Goal: Transaction & Acquisition: Purchase product/service

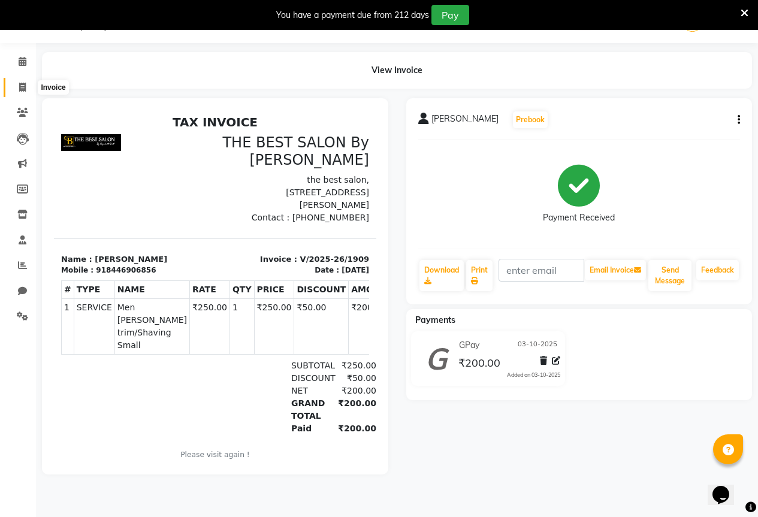
click at [24, 89] on icon at bounding box center [22, 87] width 7 height 9
select select "service"
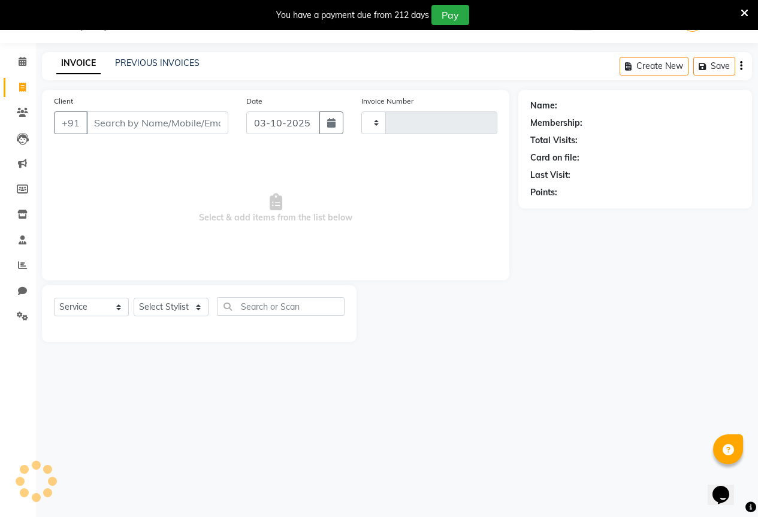
type input "1910"
select select "7209"
click at [140, 62] on link "PREVIOUS INVOICES" at bounding box center [157, 63] width 84 height 11
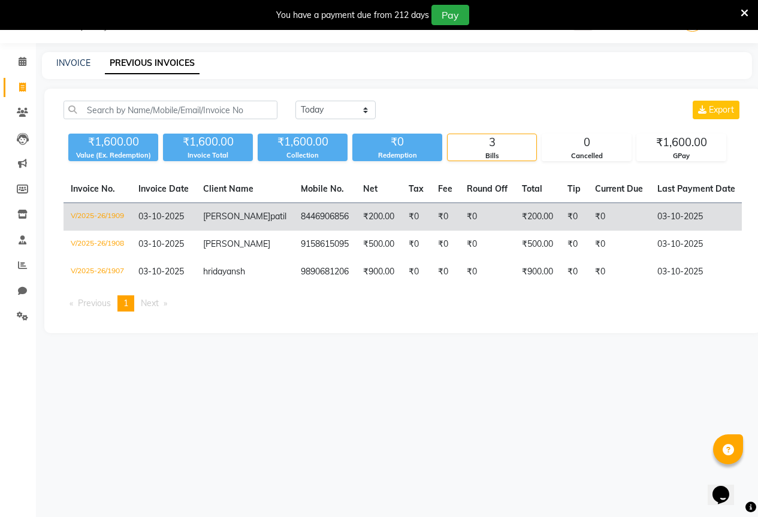
click at [222, 225] on td "mayur patil" at bounding box center [245, 217] width 98 height 28
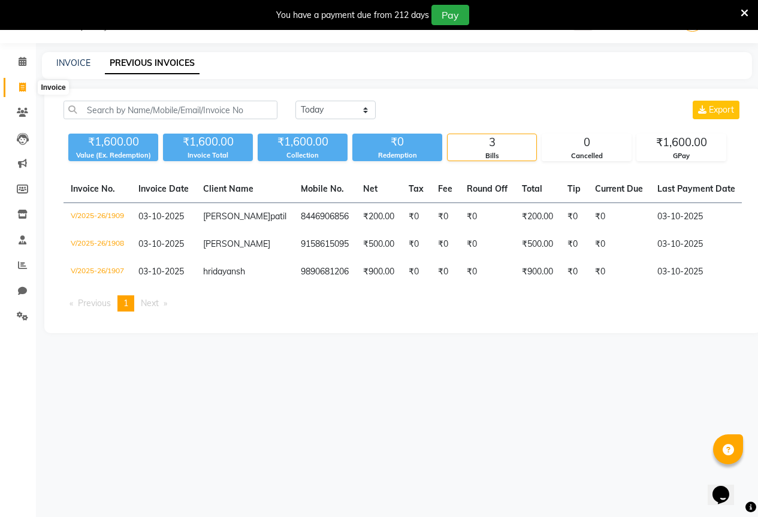
click at [22, 92] on span at bounding box center [22, 88] width 21 height 14
select select "service"
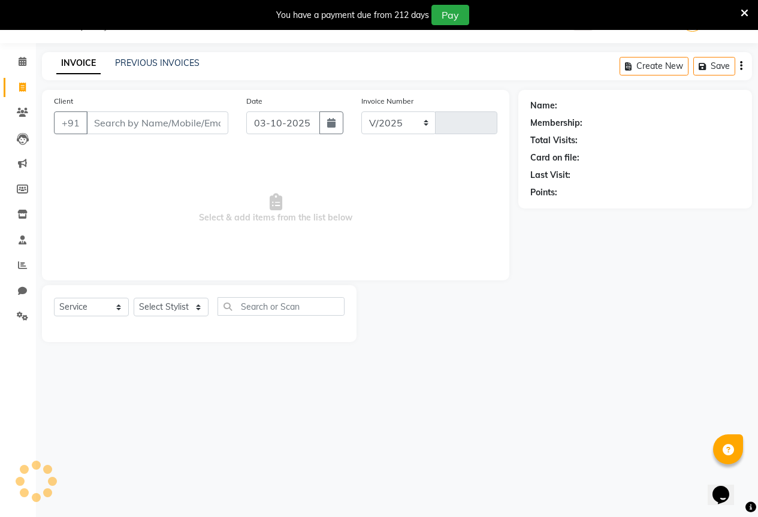
select select "7209"
type input "1910"
click at [159, 303] on select "Select Stylist AKASH KAJAL [PERSON_NAME] SIR [PERSON_NAME]" at bounding box center [171, 307] width 75 height 19
select select "70744"
click at [134, 298] on select "Select Stylist AKASH KAJAL [PERSON_NAME] SIR [PERSON_NAME]" at bounding box center [171, 307] width 75 height 19
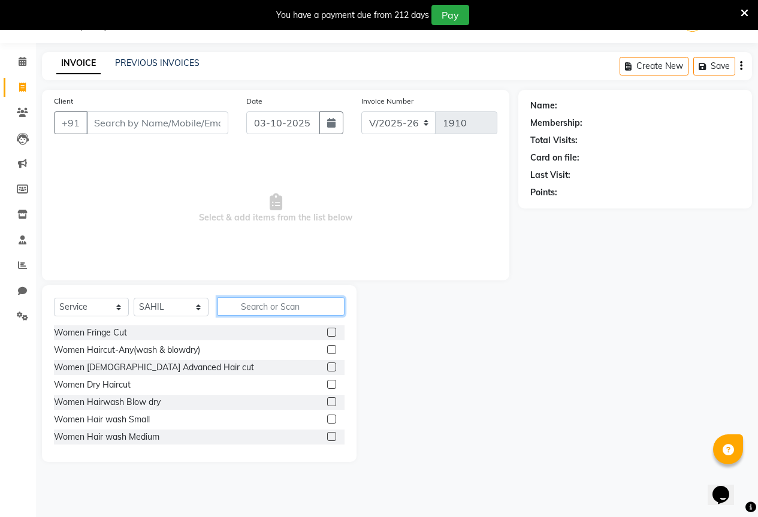
click at [266, 304] on input "text" at bounding box center [281, 306] width 127 height 19
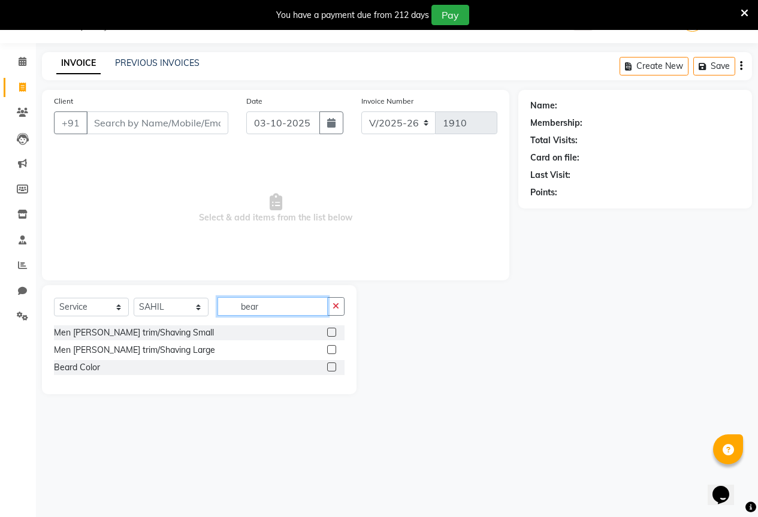
type input "bear"
click at [330, 329] on label at bounding box center [331, 332] width 9 height 9
click at [330, 329] on input "checkbox" at bounding box center [331, 333] width 8 height 8
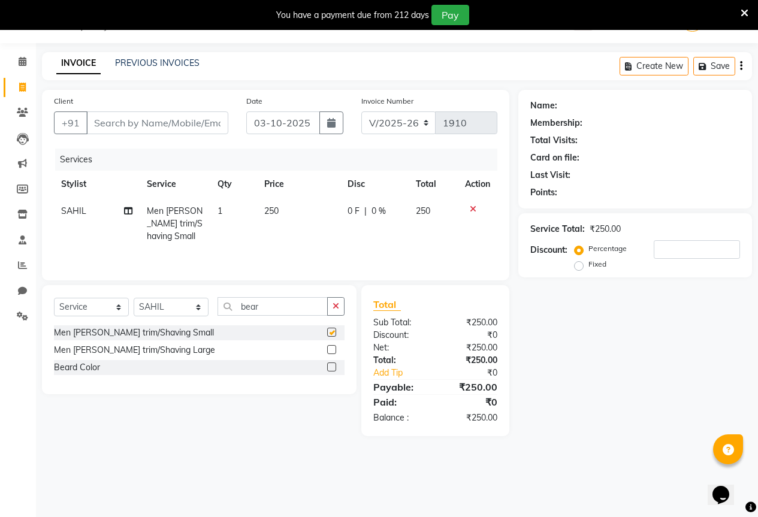
checkbox input "false"
click at [286, 206] on td "250" at bounding box center [298, 224] width 83 height 52
select select "70744"
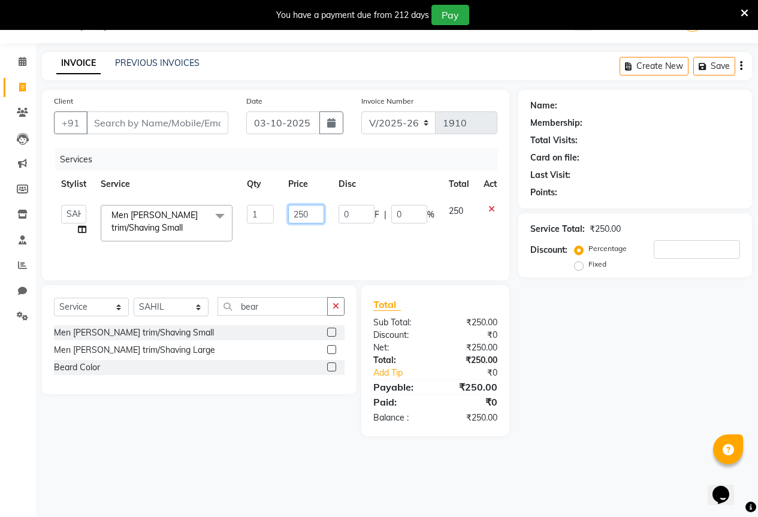
click at [314, 213] on input "250" at bounding box center [306, 214] width 36 height 19
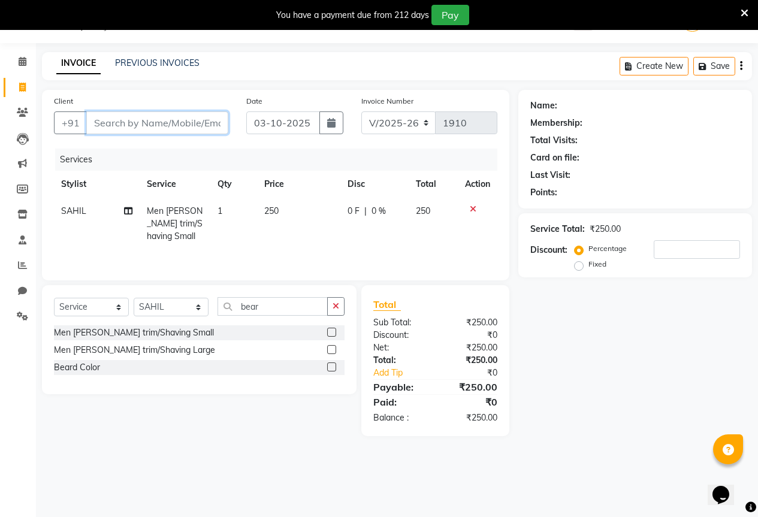
click at [107, 126] on input "Client" at bounding box center [157, 122] width 142 height 23
type input "8"
type input "0"
click at [114, 124] on input "83501430" at bounding box center [126, 122] width 81 height 23
type input "8350601430"
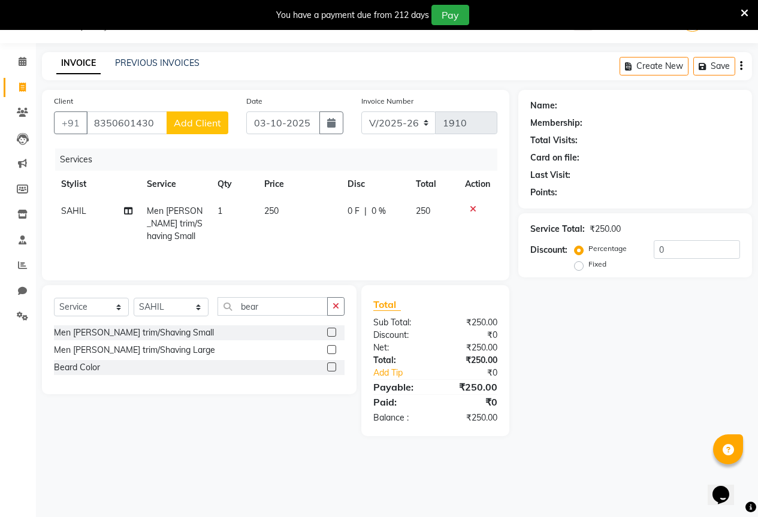
click at [201, 120] on span "Add Client" at bounding box center [197, 123] width 47 height 12
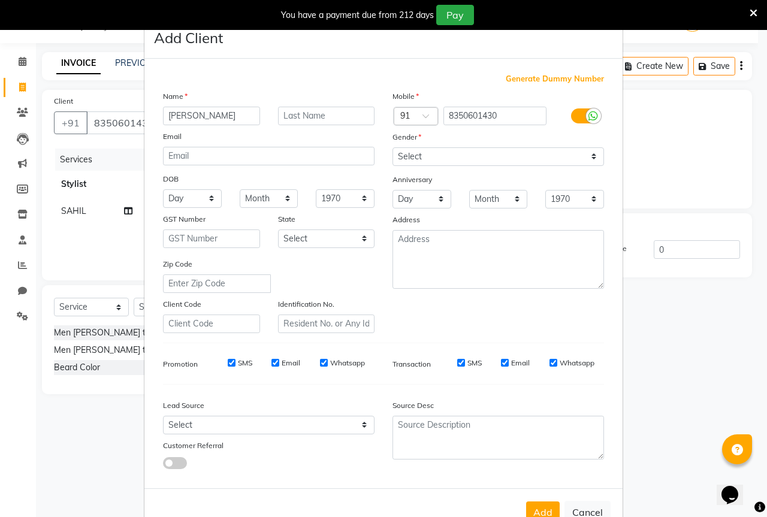
type input "[PERSON_NAME]"
click at [461, 167] on div "Mobile Country Code × 91 8350601430 Gender Select Male Female Other Prefer Not …" at bounding box center [499, 211] width 230 height 243
click at [460, 162] on select "Select [DEMOGRAPHIC_DATA] [DEMOGRAPHIC_DATA] Other Prefer Not To Say" at bounding box center [498, 156] width 212 height 19
select select "[DEMOGRAPHIC_DATA]"
click at [392, 147] on select "Select [DEMOGRAPHIC_DATA] [DEMOGRAPHIC_DATA] Other Prefer Not To Say" at bounding box center [498, 156] width 212 height 19
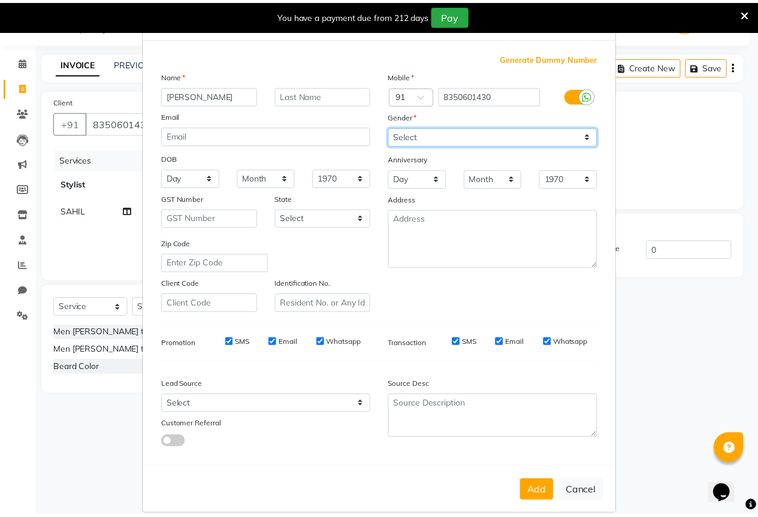
scroll to position [36, 0]
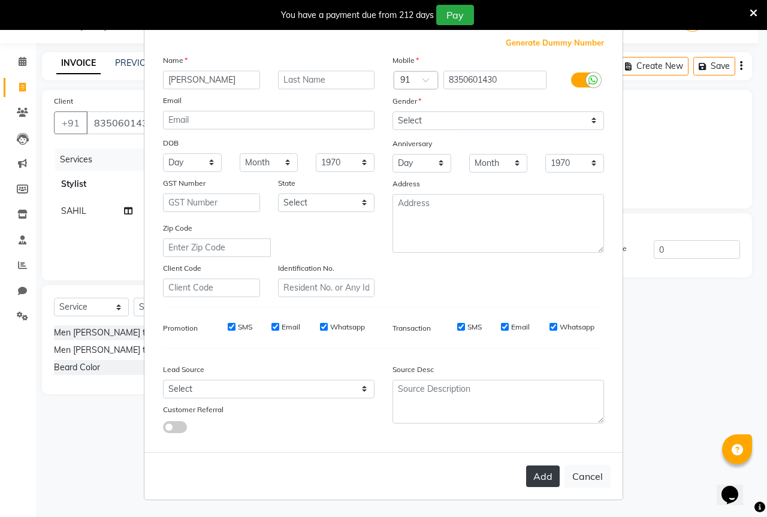
click at [541, 473] on button "Add" at bounding box center [543, 477] width 34 height 22
select select
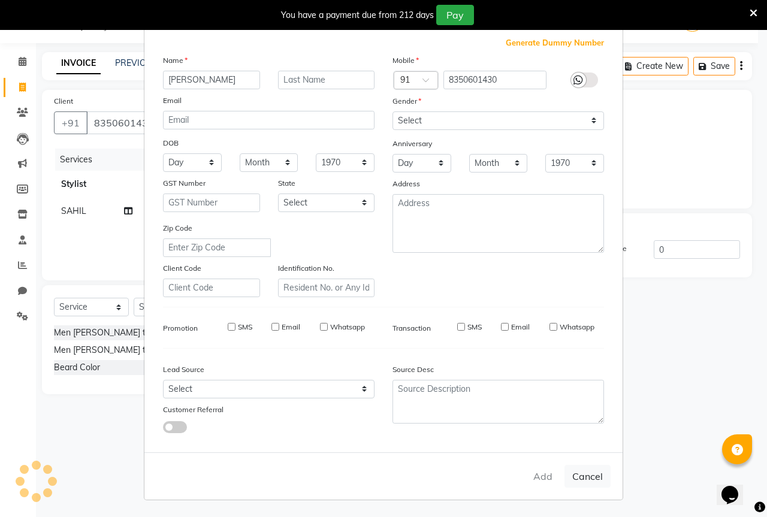
select select
checkbox input "false"
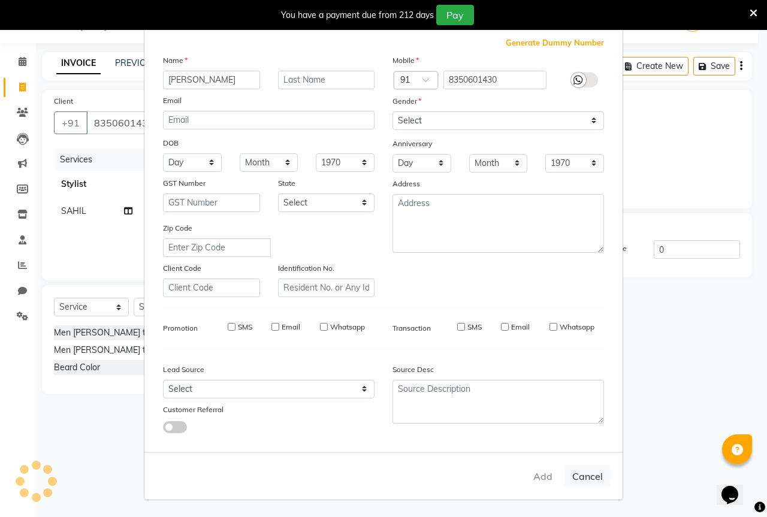
checkbox input "false"
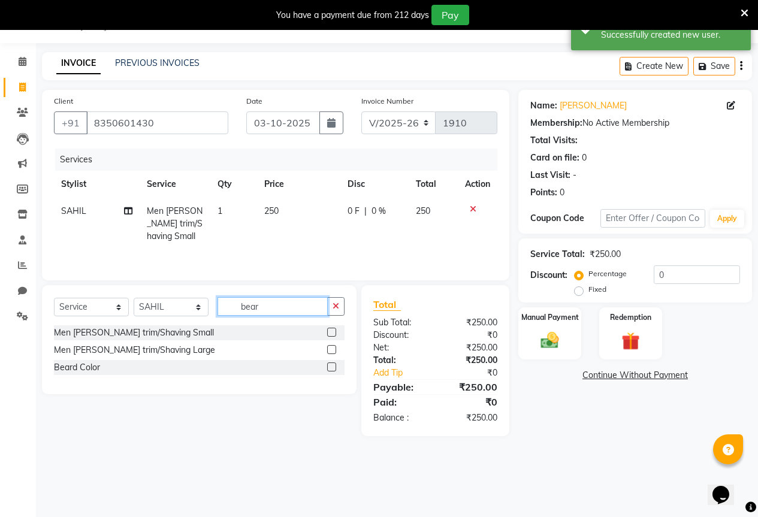
click at [277, 308] on input "bear" at bounding box center [273, 306] width 110 height 19
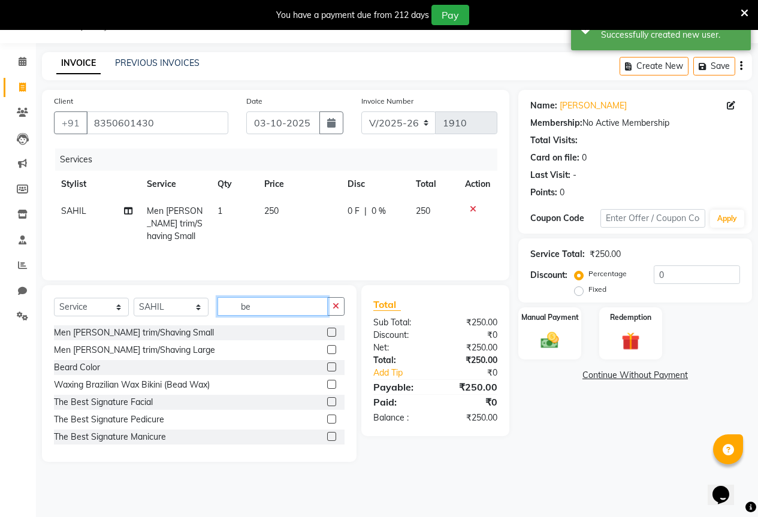
type input "b"
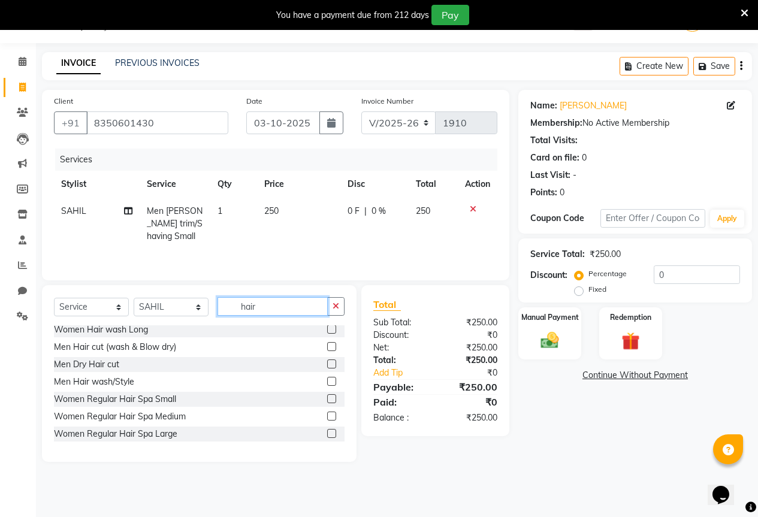
scroll to position [120, 0]
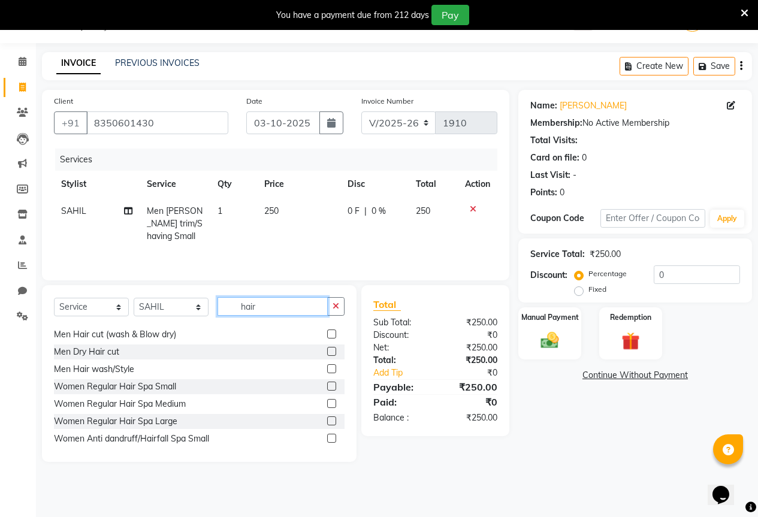
type input "hair"
click at [327, 367] on label at bounding box center [331, 368] width 9 height 9
click at [327, 367] on input "checkbox" at bounding box center [331, 370] width 8 height 8
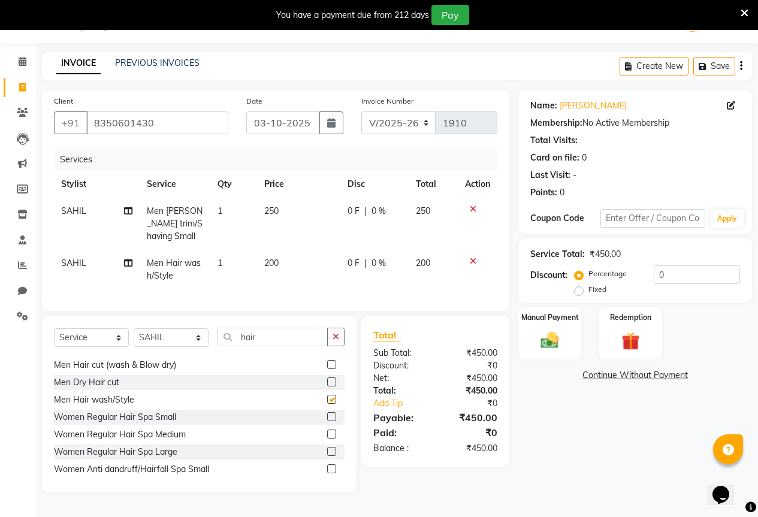
checkbox input "false"
click at [355, 262] on span "0 F" at bounding box center [354, 263] width 12 height 13
select select "70744"
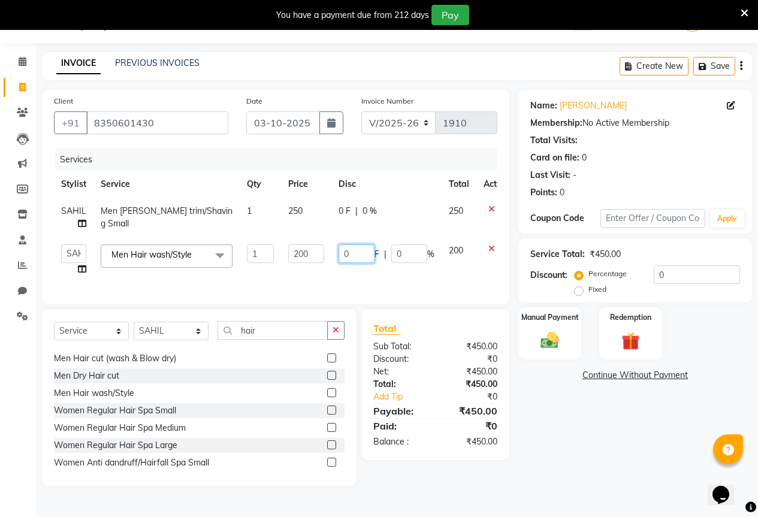
click at [355, 253] on input "0" at bounding box center [357, 253] width 36 height 19
type input "150"
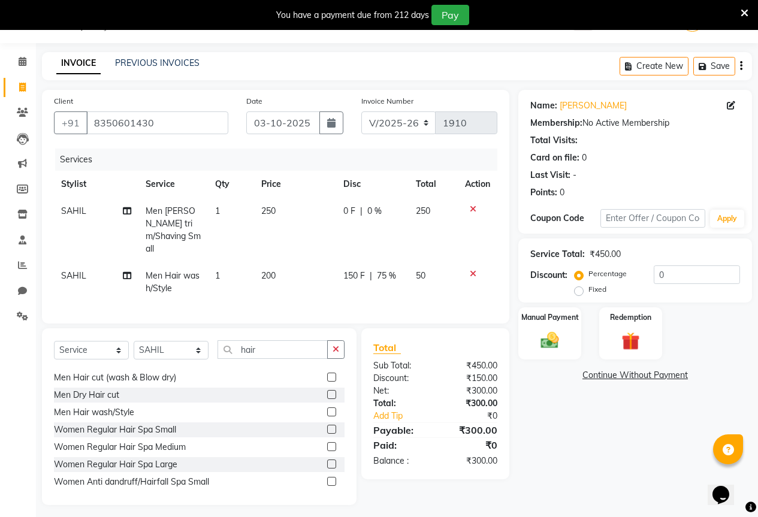
click at [547, 415] on div "Name: Yogesh Koli Membership: No Active Membership Total Visits: Card on file: …" at bounding box center [639, 297] width 243 height 415
click at [552, 328] on div "Manual Payment" at bounding box center [549, 333] width 65 height 55
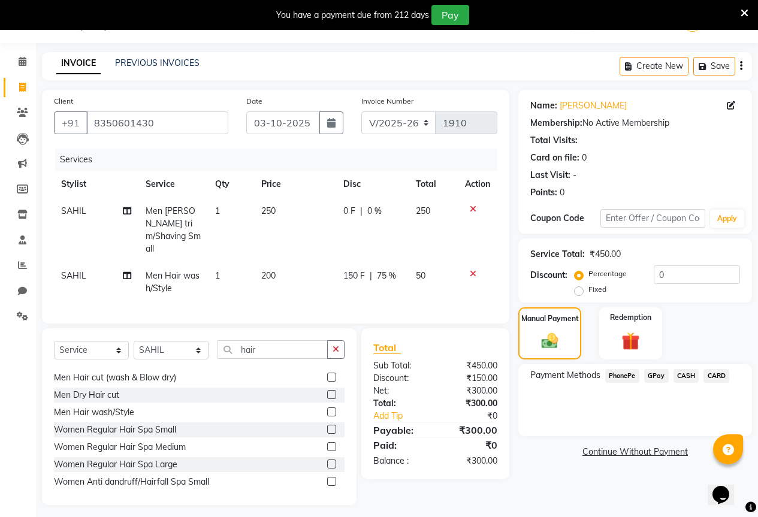
click at [684, 375] on span "CASH" at bounding box center [687, 376] width 26 height 14
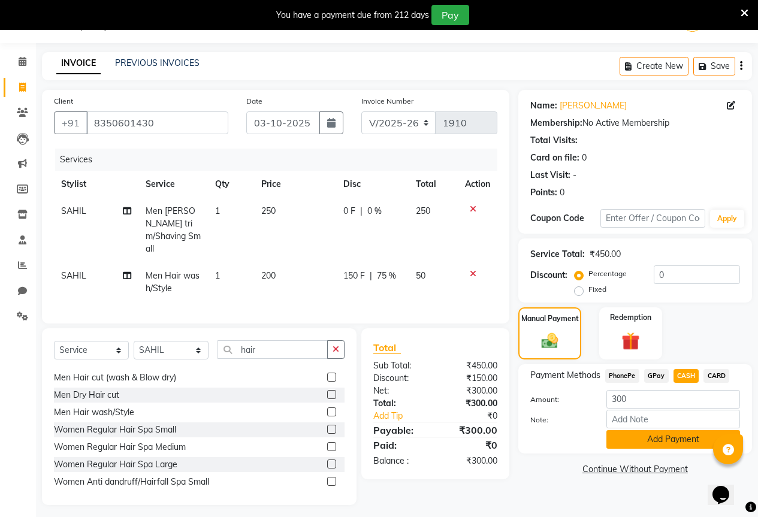
click at [657, 439] on button "Add Payment" at bounding box center [673, 439] width 134 height 19
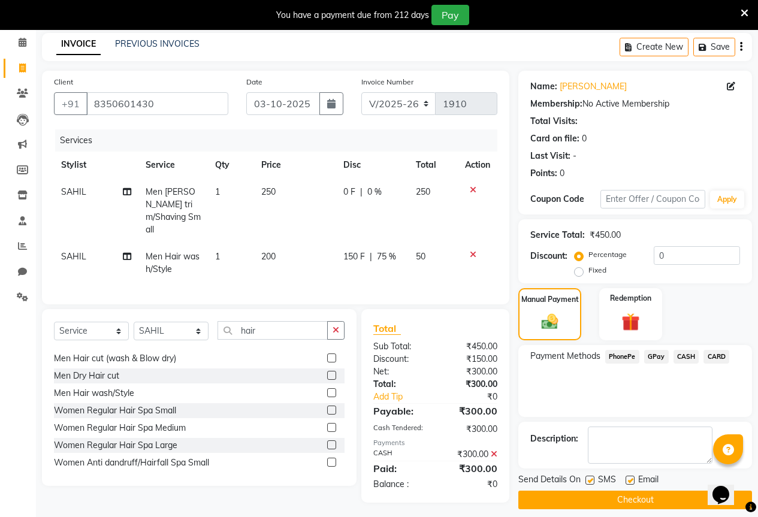
scroll to position [59, 0]
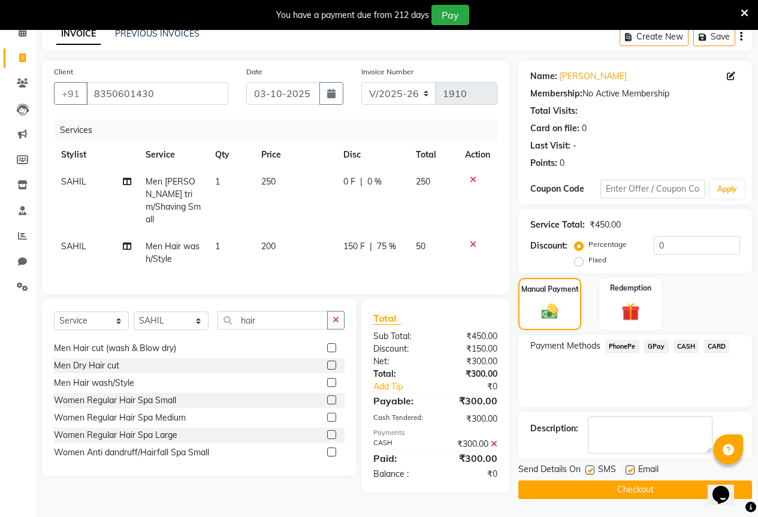
click at [614, 490] on button "Checkout" at bounding box center [635, 490] width 234 height 19
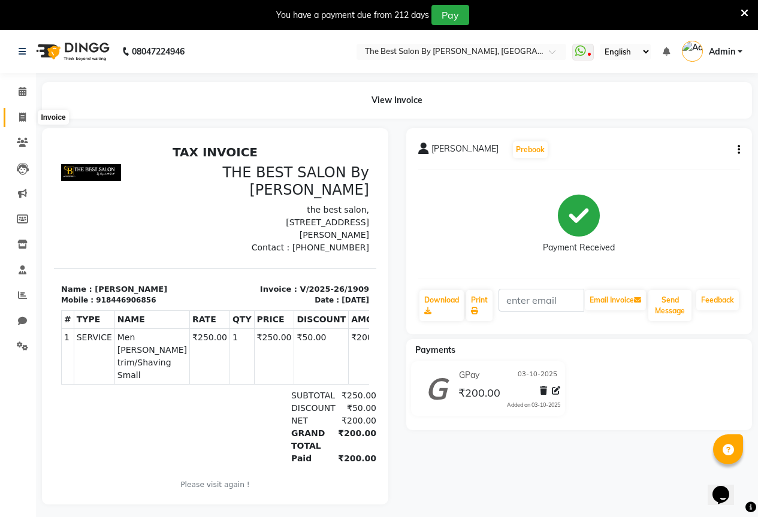
click at [22, 114] on icon at bounding box center [22, 117] width 7 height 9
select select "service"
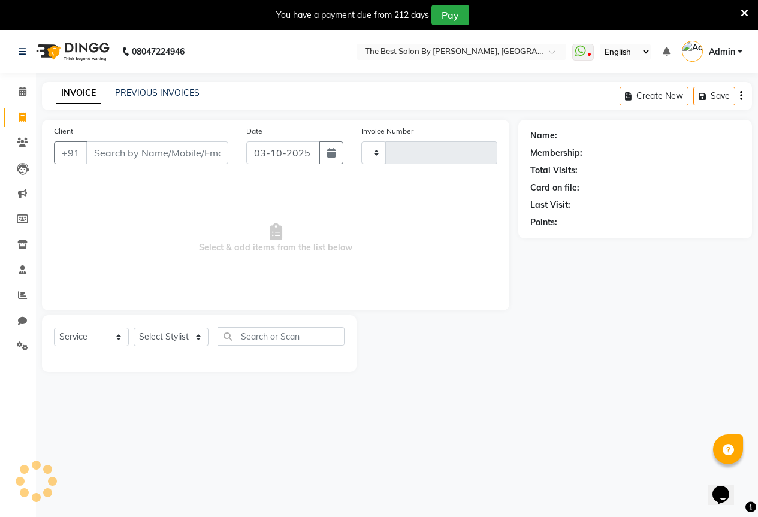
type input "1910"
select select "7209"
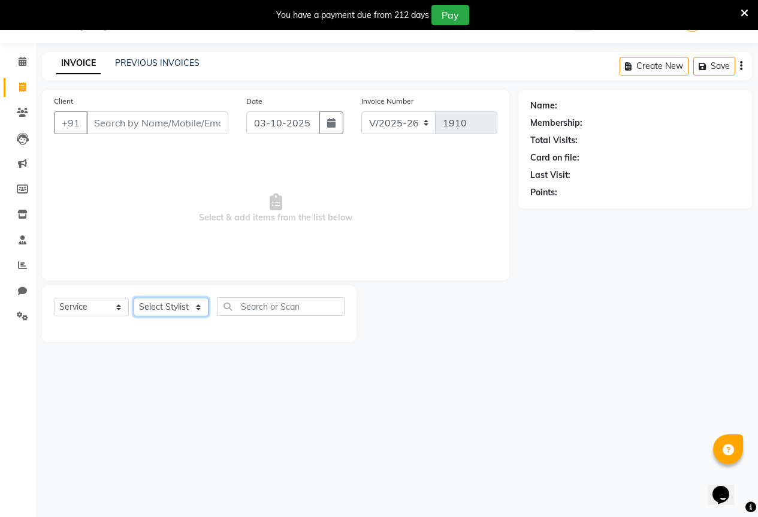
click at [174, 306] on select "Select Stylist AKASH KAJAL [PERSON_NAME] SIR [PERSON_NAME]" at bounding box center [171, 307] width 75 height 19
select select "61550"
click at [134, 298] on select "Select Stylist AKASH KAJAL [PERSON_NAME] SIR [PERSON_NAME]" at bounding box center [171, 307] width 75 height 19
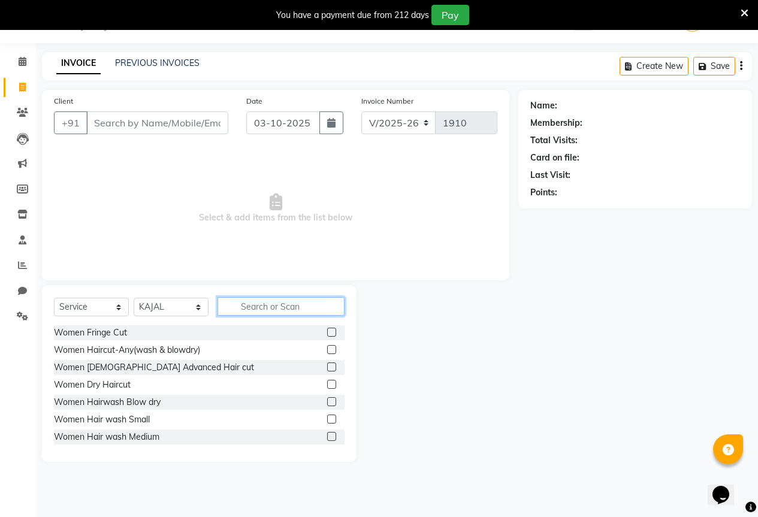
click at [247, 308] on input "text" at bounding box center [281, 306] width 127 height 19
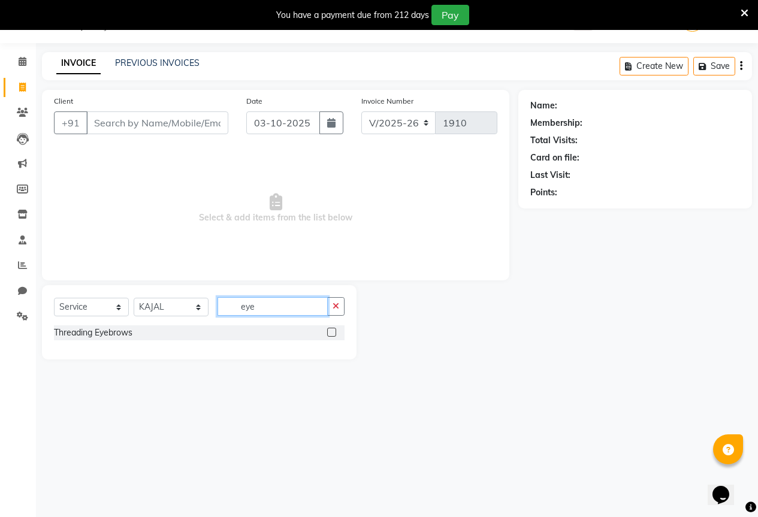
type input "eye"
click at [331, 331] on label at bounding box center [331, 332] width 9 height 9
click at [331, 331] on input "checkbox" at bounding box center [331, 333] width 8 height 8
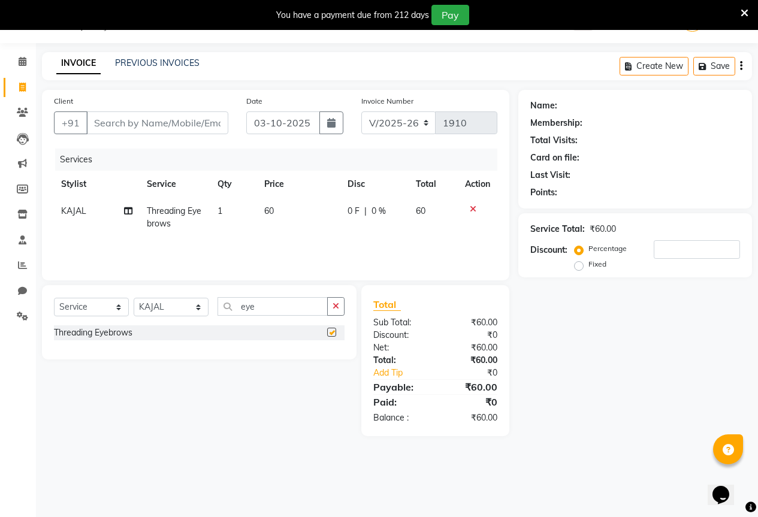
checkbox input "false"
click at [182, 126] on input "Client" at bounding box center [157, 122] width 142 height 23
type input "9"
type input "0"
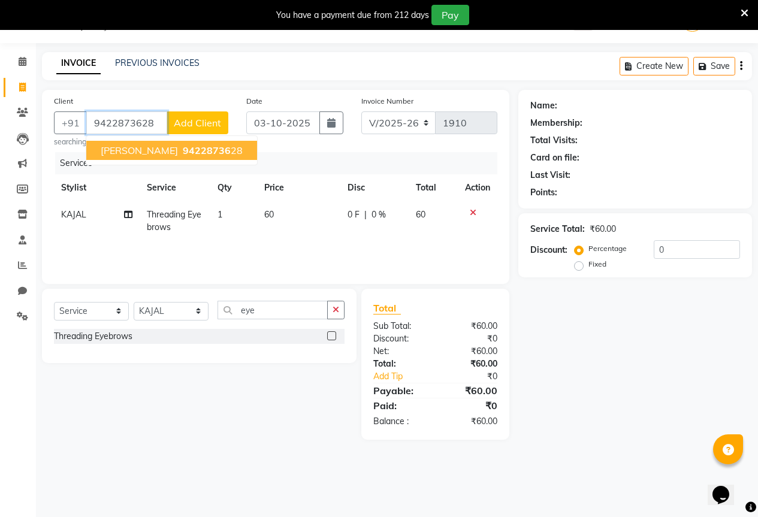
type input "9422873628"
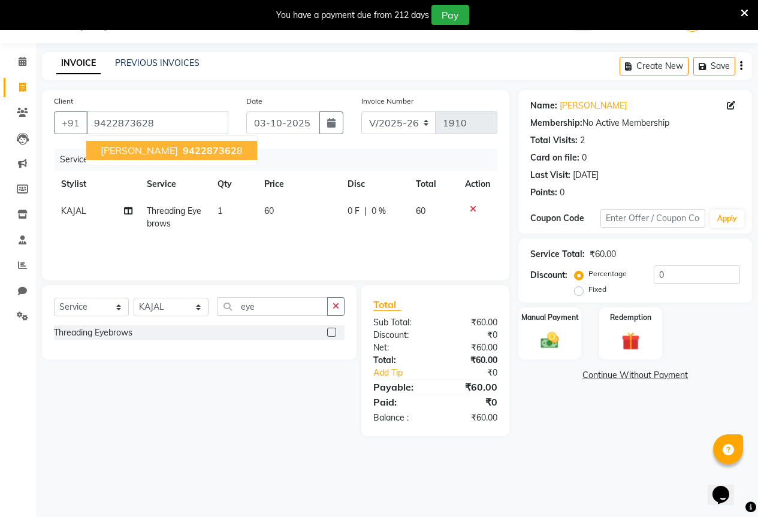
click at [183, 148] on span "942287362" at bounding box center [210, 150] width 54 height 12
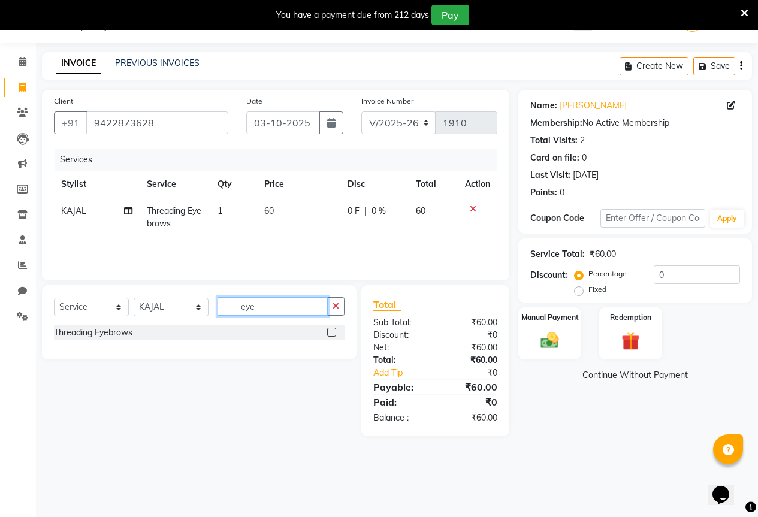
click at [270, 309] on input "eye" at bounding box center [273, 306] width 110 height 19
type input "e"
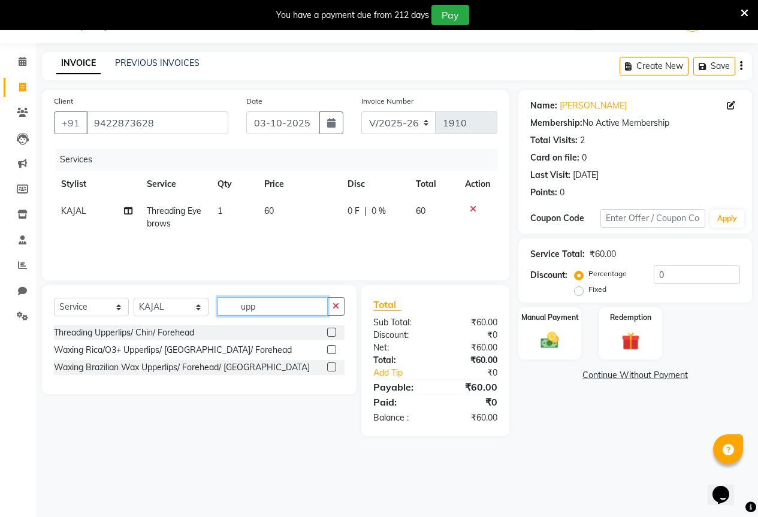
type input "upp"
click at [328, 333] on label at bounding box center [331, 332] width 9 height 9
click at [328, 333] on input "checkbox" at bounding box center [331, 333] width 8 height 8
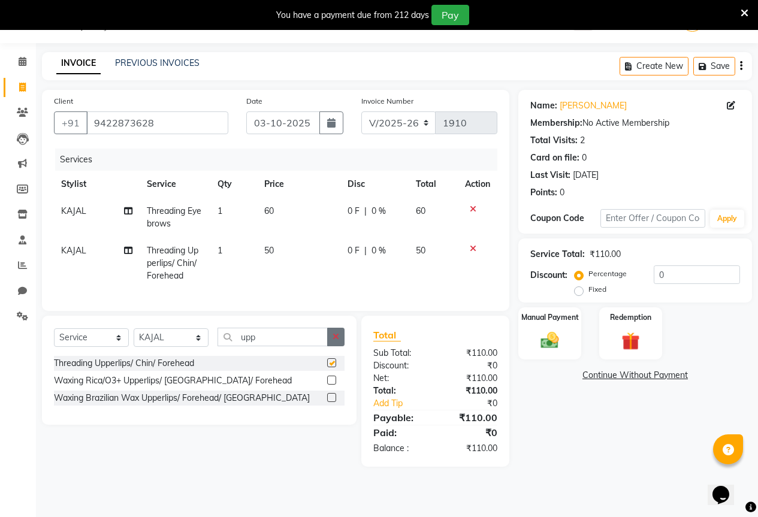
checkbox input "false"
click at [559, 343] on img at bounding box center [550, 341] width 31 height 22
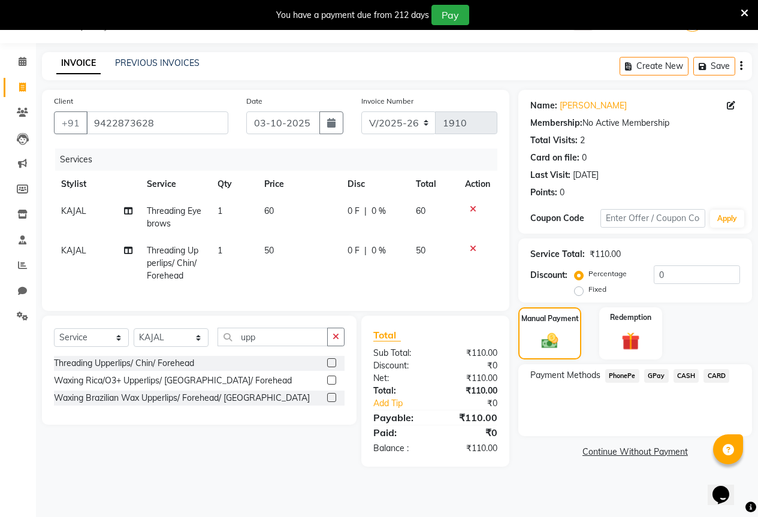
click at [657, 377] on span "GPay" at bounding box center [656, 376] width 25 height 14
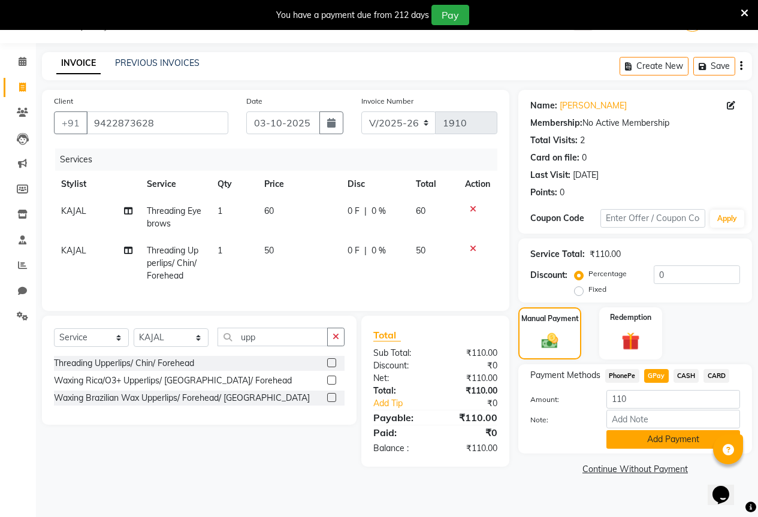
click at [657, 441] on button "Add Payment" at bounding box center [673, 439] width 134 height 19
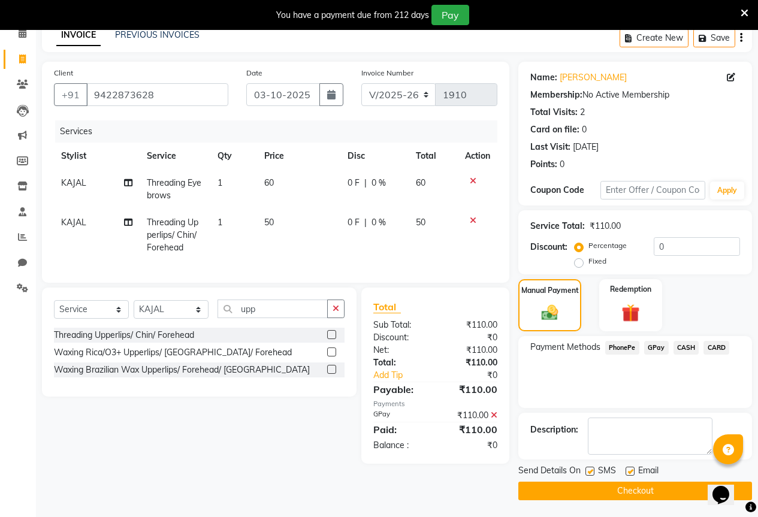
scroll to position [59, 0]
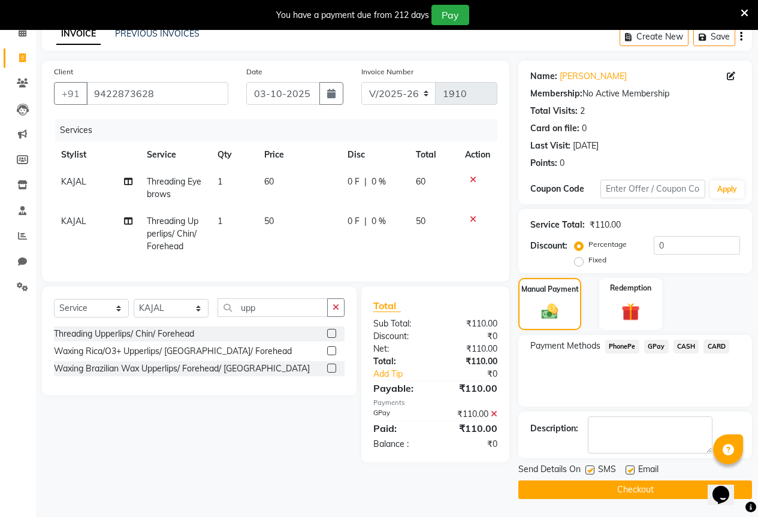
click at [602, 488] on button "Checkout" at bounding box center [635, 490] width 234 height 19
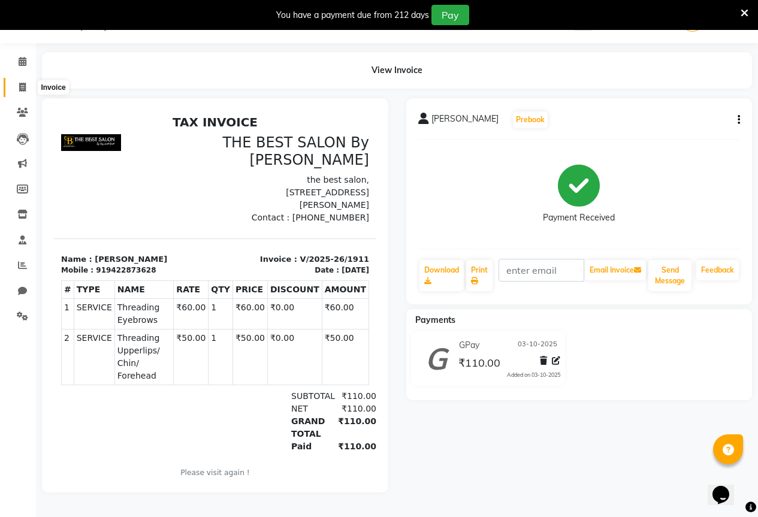
click at [24, 83] on icon at bounding box center [22, 87] width 7 height 9
select select "service"
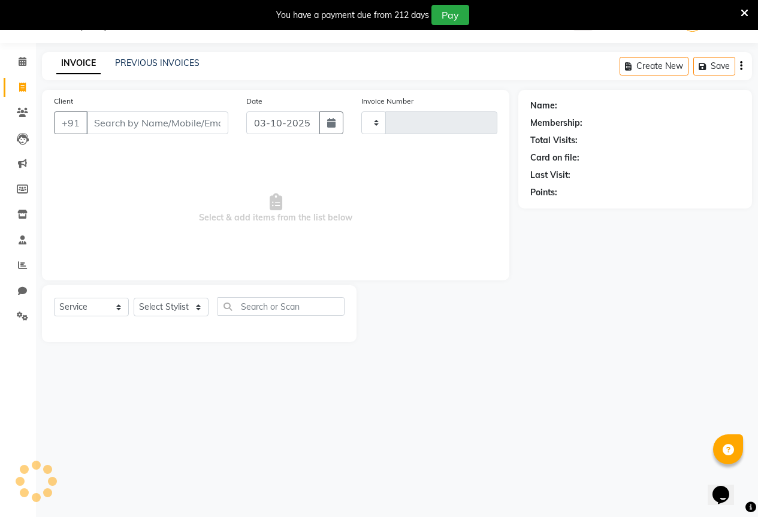
scroll to position [30, 0]
type input "1912"
select select "7209"
click at [160, 59] on link "PREVIOUS INVOICES" at bounding box center [157, 63] width 84 height 11
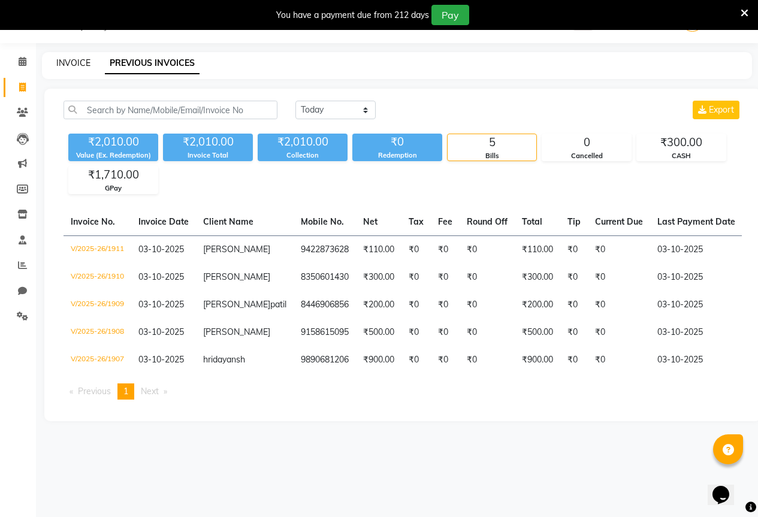
click at [81, 65] on link "INVOICE" at bounding box center [73, 63] width 34 height 11
select select "service"
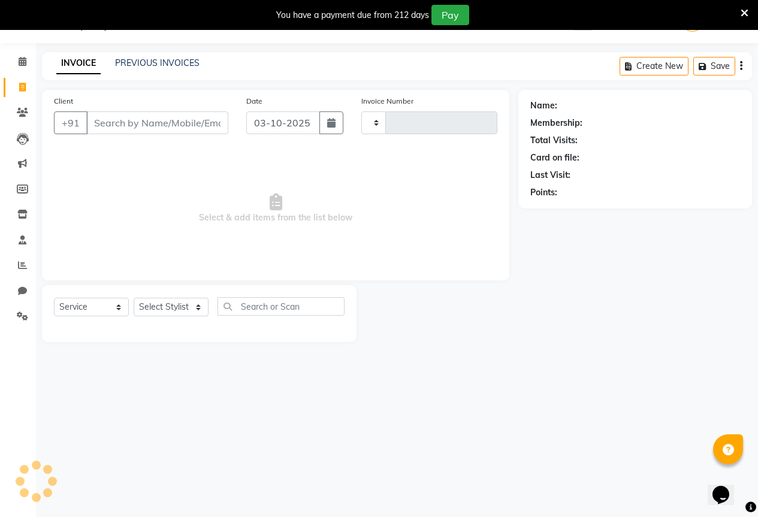
type input "1912"
select select "7209"
click at [176, 307] on select "Select Stylist AKASH KAJAL [PERSON_NAME] SIR [PERSON_NAME]" at bounding box center [171, 307] width 75 height 19
click at [557, 298] on div "Name: Membership: Total Visits: Card on file: Last Visit: Points:" at bounding box center [639, 216] width 243 height 252
click at [127, 124] on input "Client" at bounding box center [157, 122] width 142 height 23
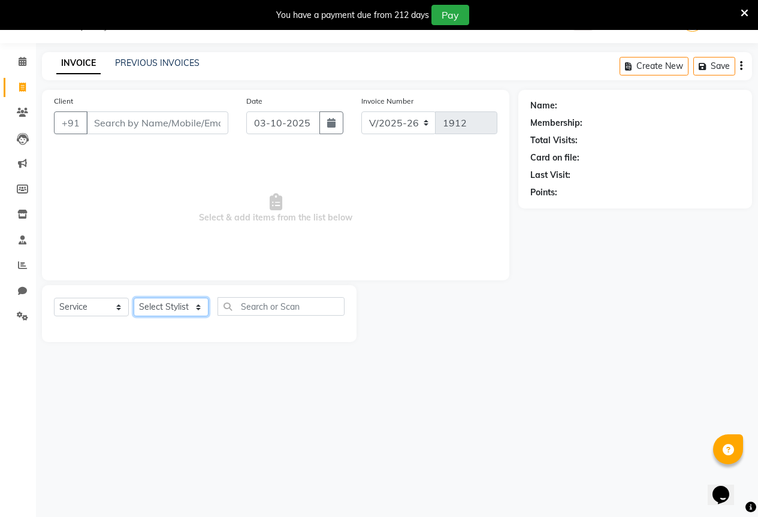
click at [158, 306] on select "Select Stylist AKASH KAJAL [PERSON_NAME] SIR [PERSON_NAME]" at bounding box center [171, 307] width 75 height 19
select select "70744"
click at [134, 298] on select "Select Stylist AKASH KAJAL [PERSON_NAME] SIR [PERSON_NAME]" at bounding box center [171, 307] width 75 height 19
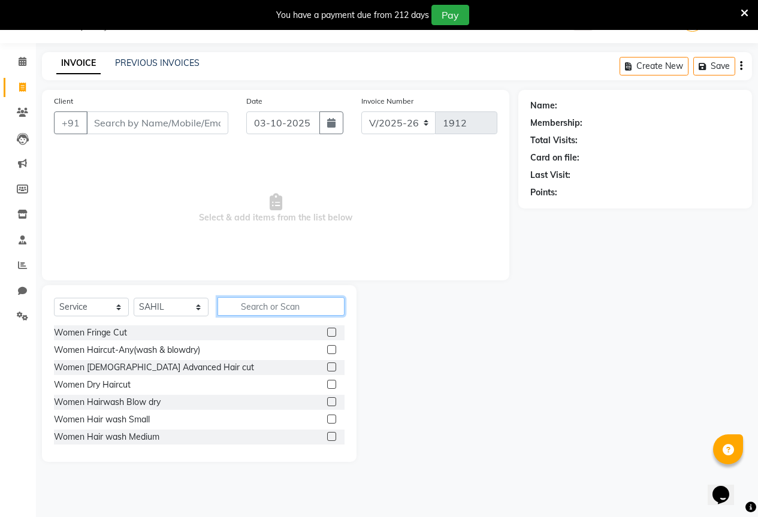
click at [250, 307] on input "text" at bounding box center [281, 306] width 127 height 19
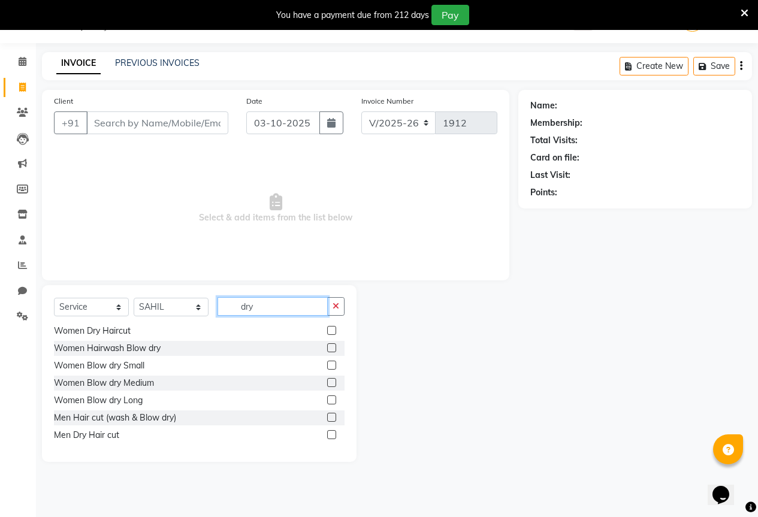
scroll to position [37, 0]
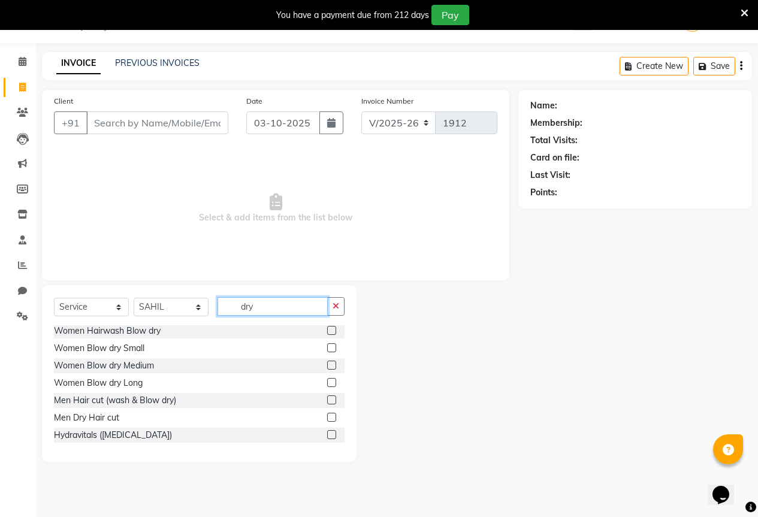
type input "dry"
click at [327, 418] on label at bounding box center [331, 417] width 9 height 9
click at [327, 418] on input "checkbox" at bounding box center [331, 418] width 8 height 8
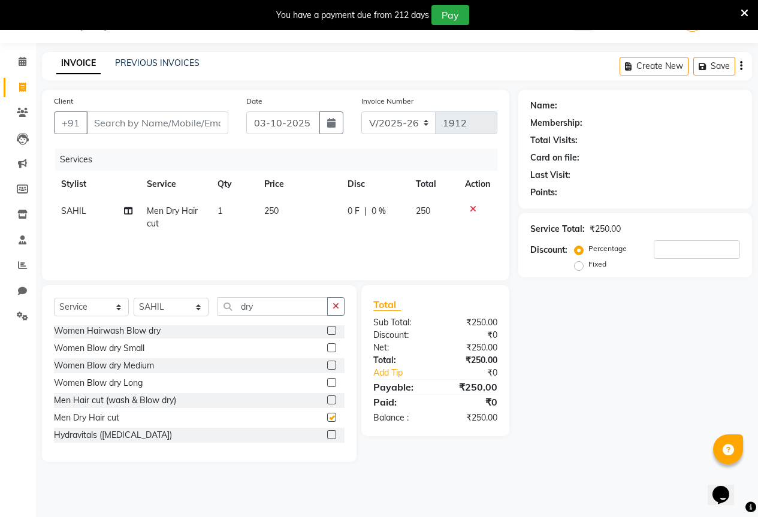
checkbox input "false"
click at [279, 298] on input "dry" at bounding box center [273, 306] width 110 height 19
type input "d"
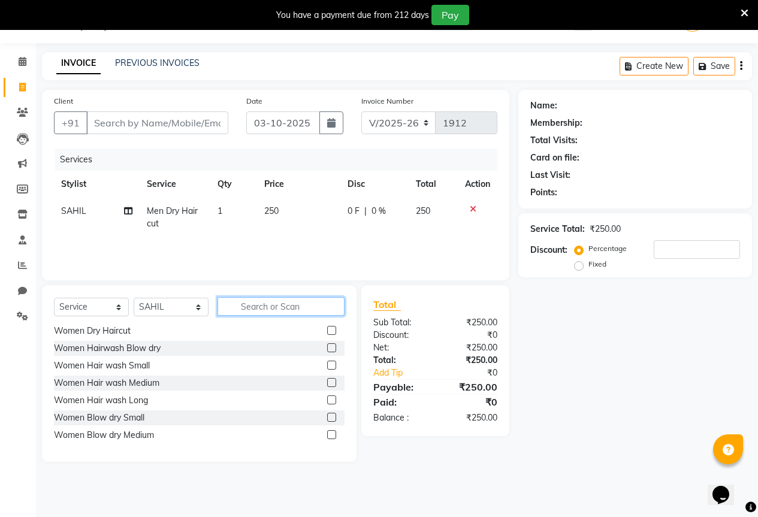
scroll to position [71, 0]
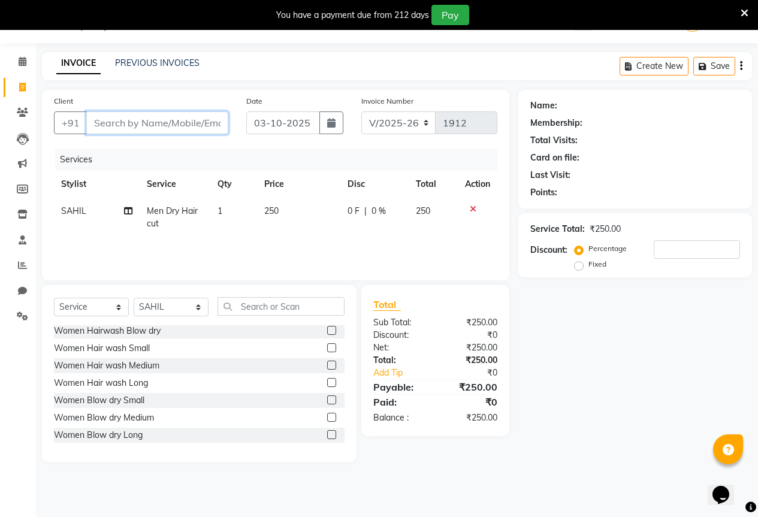
click at [122, 123] on input "Client" at bounding box center [157, 122] width 142 height 23
click at [132, 124] on input "Client" at bounding box center [157, 122] width 142 height 23
type input "9"
type input "0"
type input "9340004241"
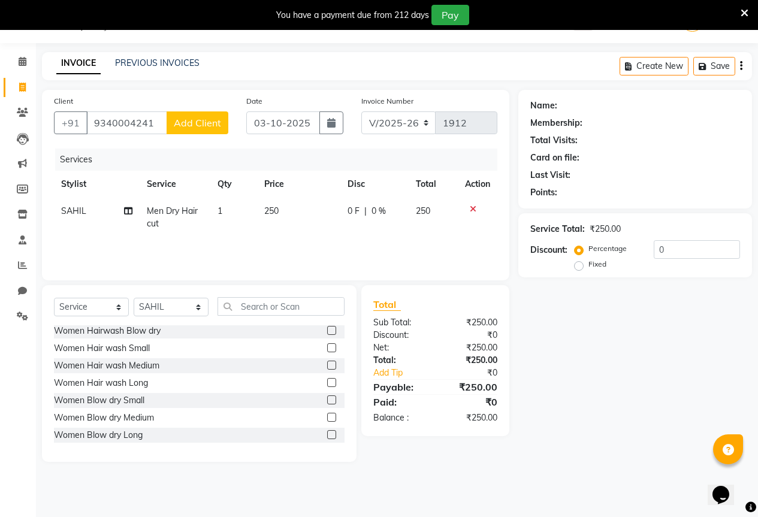
click at [189, 120] on span "Add Client" at bounding box center [197, 123] width 47 height 12
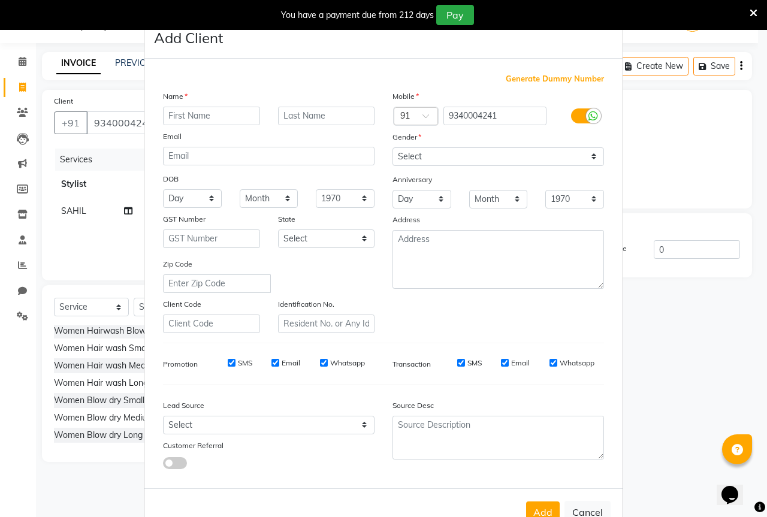
click at [189, 119] on input "text" at bounding box center [211, 116] width 97 height 19
type input "tanishk"
click at [452, 158] on select "Select [DEMOGRAPHIC_DATA] [DEMOGRAPHIC_DATA] Other Prefer Not To Say" at bounding box center [498, 156] width 212 height 19
select select "[DEMOGRAPHIC_DATA]"
click at [392, 147] on select "Select [DEMOGRAPHIC_DATA] [DEMOGRAPHIC_DATA] Other Prefer Not To Say" at bounding box center [498, 156] width 212 height 19
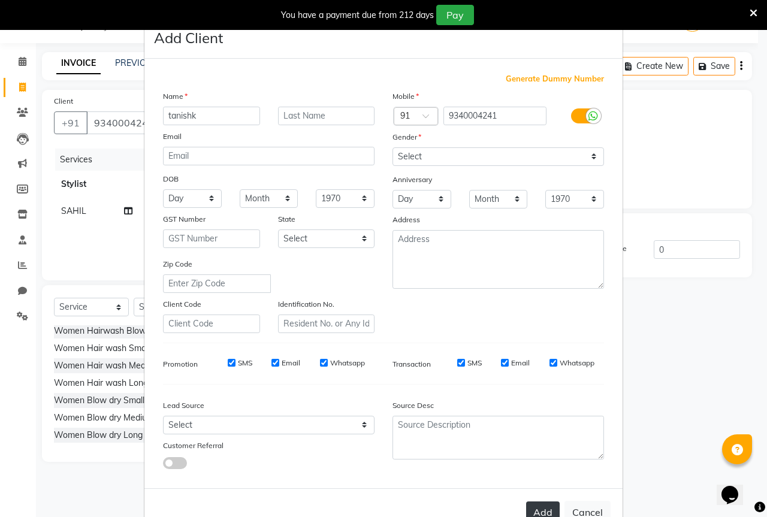
click at [543, 505] on button "Add" at bounding box center [543, 513] width 34 height 22
select select
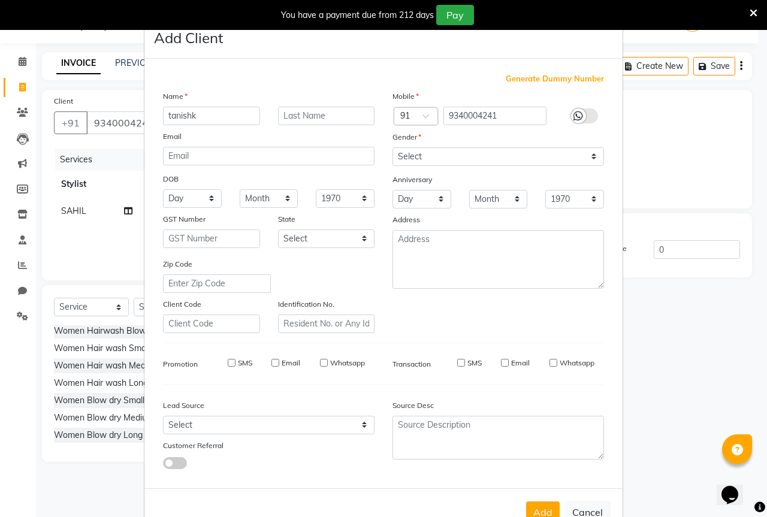
select select
checkbox input "false"
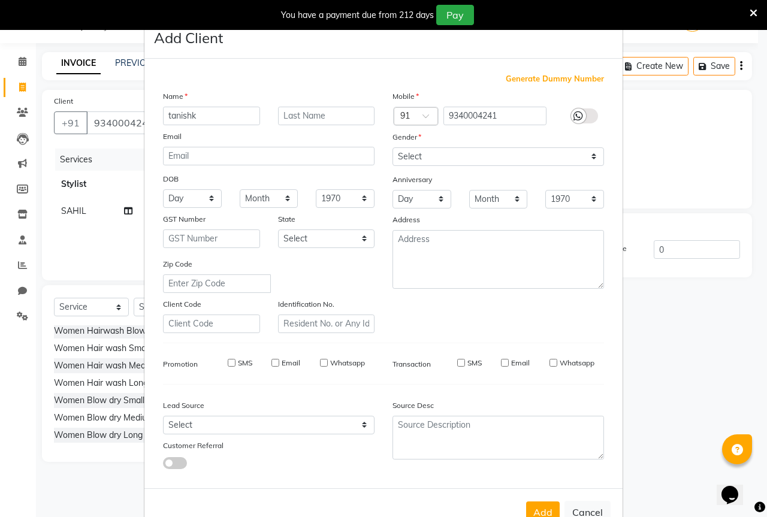
checkbox input "false"
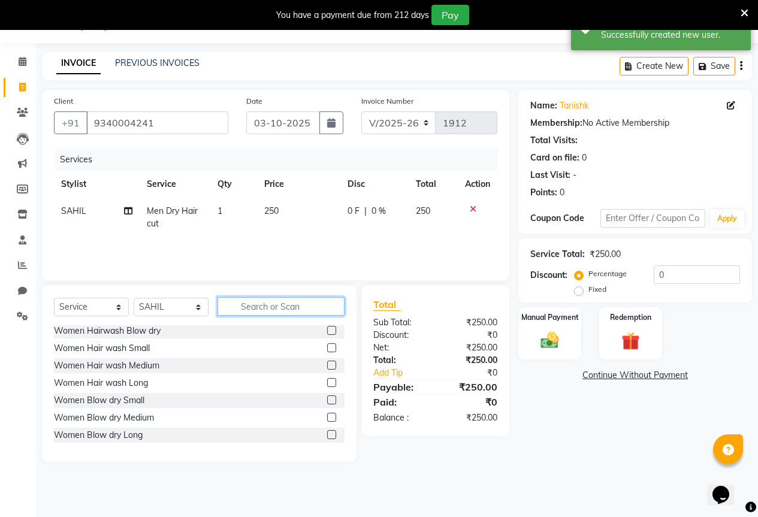
click at [267, 310] on input "text" at bounding box center [281, 306] width 127 height 19
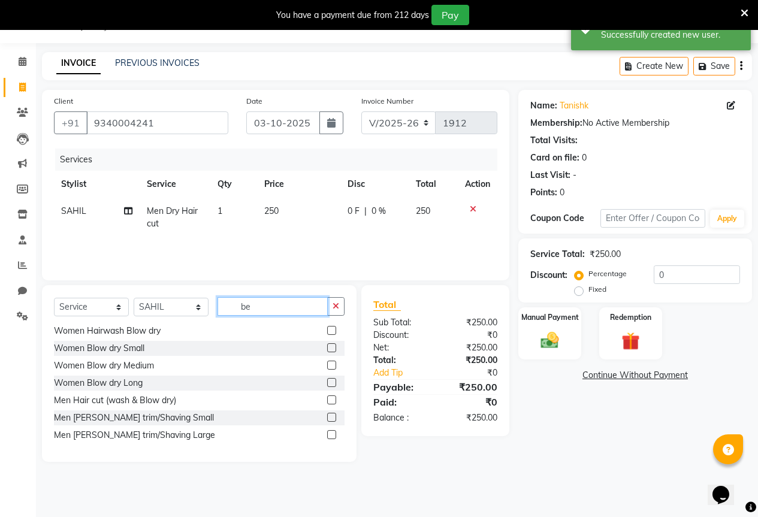
scroll to position [0, 0]
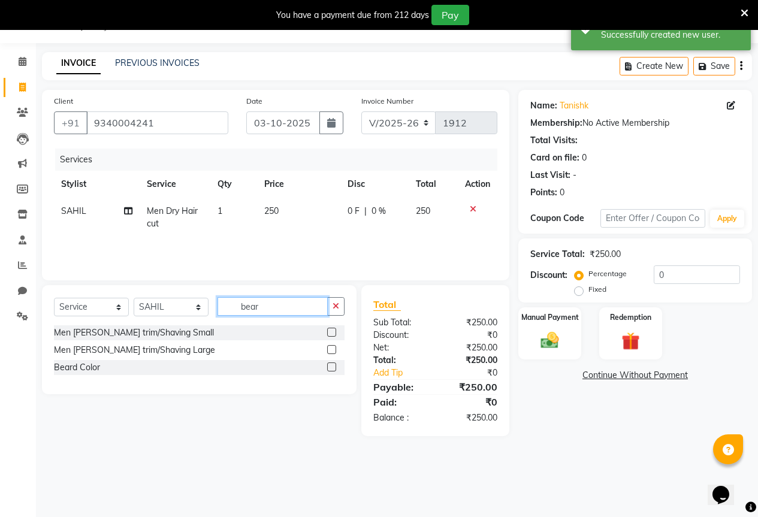
type input "bear"
click at [330, 333] on label at bounding box center [331, 332] width 9 height 9
click at [330, 333] on input "checkbox" at bounding box center [331, 333] width 8 height 8
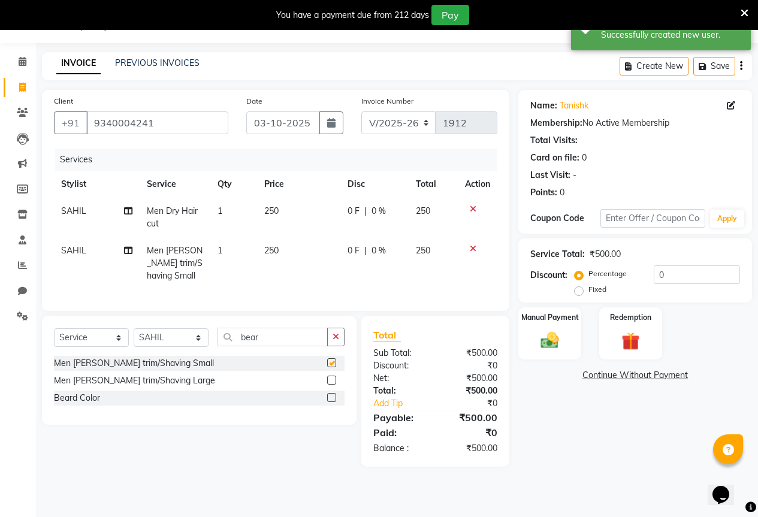
checkbox input "false"
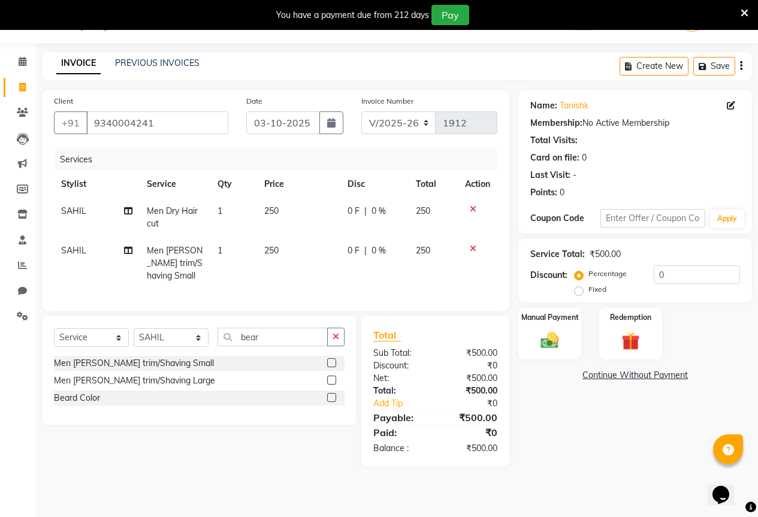
click at [355, 206] on span "0 F" at bounding box center [354, 211] width 12 height 13
select select "70744"
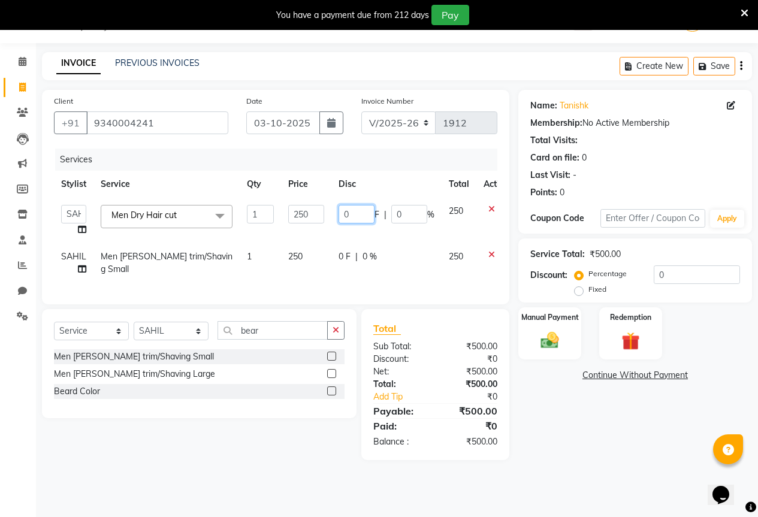
click at [355, 214] on input "0" at bounding box center [357, 214] width 36 height 19
type input "50"
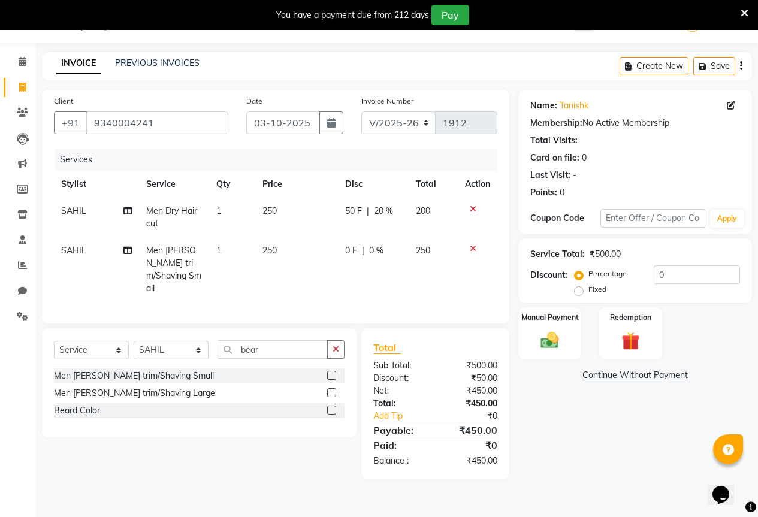
click at [342, 253] on td "0 F | 0 %" at bounding box center [373, 269] width 71 height 65
select select "70744"
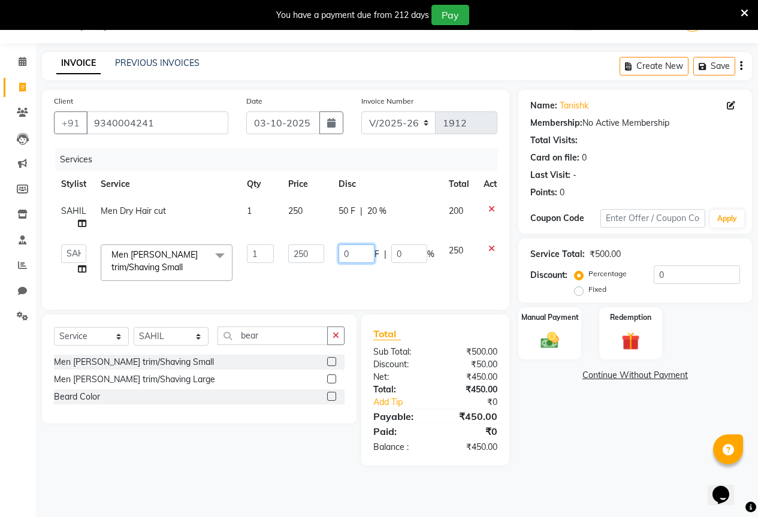
click at [373, 254] on input "0" at bounding box center [357, 253] width 36 height 19
type input "50"
click at [558, 418] on div "Name: Tanishk Membership: No Active Membership Total Visits: Card on file: 0 La…" at bounding box center [639, 278] width 243 height 376
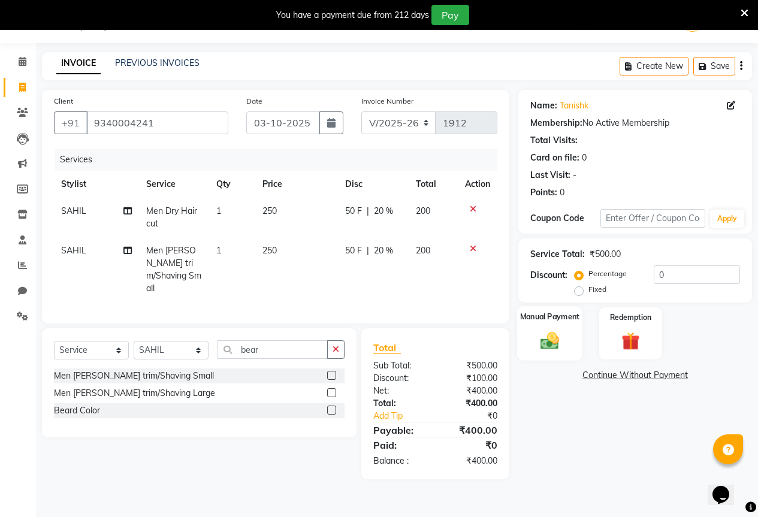
click at [564, 338] on img at bounding box center [550, 341] width 31 height 22
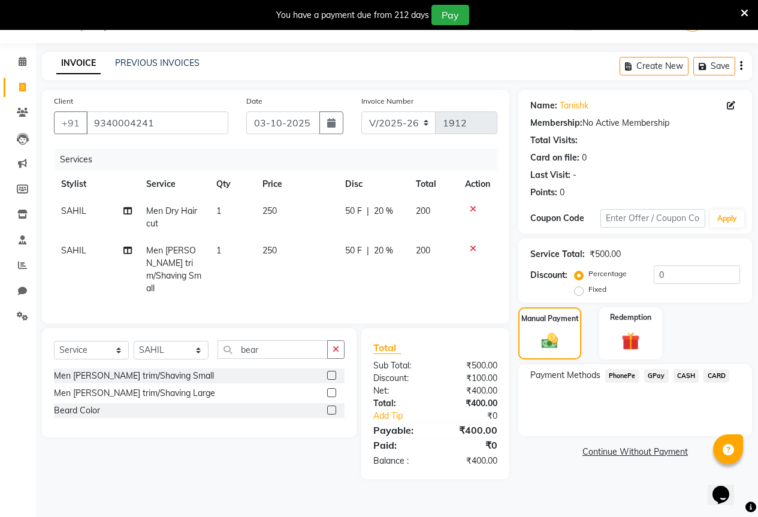
click at [655, 376] on span "GPay" at bounding box center [656, 376] width 25 height 14
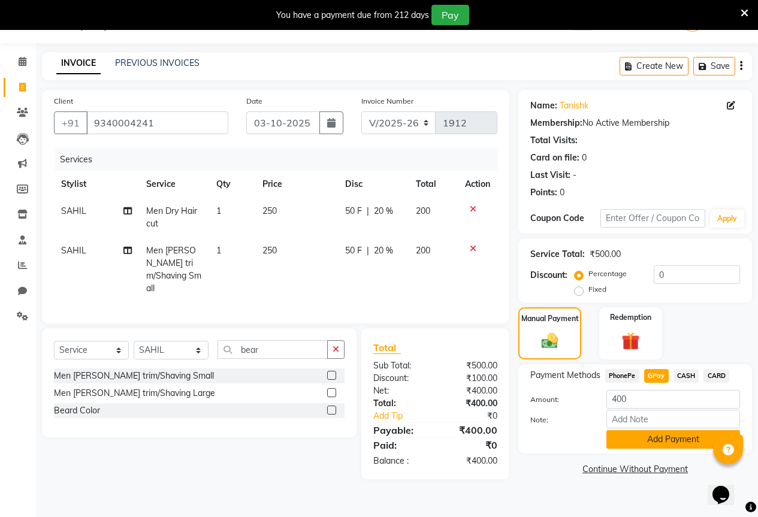
drag, startPoint x: 653, startPoint y: 435, endPoint x: 684, endPoint y: 431, distance: 30.8
click at [652, 435] on button "Add Payment" at bounding box center [673, 439] width 134 height 19
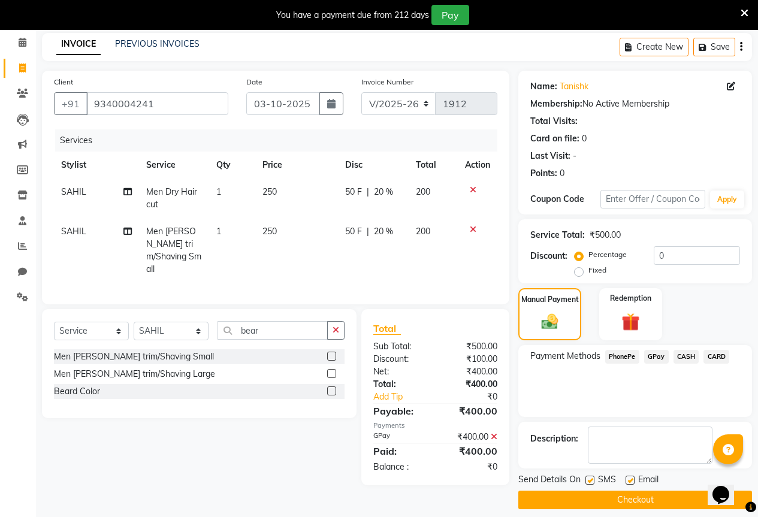
scroll to position [59, 0]
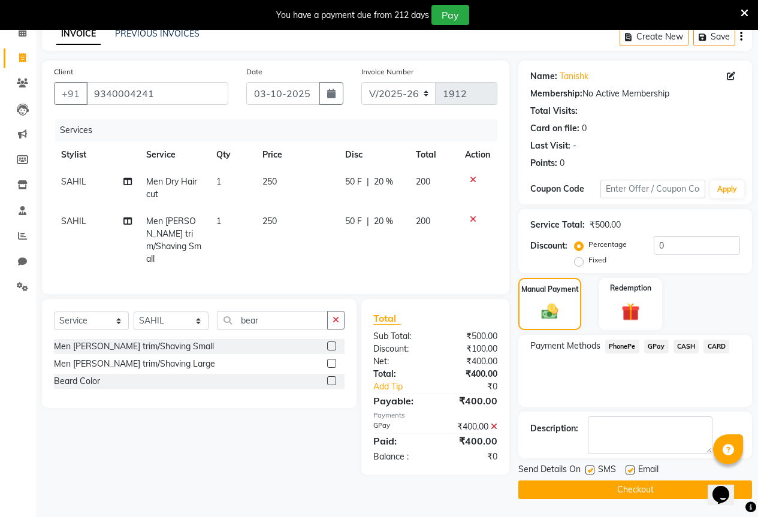
click at [621, 491] on button "Checkout" at bounding box center [635, 490] width 234 height 19
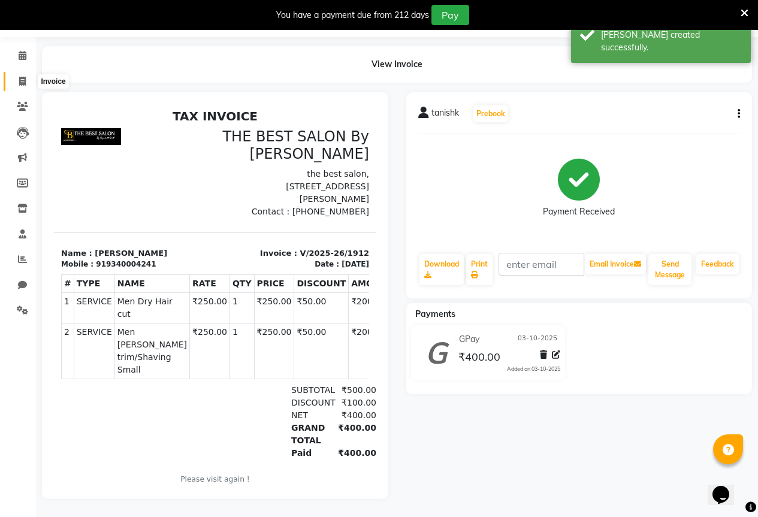
click at [19, 77] on icon at bounding box center [22, 81] width 7 height 9
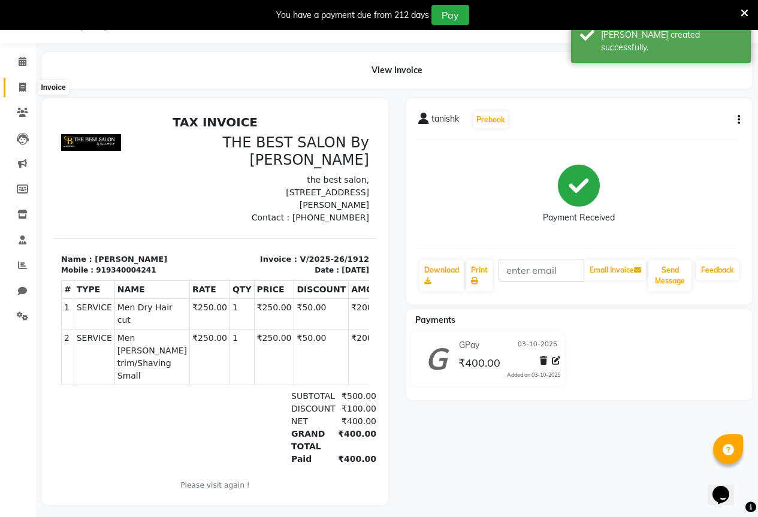
select select "7209"
select select "service"
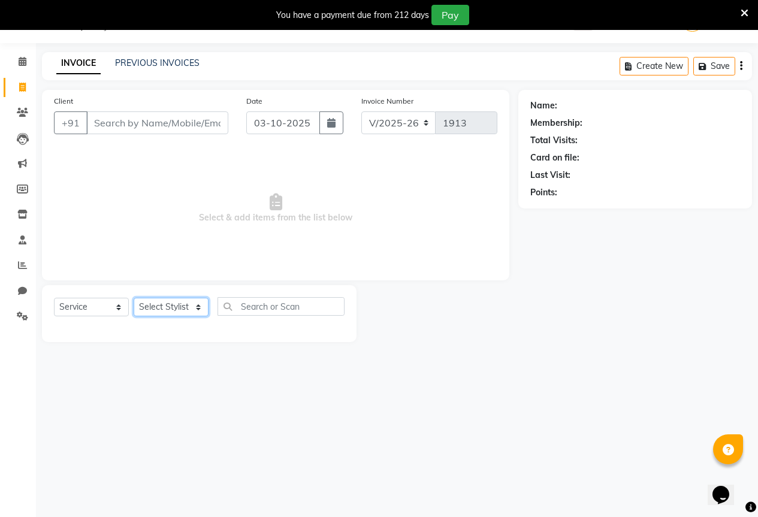
click at [156, 306] on select "Select Stylist AKASH KAJAL [PERSON_NAME] SIR [PERSON_NAME]" at bounding box center [171, 307] width 75 height 19
select select "61553"
click at [134, 298] on select "Select Stylist AKASH KAJAL [PERSON_NAME] SIR [PERSON_NAME]" at bounding box center [171, 307] width 75 height 19
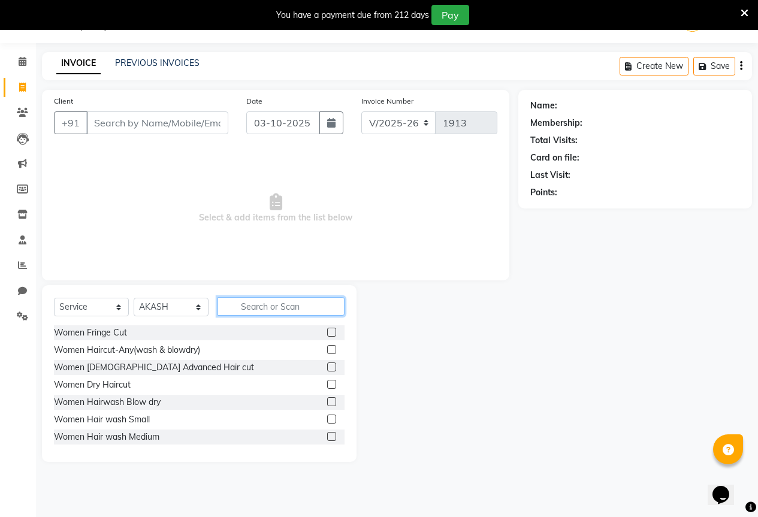
click at [258, 310] on input "text" at bounding box center [281, 306] width 127 height 19
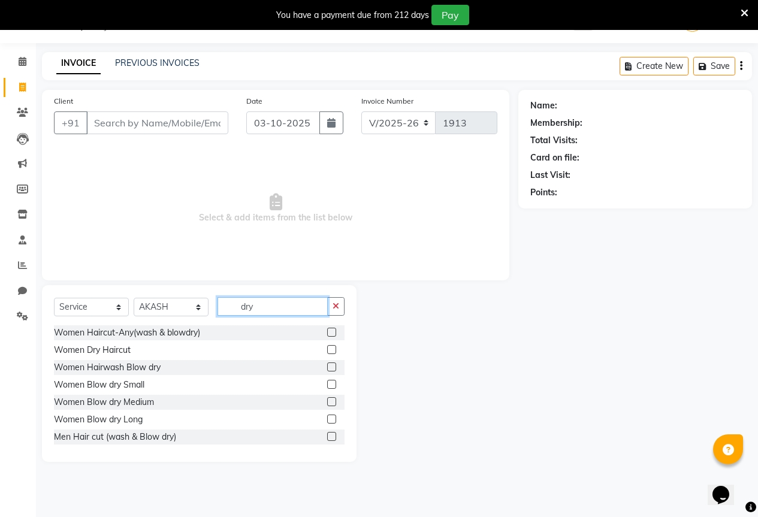
scroll to position [37, 0]
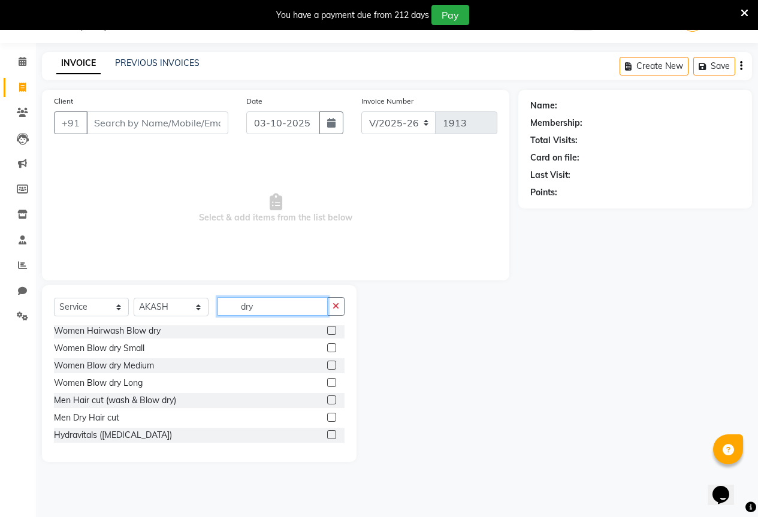
type input "dry"
click at [327, 419] on label at bounding box center [331, 417] width 9 height 9
click at [327, 419] on input "checkbox" at bounding box center [331, 418] width 8 height 8
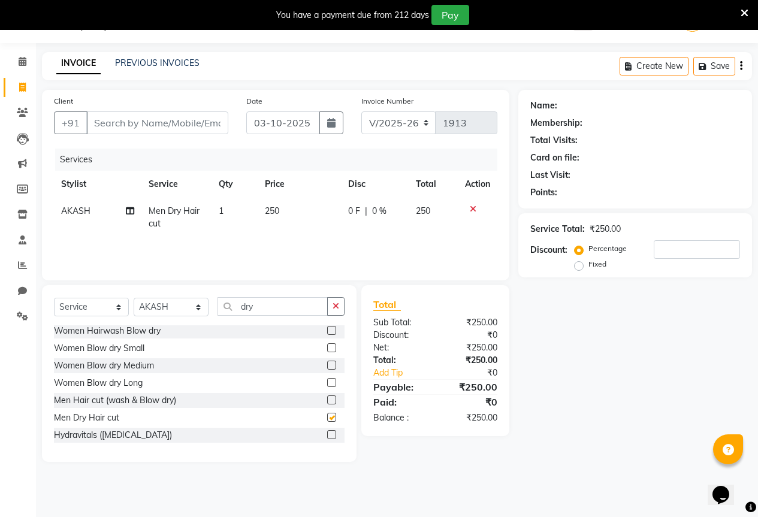
checkbox input "false"
click at [280, 314] on input "dry" at bounding box center [273, 306] width 110 height 19
type input "d"
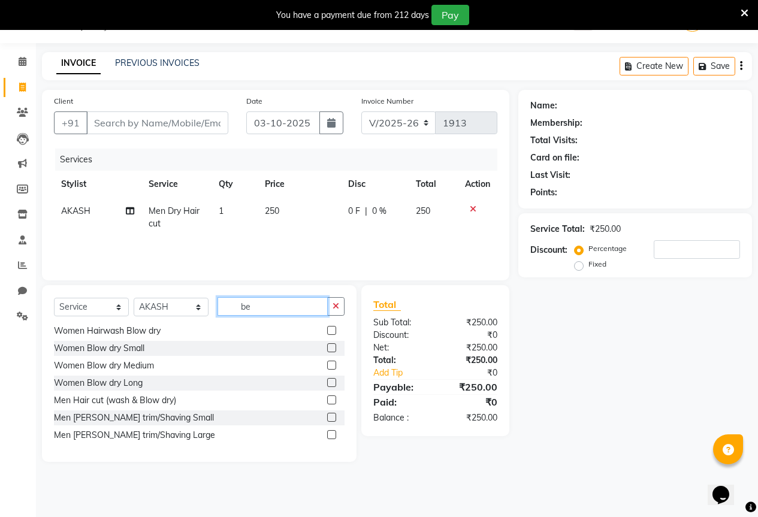
scroll to position [0, 0]
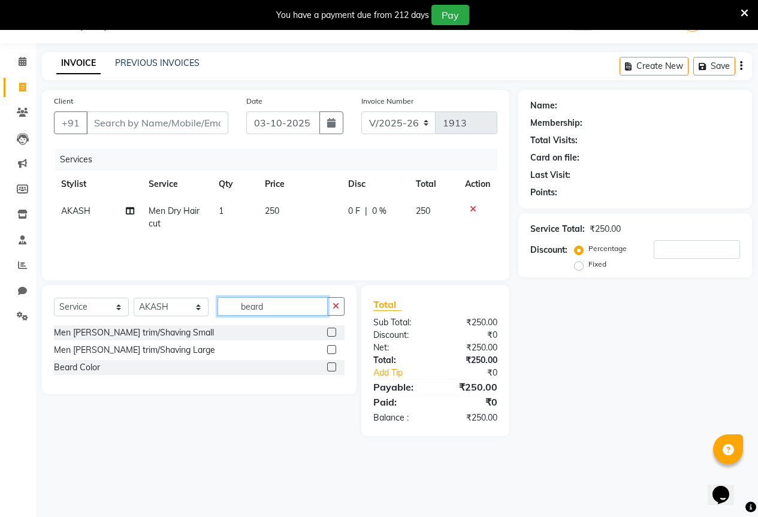
type input "beard"
click at [333, 351] on label at bounding box center [331, 349] width 9 height 9
click at [333, 351] on input "checkbox" at bounding box center [331, 350] width 8 height 8
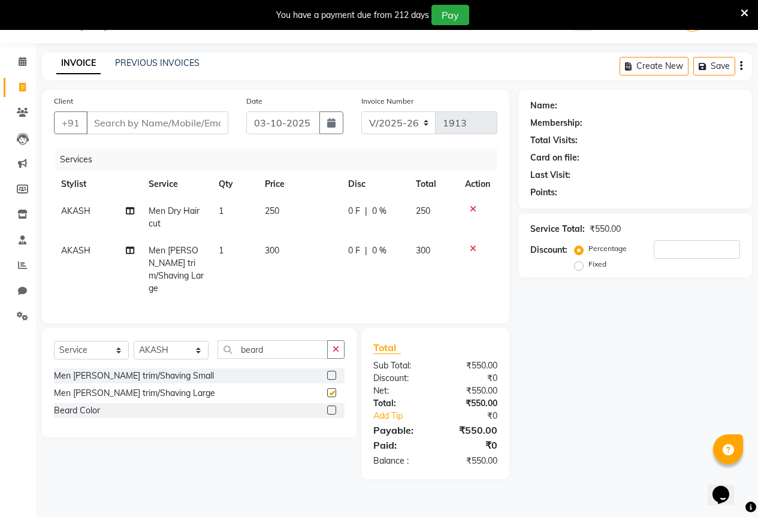
checkbox input "false"
click at [286, 345] on input "beard" at bounding box center [273, 349] width 110 height 19
type input "b"
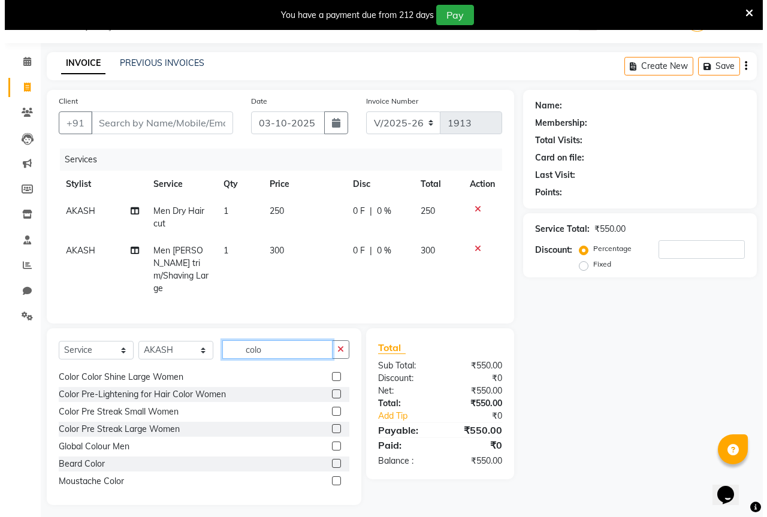
scroll to position [419, 0]
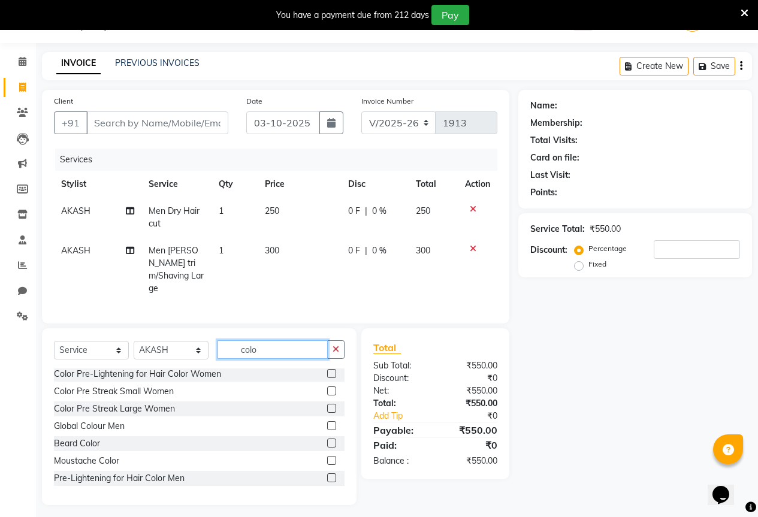
type input "colo"
click at [327, 421] on label at bounding box center [331, 425] width 9 height 9
click at [327, 422] on input "checkbox" at bounding box center [331, 426] width 8 height 8
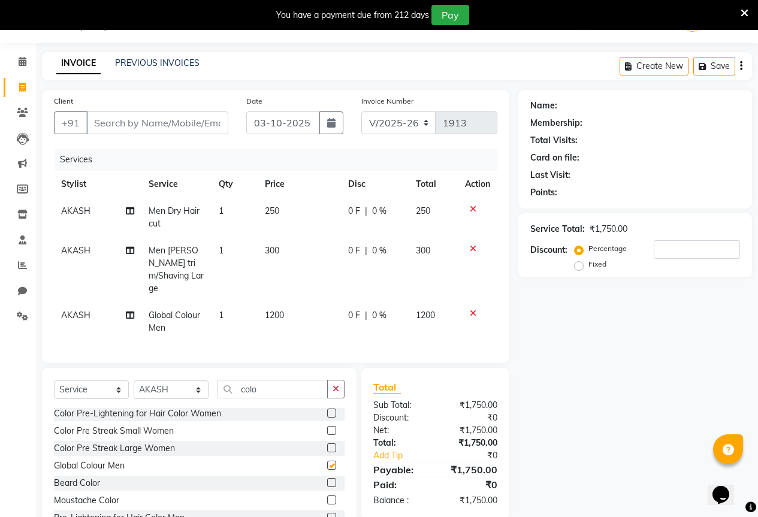
checkbox input "false"
click at [118, 120] on input "Client" at bounding box center [157, 122] width 142 height 23
click at [110, 119] on input "Client" at bounding box center [157, 122] width 142 height 23
type input "8"
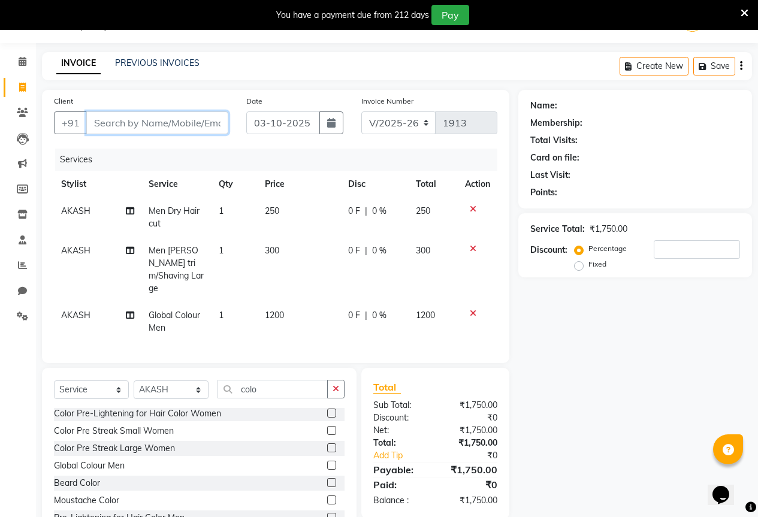
type input "0"
type input "8975027153"
click at [206, 122] on span "Add Client" at bounding box center [197, 123] width 47 height 12
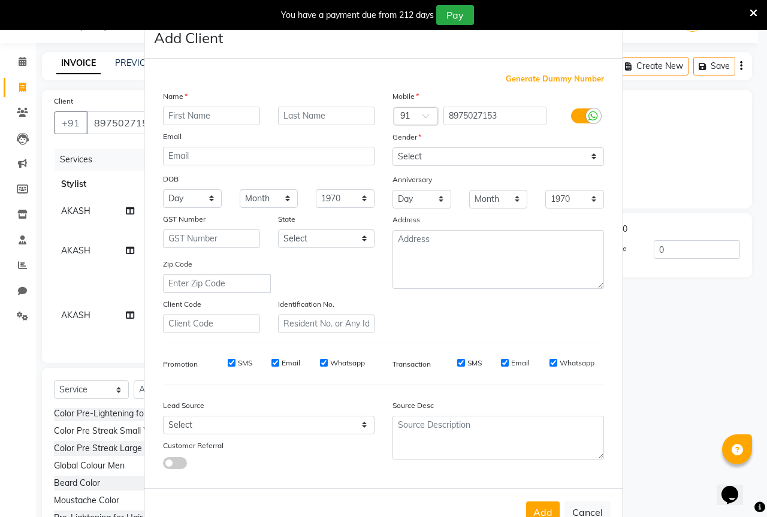
click at [173, 112] on input "text" at bounding box center [211, 116] width 97 height 19
type input "[PERSON_NAME]"
click at [425, 160] on select "Select [DEMOGRAPHIC_DATA] [DEMOGRAPHIC_DATA] Other Prefer Not To Say" at bounding box center [498, 156] width 212 height 19
select select "[DEMOGRAPHIC_DATA]"
click at [392, 147] on select "Select [DEMOGRAPHIC_DATA] [DEMOGRAPHIC_DATA] Other Prefer Not To Say" at bounding box center [498, 156] width 212 height 19
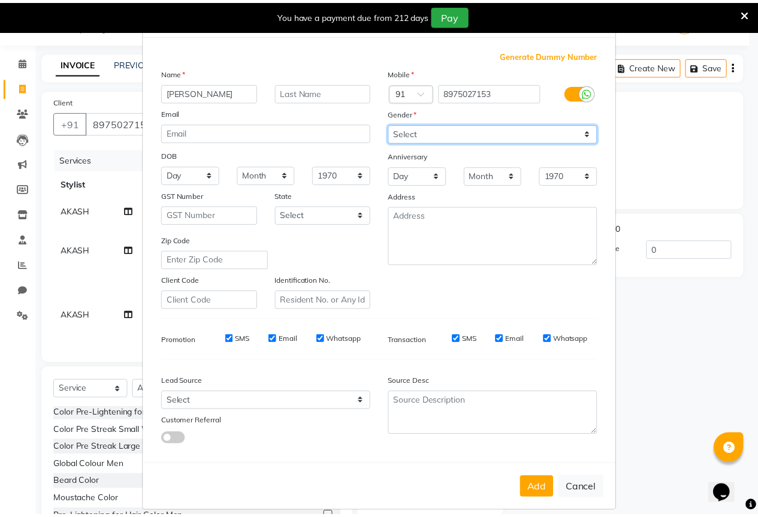
scroll to position [36, 0]
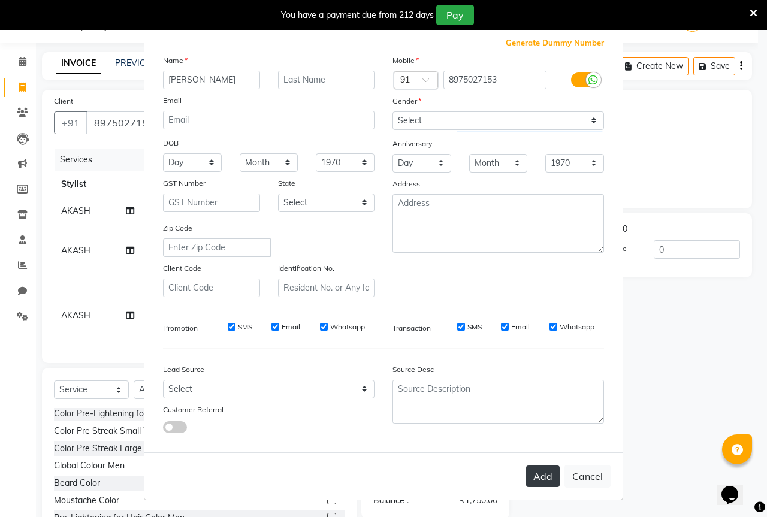
click at [538, 473] on button "Add" at bounding box center [543, 477] width 34 height 22
select select
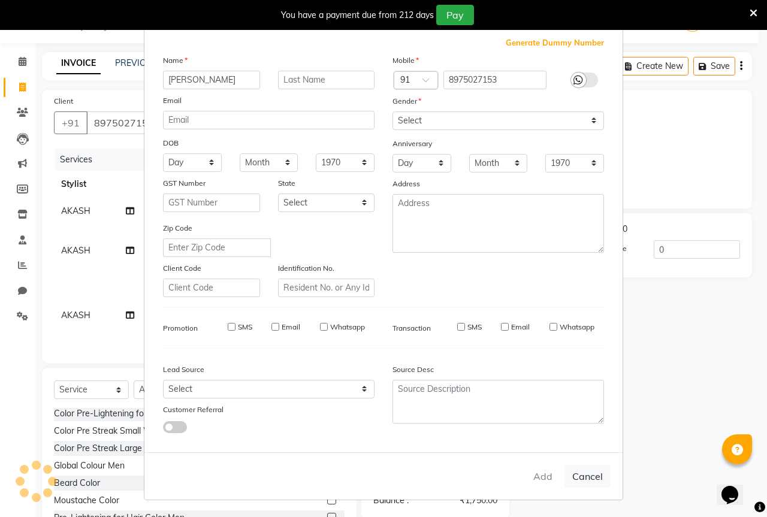
select select
checkbox input "false"
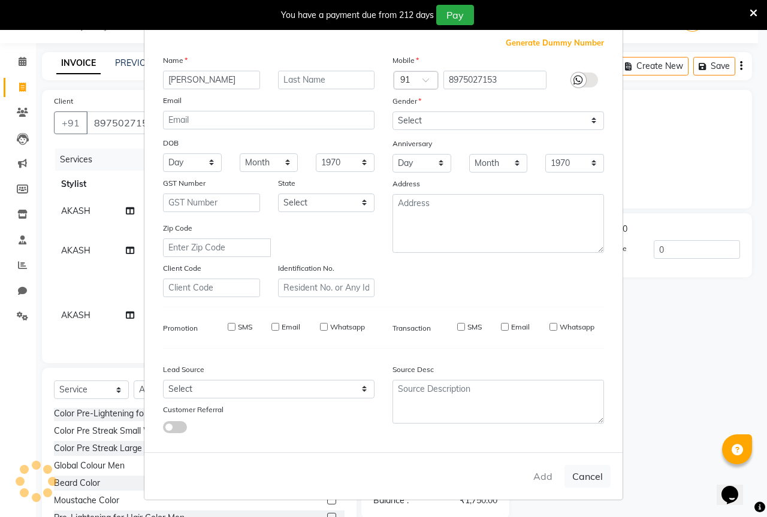
checkbox input "false"
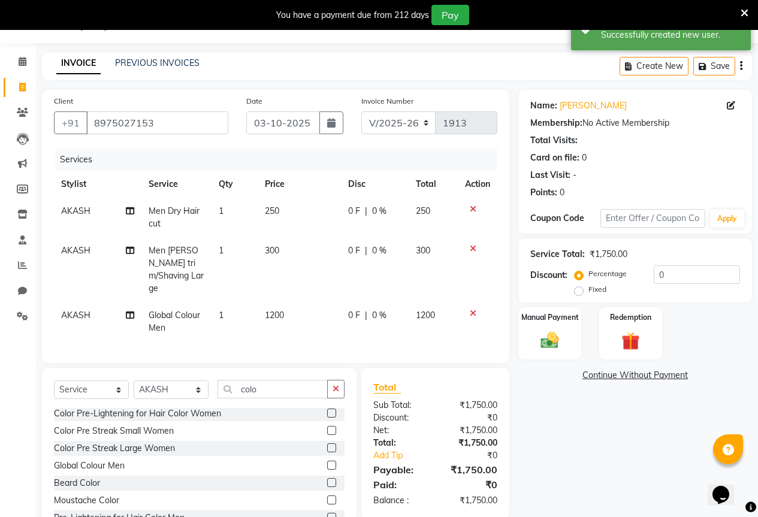
click at [470, 205] on icon at bounding box center [473, 209] width 7 height 8
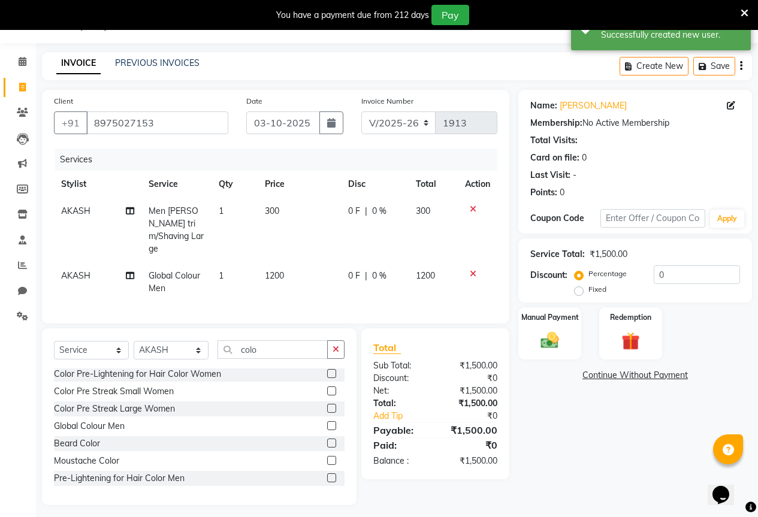
click at [354, 214] on span "0 F" at bounding box center [354, 211] width 12 height 13
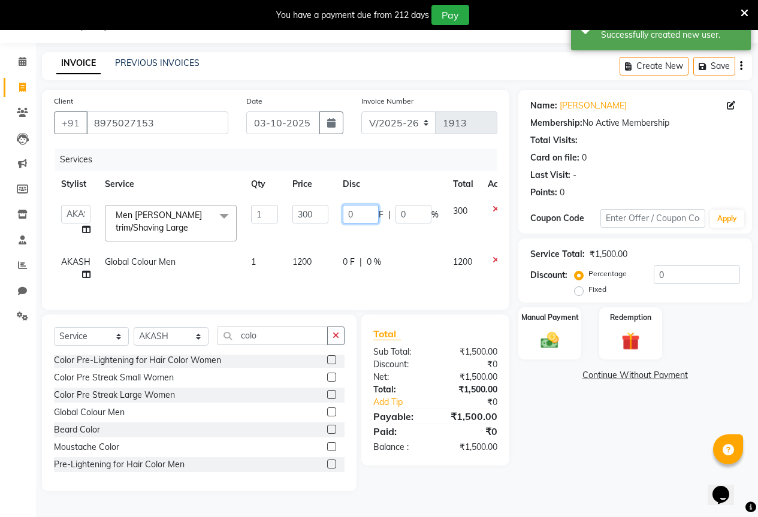
click at [354, 214] on input "0" at bounding box center [361, 214] width 36 height 19
type input "100"
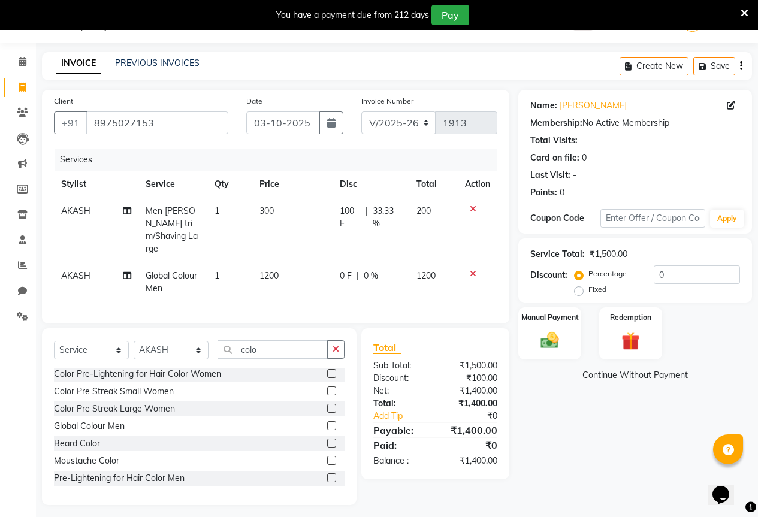
click at [624, 401] on div "Name: [PERSON_NAME] Membership: No Active Membership Total Visits: Card on file…" at bounding box center [639, 297] width 243 height 415
click at [548, 348] on img at bounding box center [550, 341] width 31 height 22
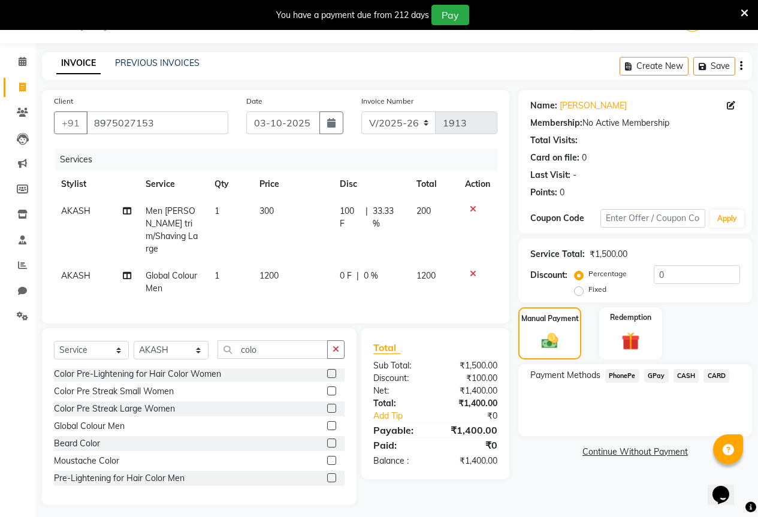
click at [660, 375] on span "GPay" at bounding box center [656, 376] width 25 height 14
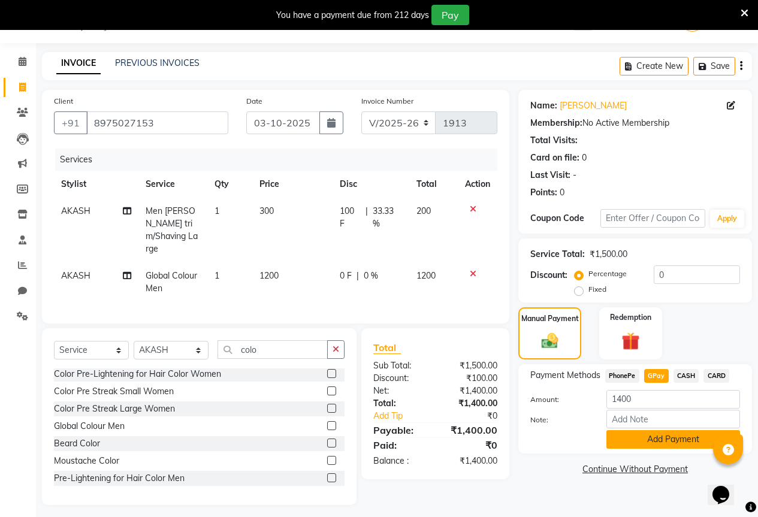
click at [653, 443] on button "Add Payment" at bounding box center [673, 439] width 134 height 19
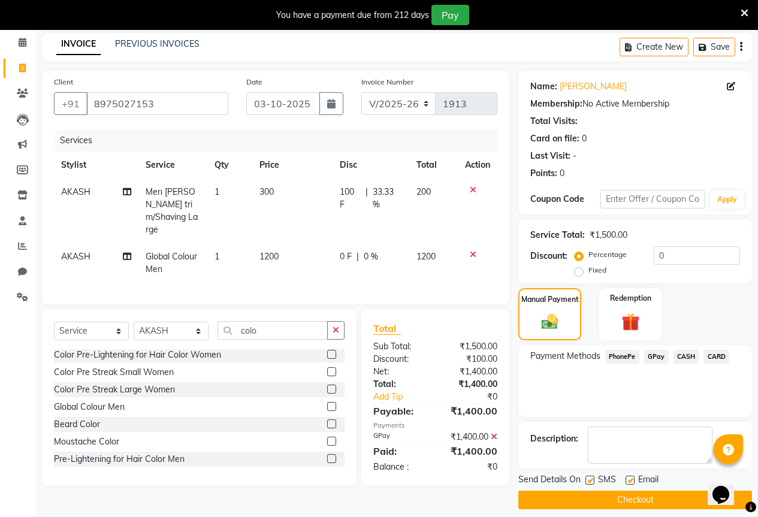
scroll to position [59, 0]
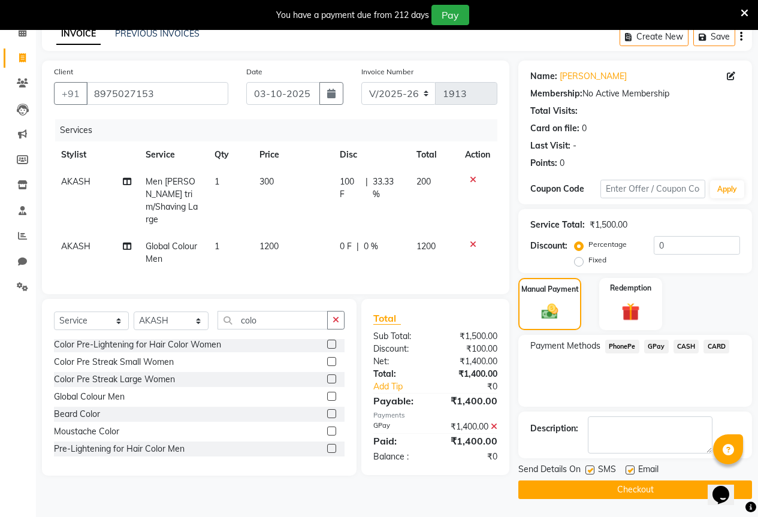
click at [605, 487] on button "Checkout" at bounding box center [635, 490] width 234 height 19
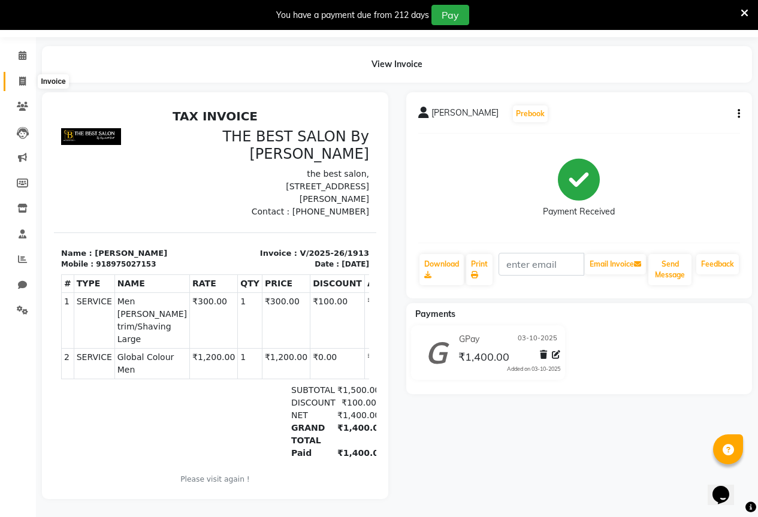
click at [22, 77] on icon at bounding box center [22, 81] width 7 height 9
select select "service"
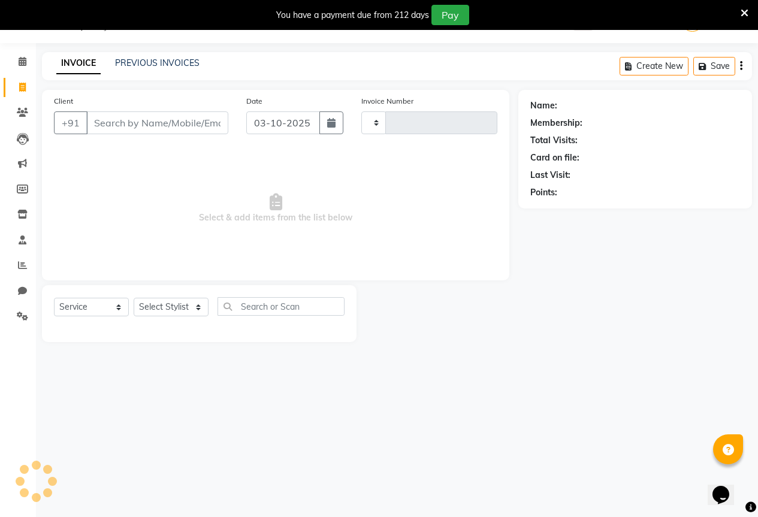
type input "1914"
select select "7209"
click at [157, 303] on select "Select Stylist AKASH KAJAL [PERSON_NAME] SIR [PERSON_NAME]" at bounding box center [171, 307] width 75 height 19
select select "61551"
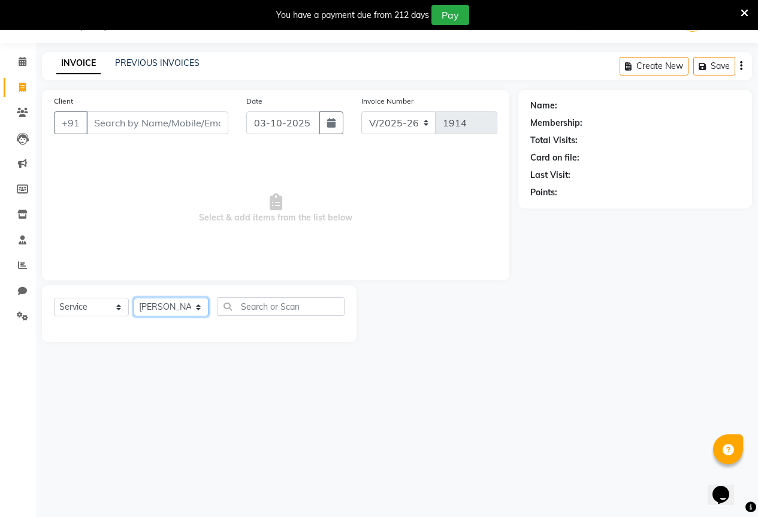
click at [134, 298] on select "Select Stylist AKASH KAJAL [PERSON_NAME] SIR [PERSON_NAME]" at bounding box center [171, 307] width 75 height 19
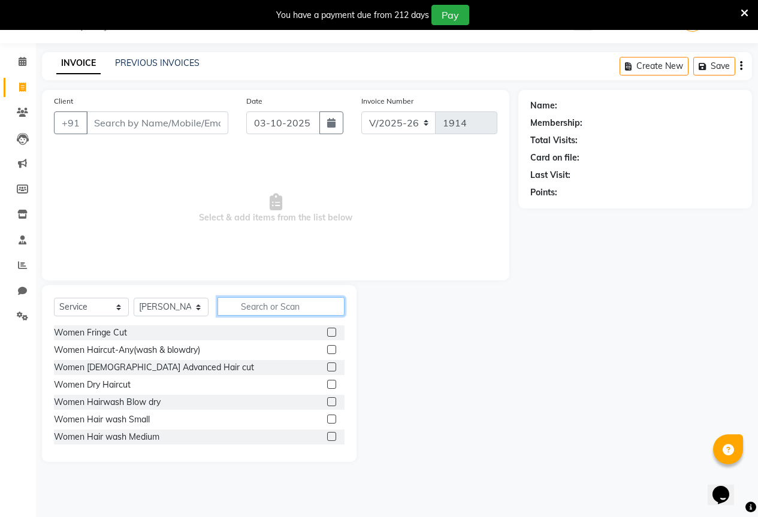
click at [268, 314] on input "text" at bounding box center [281, 306] width 127 height 19
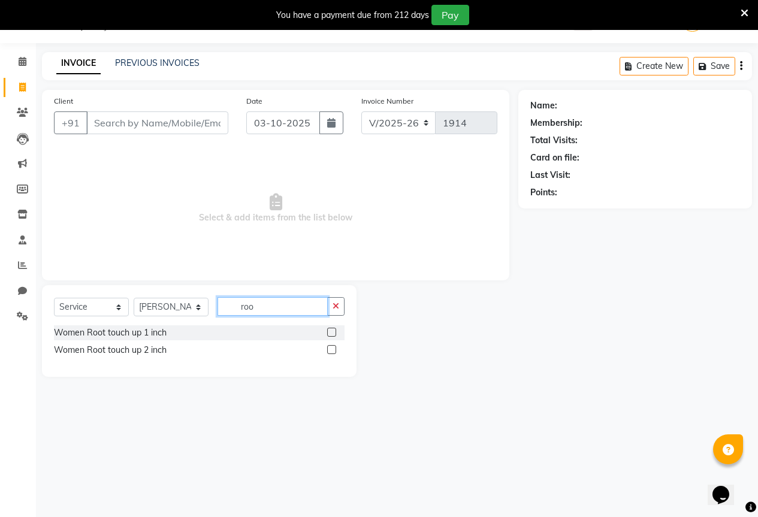
type input "roo"
click at [330, 330] on label at bounding box center [331, 332] width 9 height 9
click at [330, 330] on input "checkbox" at bounding box center [331, 333] width 8 height 8
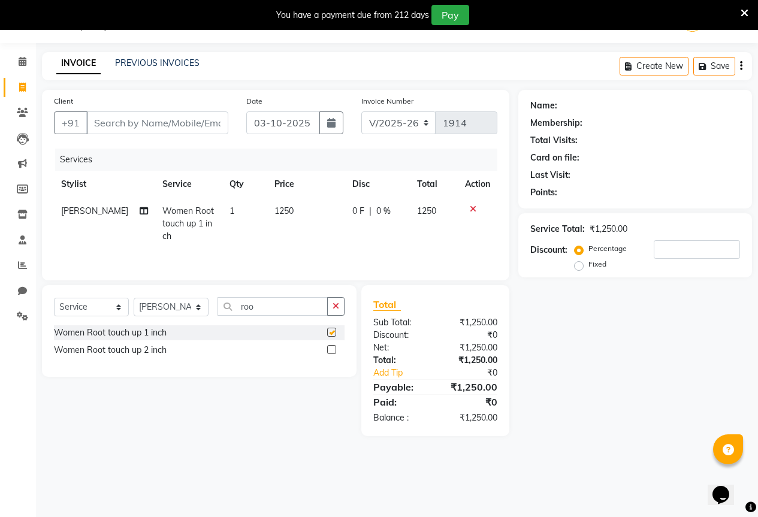
checkbox input "false"
click at [334, 349] on label at bounding box center [331, 349] width 9 height 9
click at [334, 349] on input "checkbox" at bounding box center [331, 350] width 8 height 8
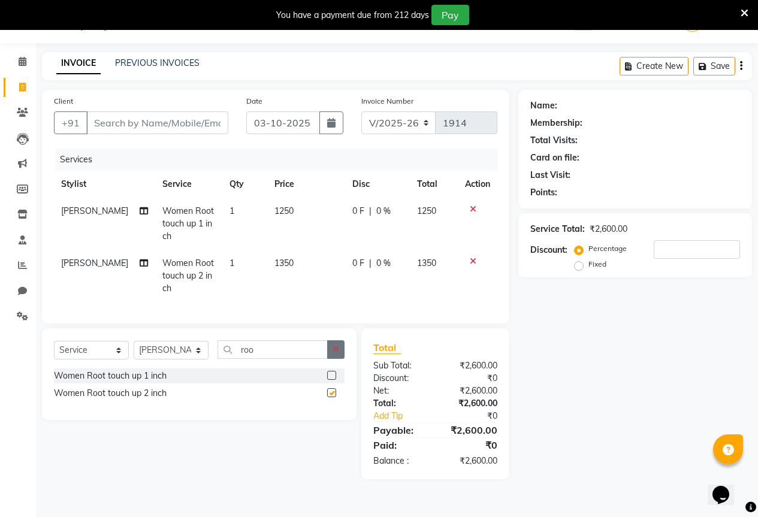
checkbox input "false"
click at [473, 261] on icon at bounding box center [473, 261] width 7 height 8
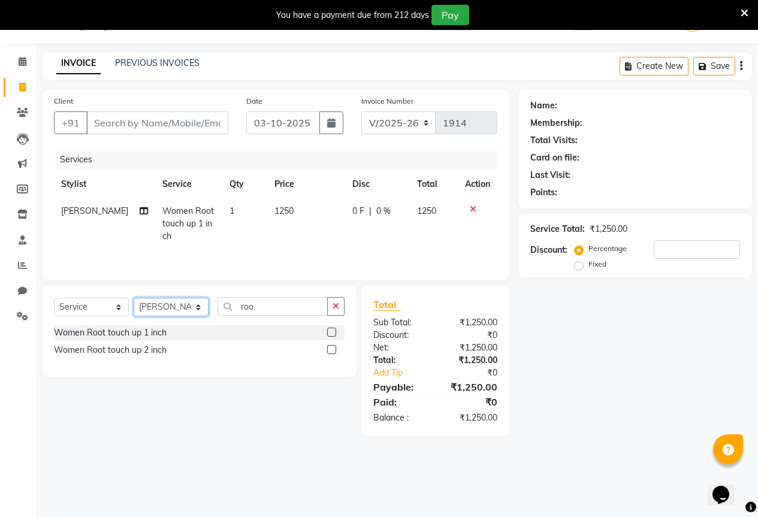
click at [173, 304] on select "Select Stylist AKASH KAJAL [PERSON_NAME] SIR [PERSON_NAME]" at bounding box center [171, 307] width 75 height 19
select select "61550"
click at [134, 298] on select "Select Stylist AKASH KAJAL [PERSON_NAME] SIR [PERSON_NAME]" at bounding box center [171, 307] width 75 height 19
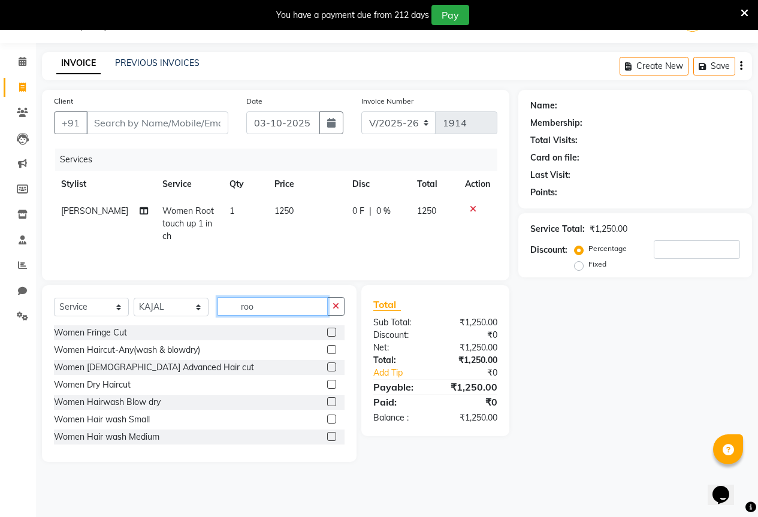
click at [267, 305] on input "roo" at bounding box center [273, 306] width 110 height 19
type input "r"
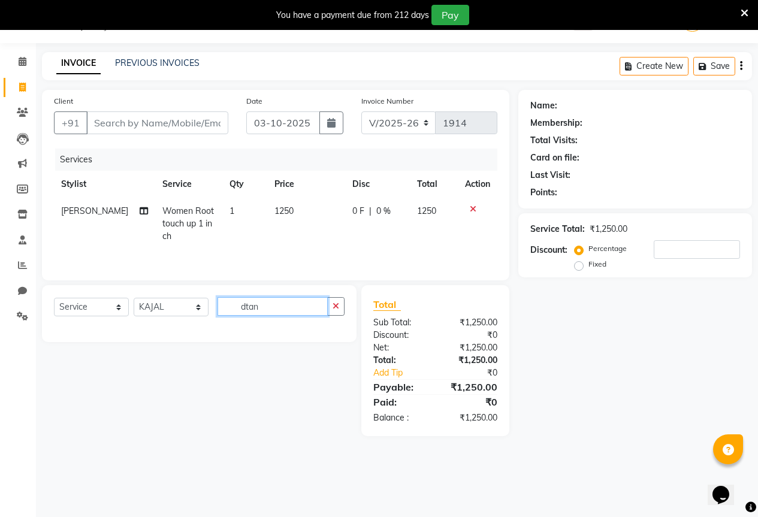
click at [246, 307] on input "dtan" at bounding box center [273, 306] width 110 height 19
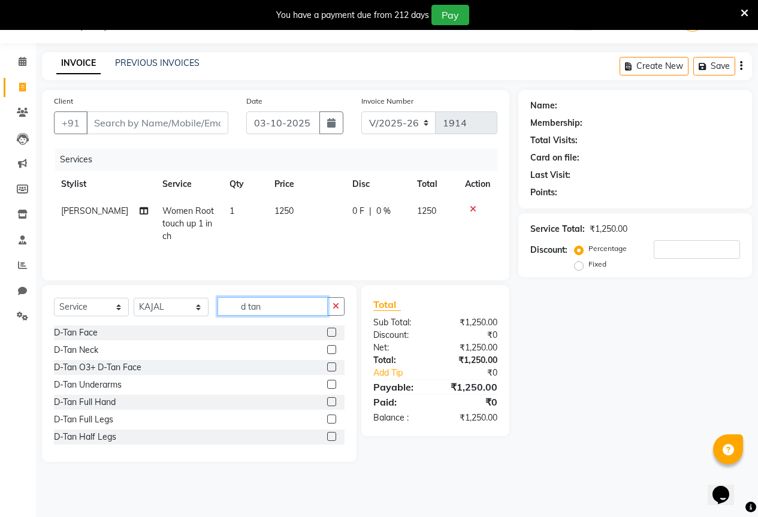
type input "d tan"
click at [327, 439] on label at bounding box center [331, 436] width 9 height 9
click at [327, 439] on input "checkbox" at bounding box center [331, 437] width 8 height 8
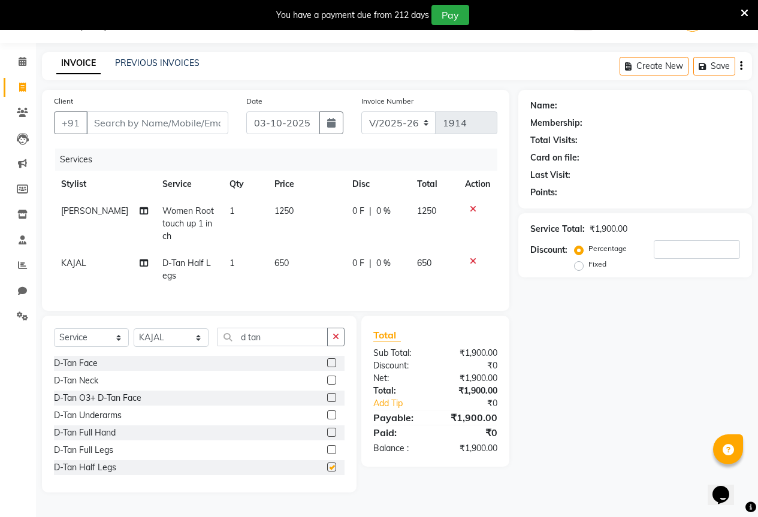
checkbox input "false"
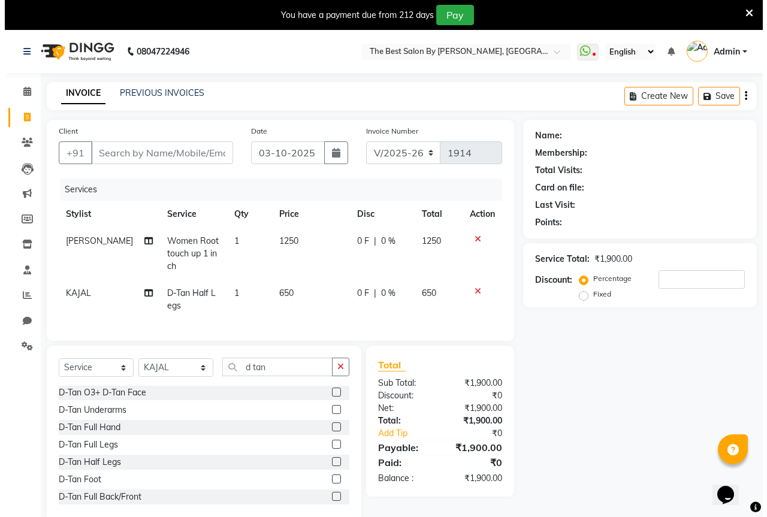
scroll to position [54, 0]
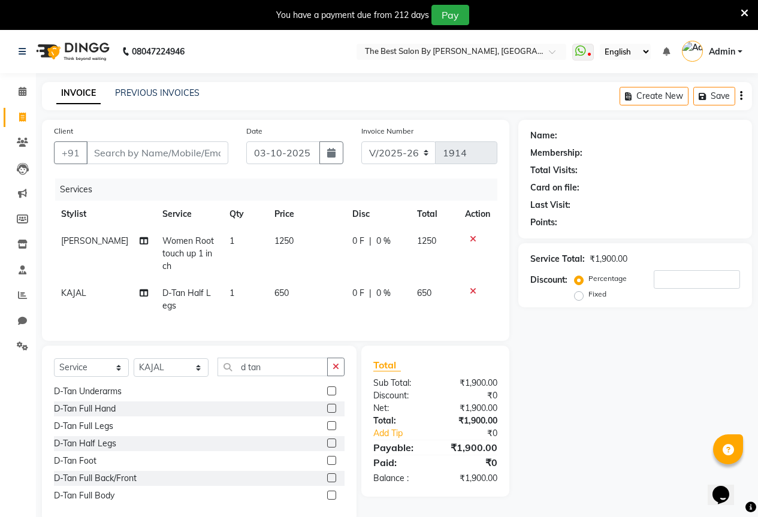
click at [327, 465] on label at bounding box center [331, 460] width 9 height 9
click at [327, 465] on input "checkbox" at bounding box center [331, 461] width 8 height 8
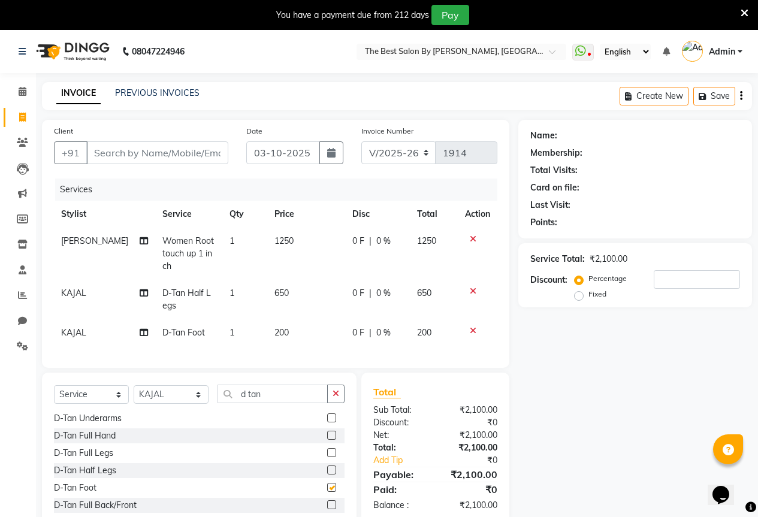
checkbox input "false"
click at [475, 330] on icon at bounding box center [473, 331] width 7 height 8
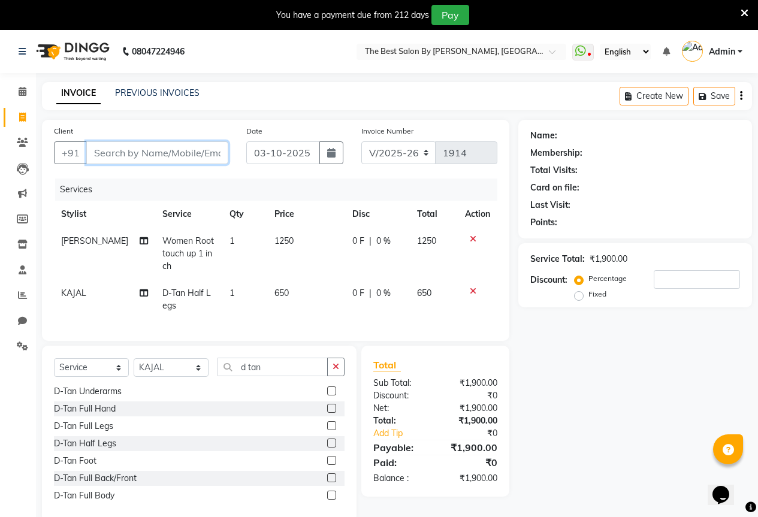
click at [117, 152] on input "Client" at bounding box center [157, 152] width 142 height 23
type input "t"
type input "0"
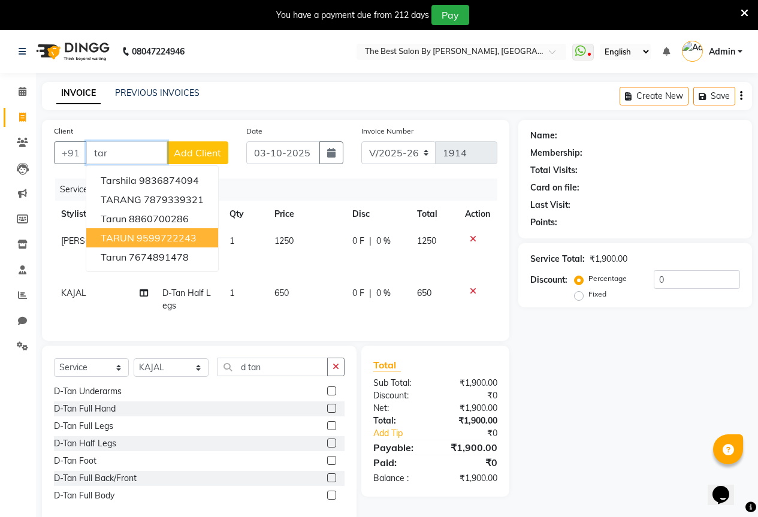
click at [155, 232] on ngb-highlight "9599722243" at bounding box center [167, 238] width 60 height 12
type input "9599722243"
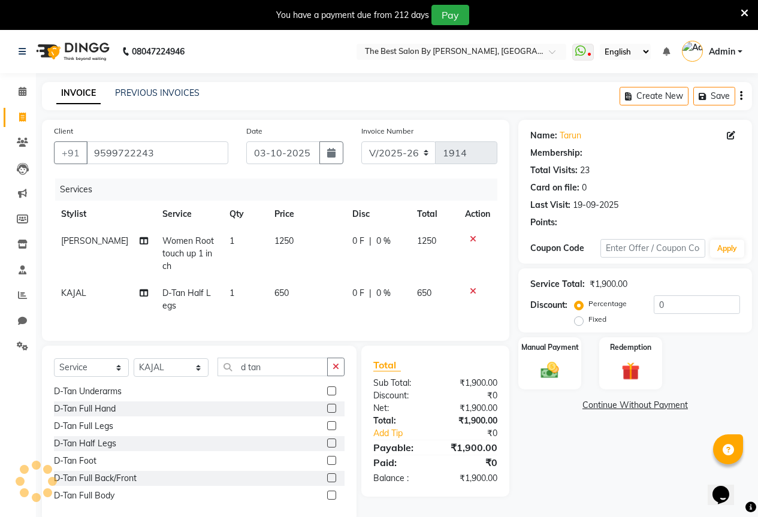
type input "20"
select select "1: Object"
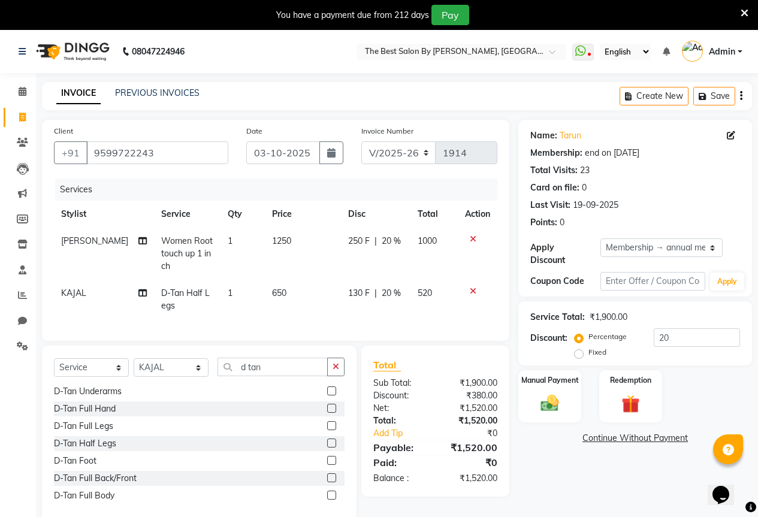
click at [473, 288] on icon at bounding box center [473, 291] width 7 height 8
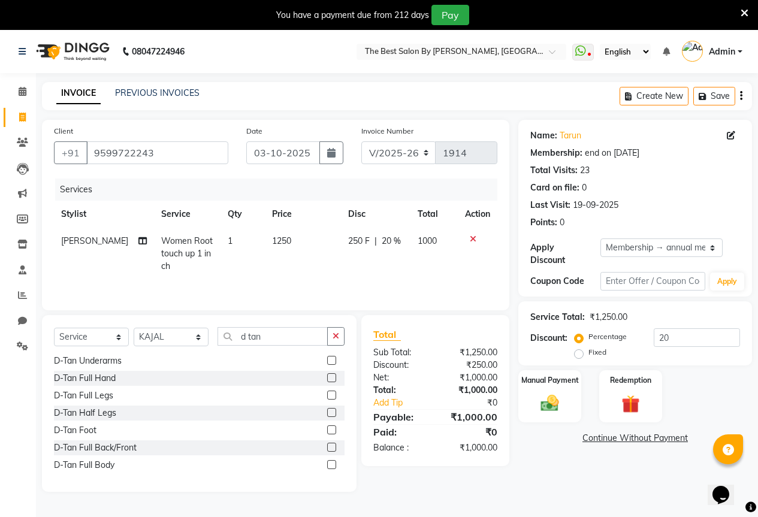
click at [327, 429] on label at bounding box center [331, 429] width 9 height 9
click at [327, 429] on input "checkbox" at bounding box center [331, 431] width 8 height 8
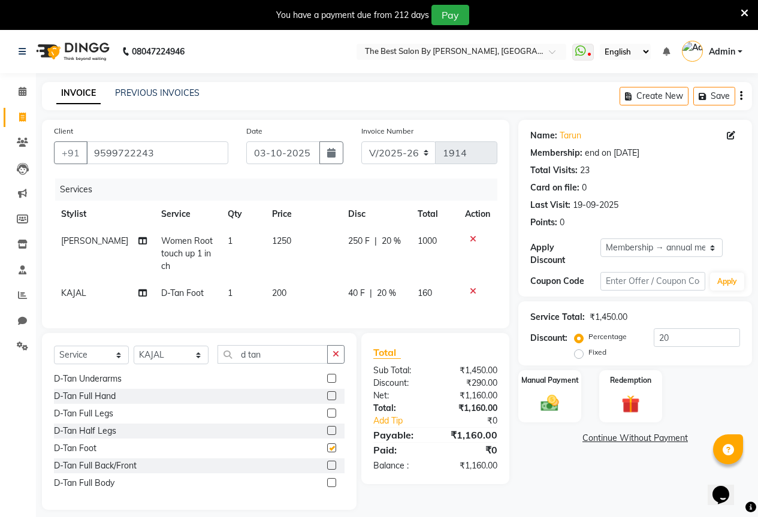
checkbox input "false"
click at [472, 234] on td at bounding box center [478, 254] width 40 height 52
click at [473, 237] on icon at bounding box center [473, 239] width 7 height 8
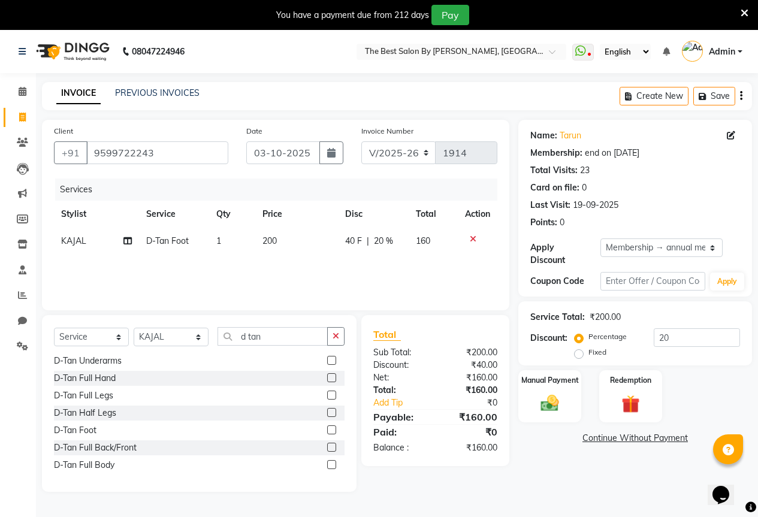
click at [473, 237] on icon at bounding box center [473, 239] width 7 height 8
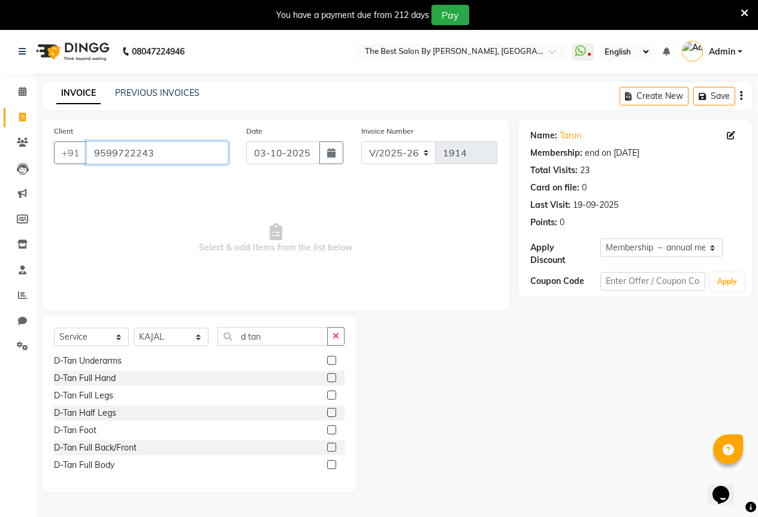
click at [195, 152] on input "9599722243" at bounding box center [157, 152] width 142 height 23
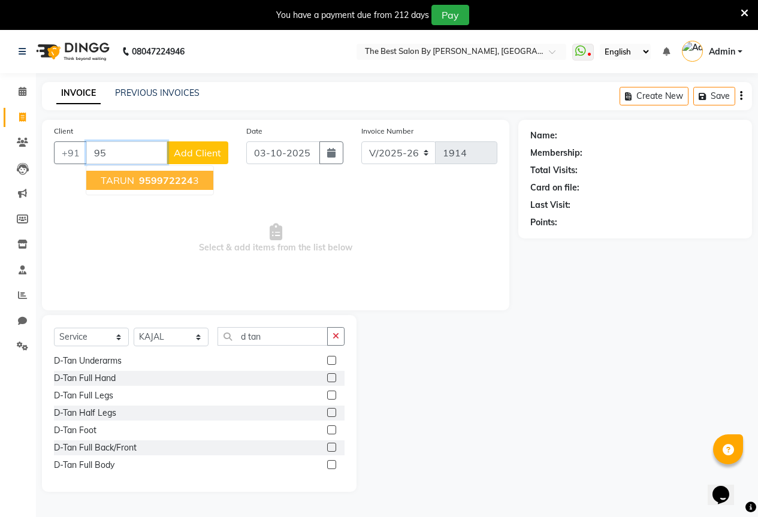
type input "9"
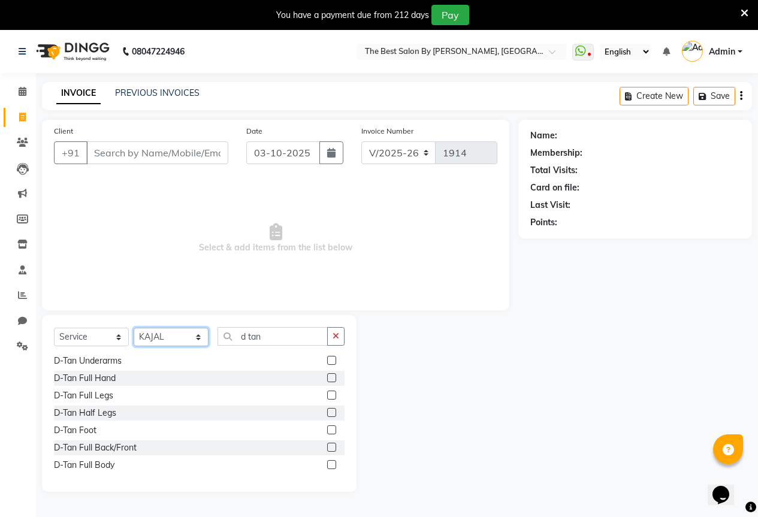
click at [176, 335] on select "Select Stylist AKASH KAJAL [PERSON_NAME] SIR [PERSON_NAME]" at bounding box center [171, 337] width 75 height 19
select select "61551"
click at [134, 328] on select "Select Stylist AKASH KAJAL [PERSON_NAME] SIR [PERSON_NAME]" at bounding box center [171, 337] width 75 height 19
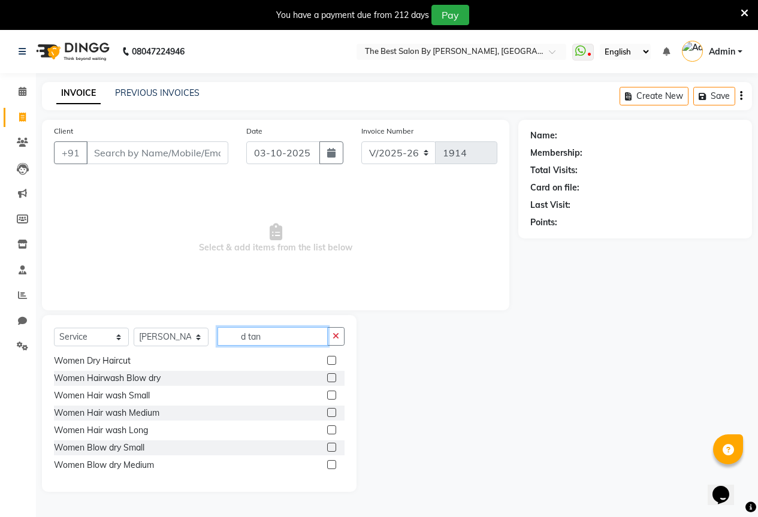
click at [281, 332] on input "d tan" at bounding box center [273, 336] width 110 height 19
type input "d"
click at [132, 154] on input "Client" at bounding box center [157, 152] width 142 height 23
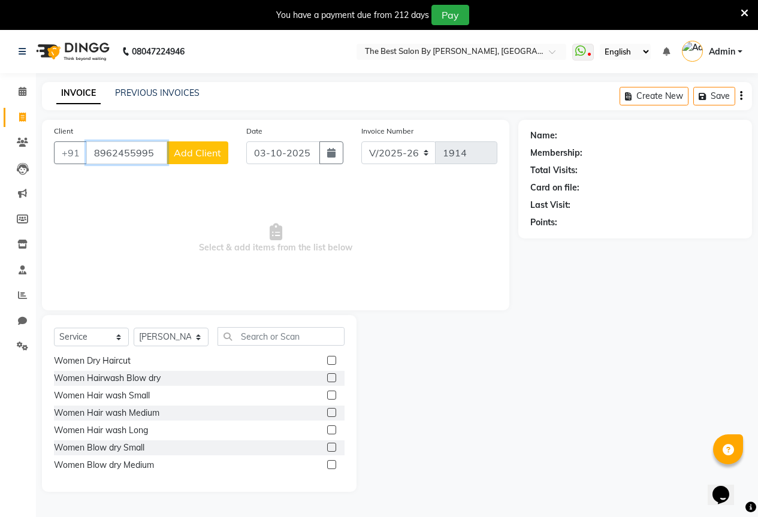
type input "8962455995"
click at [209, 155] on span "Add Client" at bounding box center [197, 153] width 47 height 12
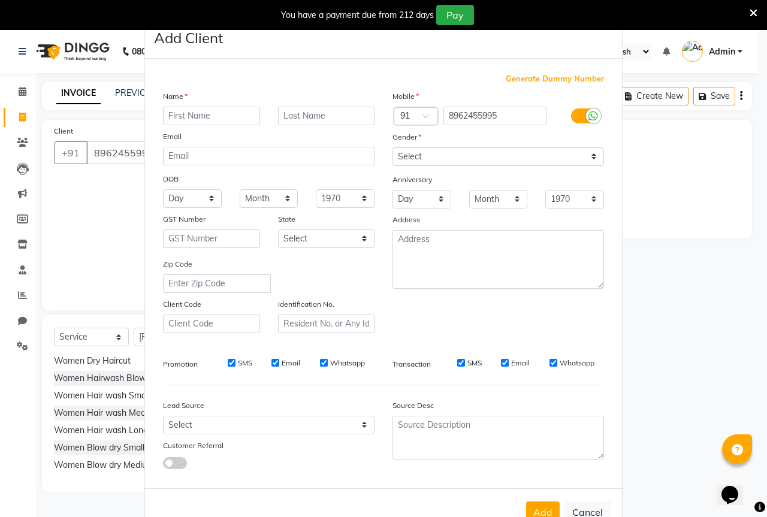
click at [194, 114] on input "text" at bounding box center [211, 116] width 97 height 19
type input "p"
click at [87, 234] on ngb-modal-window "Add Client Generate Dummy Number Name Email DOB Day 01 02 03 04 05 06 07 08 09 …" at bounding box center [383, 258] width 767 height 517
click at [105, 228] on ngb-modal-window "Add Client Generate Dummy Number Name Email DOB Day 01 02 03 04 05 06 07 08 09 …" at bounding box center [383, 258] width 767 height 517
click at [582, 511] on button "Cancel" at bounding box center [587, 512] width 46 height 23
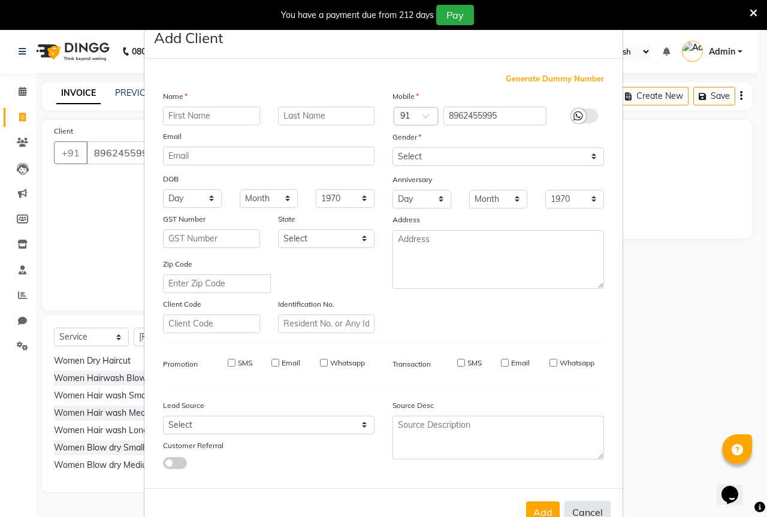
select select
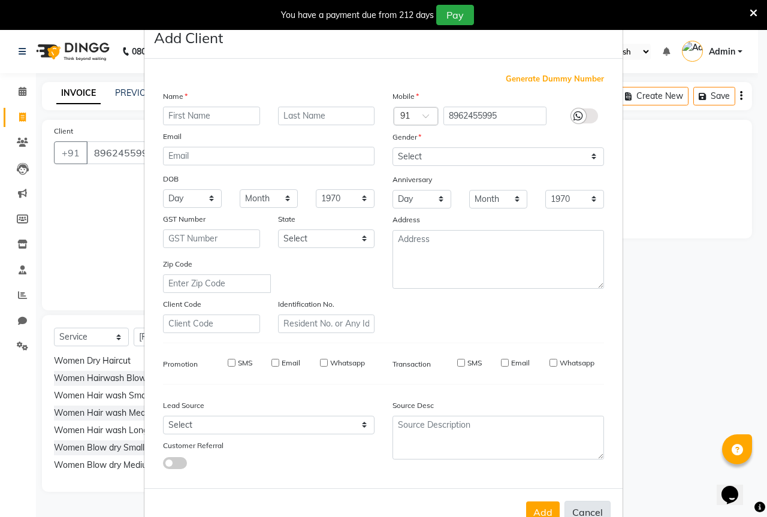
select select
checkbox input "false"
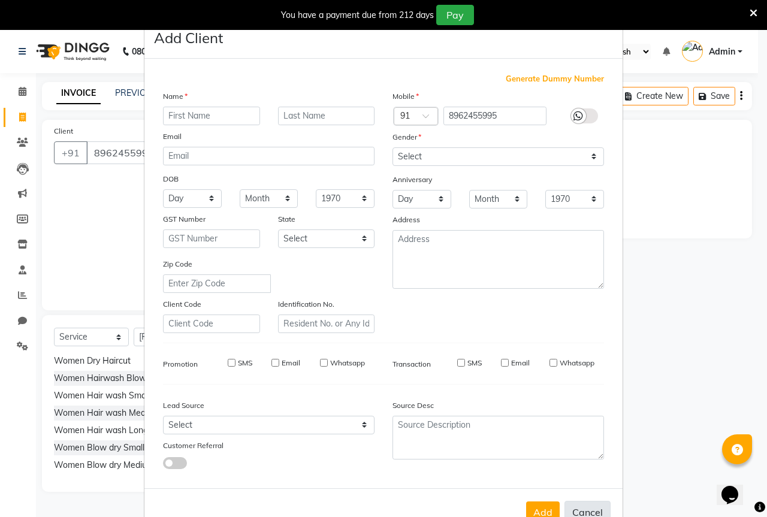
checkbox input "false"
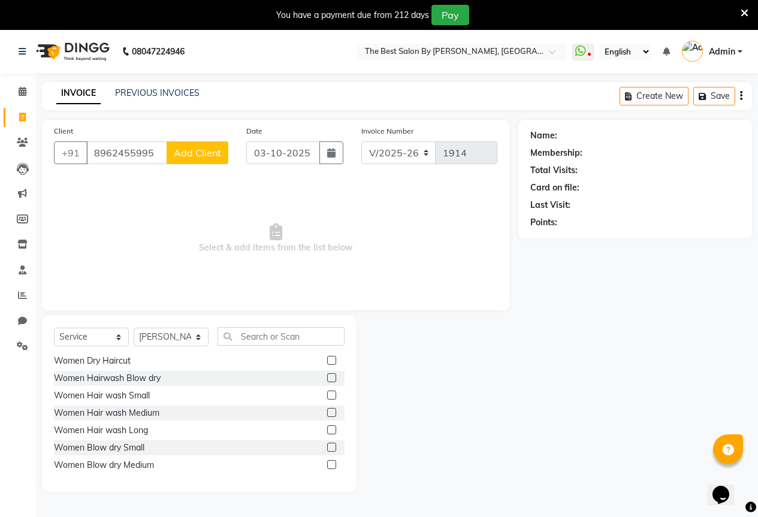
click at [196, 156] on span "Add Client" at bounding box center [197, 153] width 47 height 12
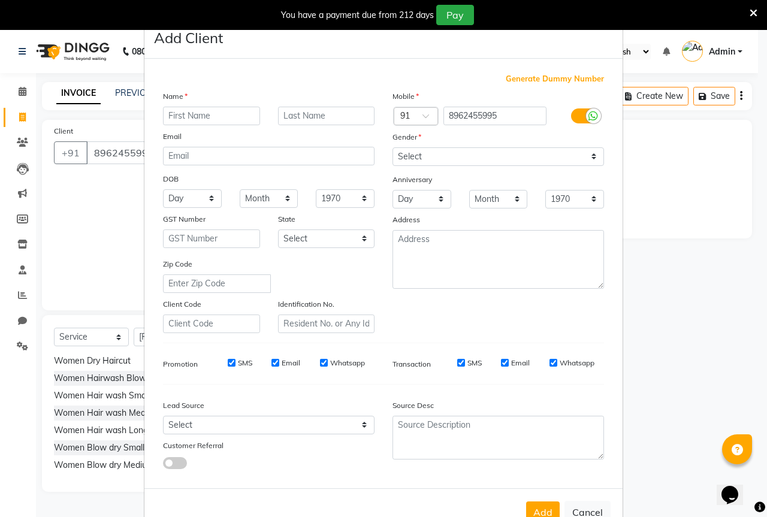
click at [206, 116] on input "text" at bounding box center [211, 116] width 97 height 19
type input "piyush"
click at [416, 161] on select "Select [DEMOGRAPHIC_DATA] [DEMOGRAPHIC_DATA] Other Prefer Not To Say" at bounding box center [498, 156] width 212 height 19
select select "[DEMOGRAPHIC_DATA]"
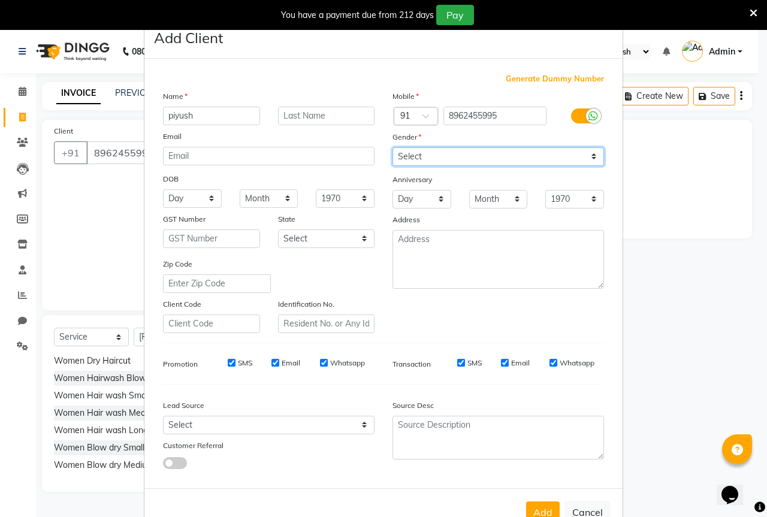
click at [392, 147] on select "Select [DEMOGRAPHIC_DATA] [DEMOGRAPHIC_DATA] Other Prefer Not To Say" at bounding box center [498, 156] width 212 height 19
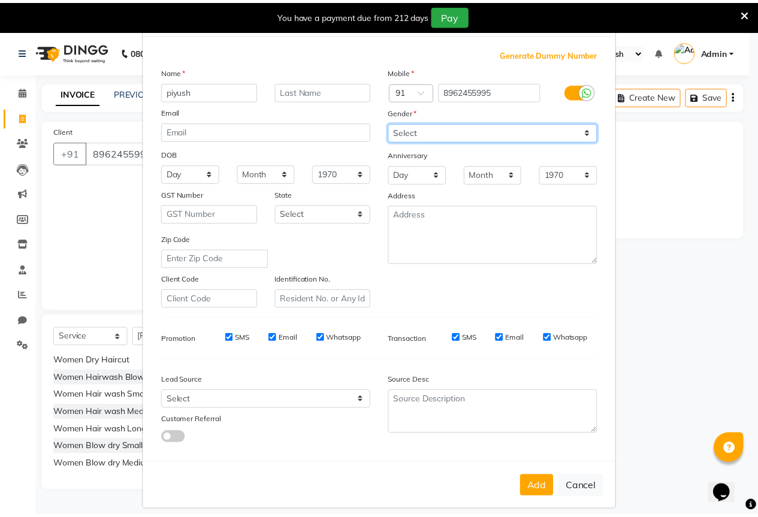
scroll to position [36, 0]
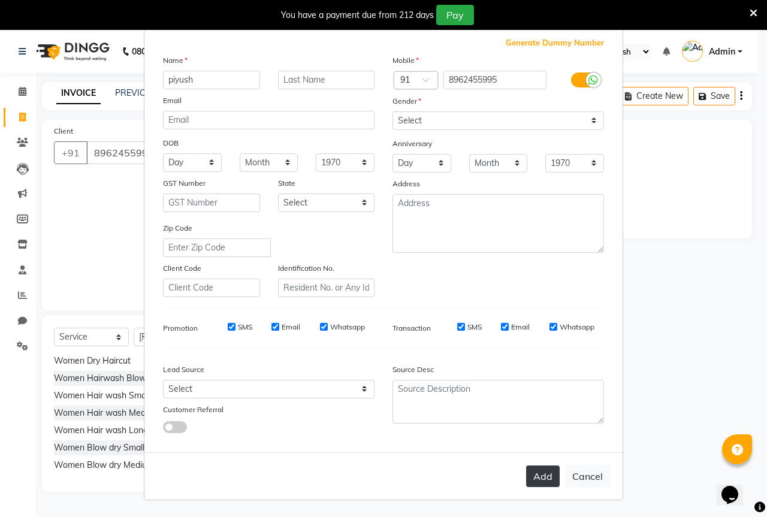
click at [537, 473] on button "Add" at bounding box center [543, 477] width 34 height 22
select select
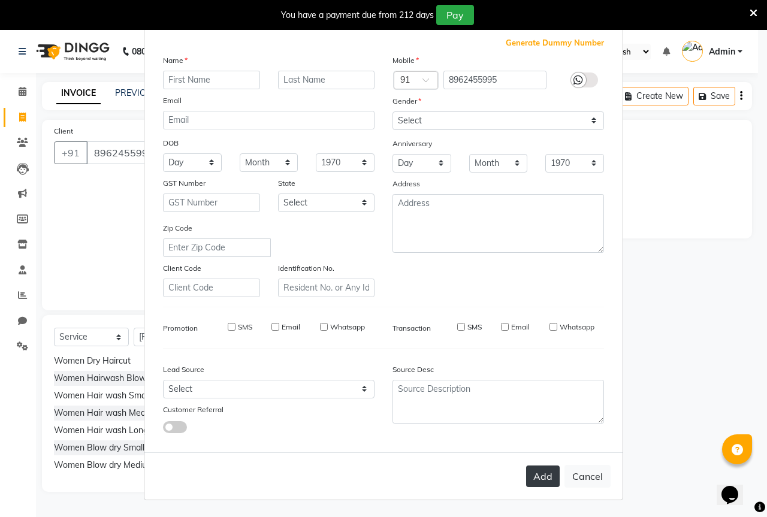
select select
checkbox input "false"
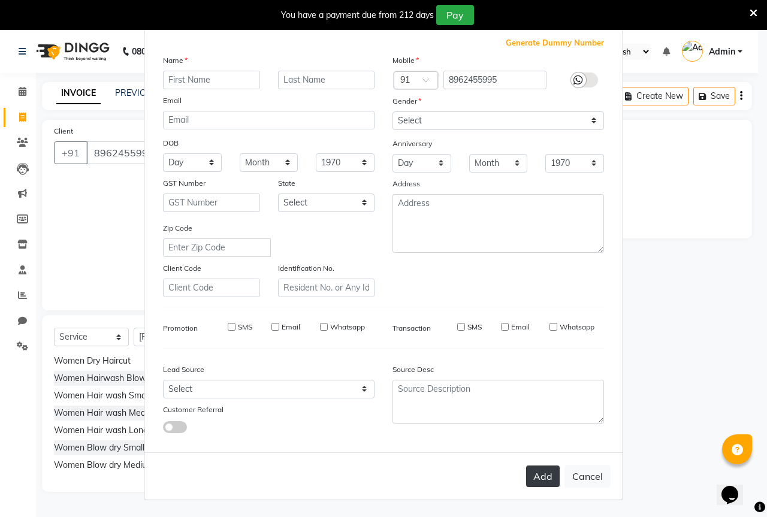
checkbox input "false"
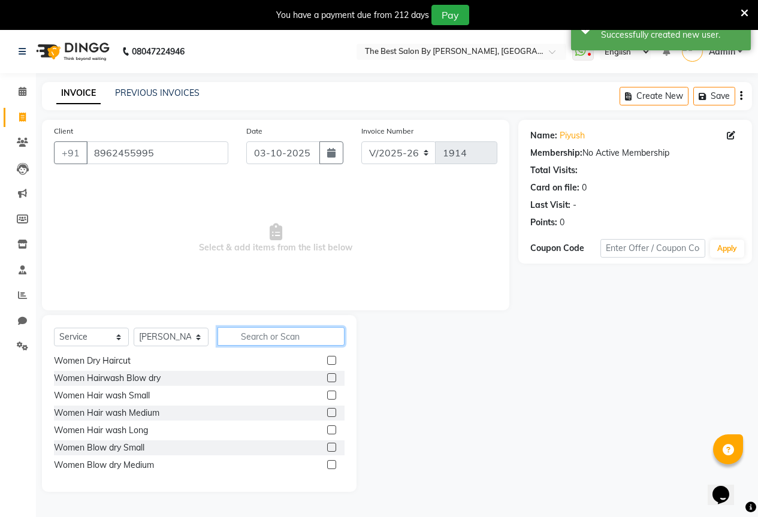
click at [265, 337] on input "text" at bounding box center [281, 336] width 127 height 19
click at [284, 333] on input "text" at bounding box center [281, 336] width 127 height 19
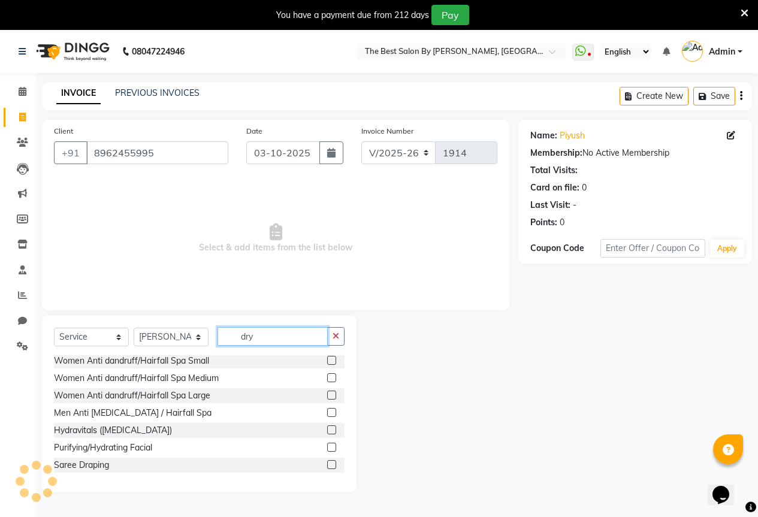
scroll to position [37, 0]
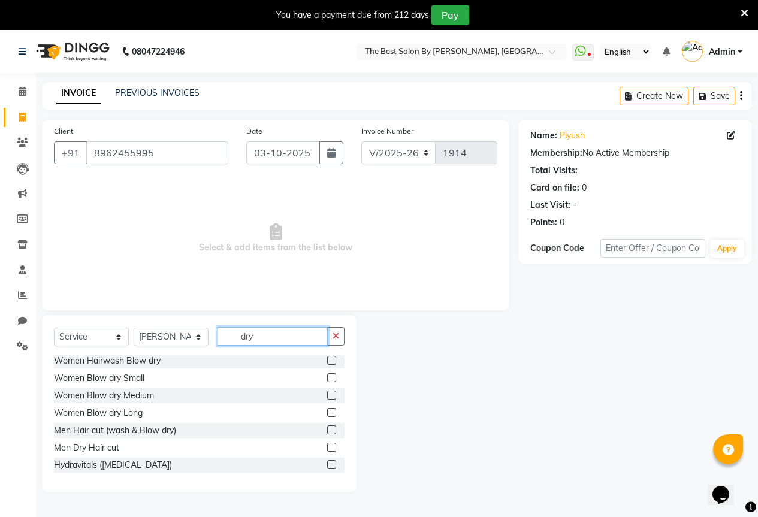
type input "dry"
click at [327, 448] on label at bounding box center [331, 447] width 9 height 9
click at [327, 448] on input "checkbox" at bounding box center [331, 448] width 8 height 8
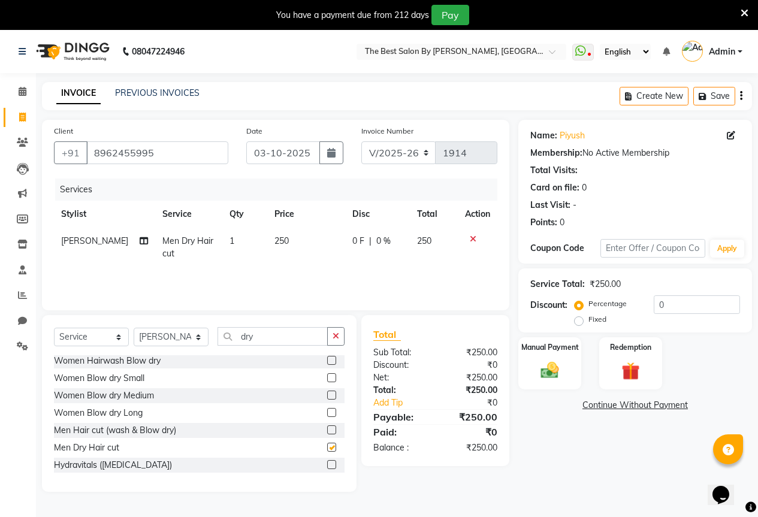
checkbox input "false"
click at [266, 338] on input "dry" at bounding box center [273, 336] width 110 height 19
type input "d"
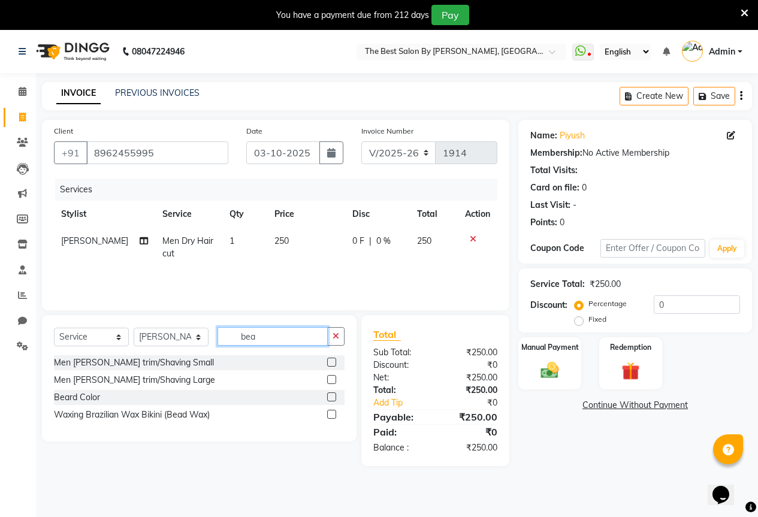
scroll to position [0, 0]
type input "bear"
click at [330, 361] on label at bounding box center [331, 362] width 9 height 9
click at [330, 361] on input "checkbox" at bounding box center [331, 363] width 8 height 8
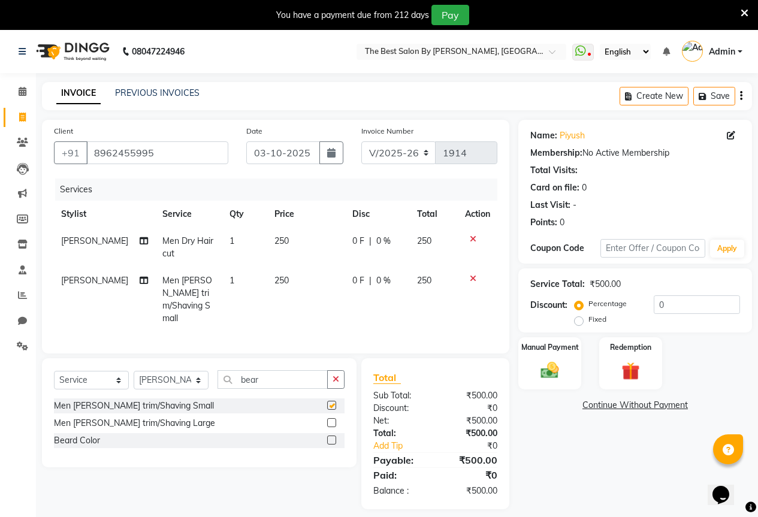
checkbox input "false"
click at [355, 238] on span "0 F" at bounding box center [358, 241] width 12 height 13
select select "61551"
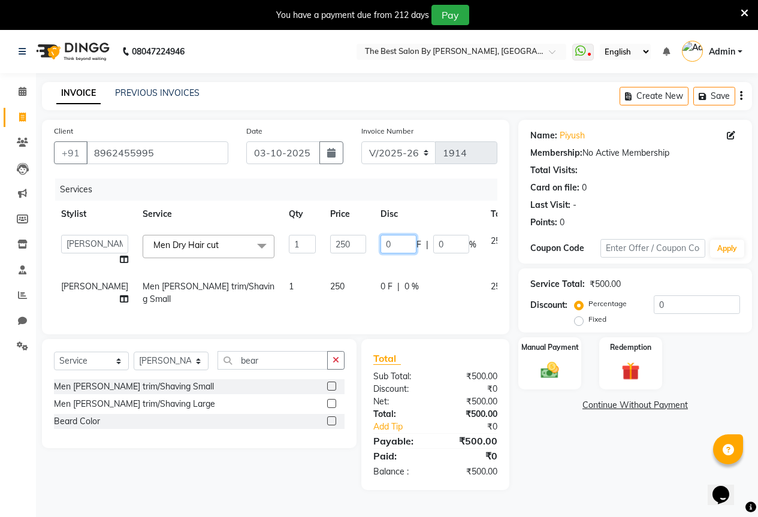
click at [381, 249] on input "0" at bounding box center [399, 244] width 36 height 19
type input "50"
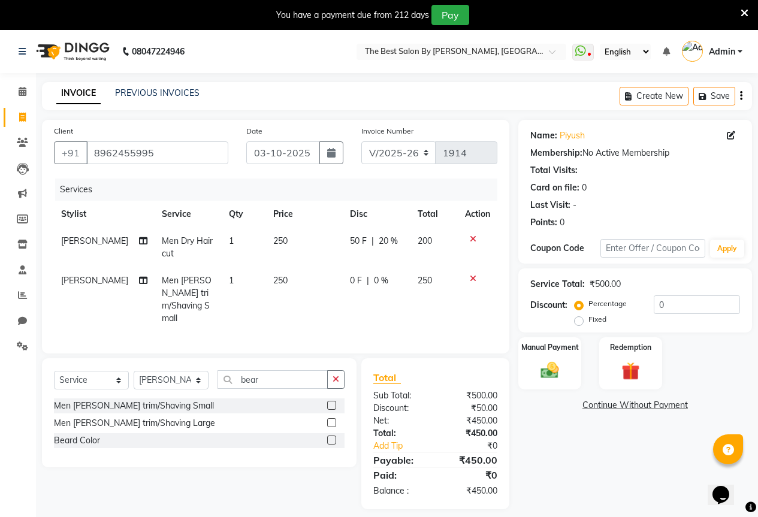
click at [531, 425] on div "Name: Piyush Membership: No Active Membership Total Visits: Card on file: 0 Las…" at bounding box center [639, 314] width 243 height 389
click at [557, 373] on img at bounding box center [550, 371] width 31 height 22
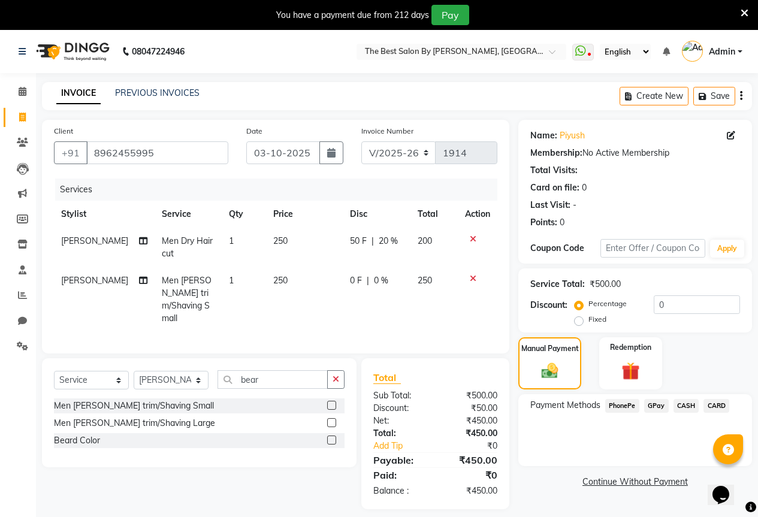
click at [655, 407] on span "GPay" at bounding box center [656, 406] width 25 height 14
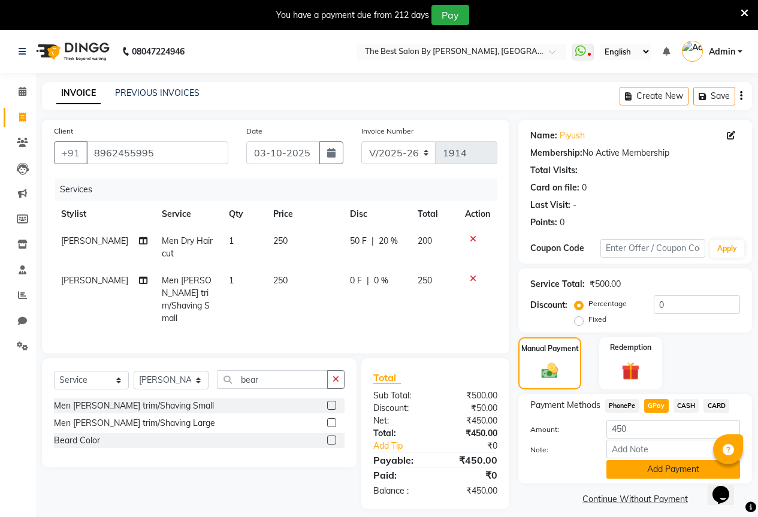
click at [650, 467] on button "Add Payment" at bounding box center [673, 469] width 134 height 19
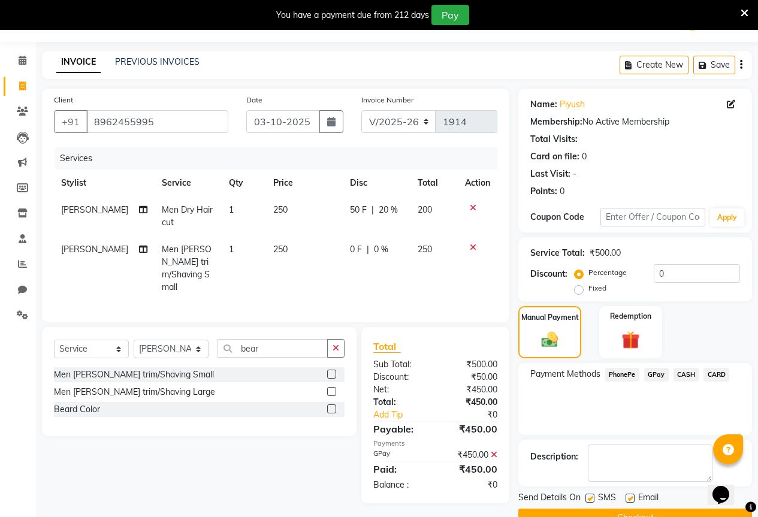
scroll to position [59, 0]
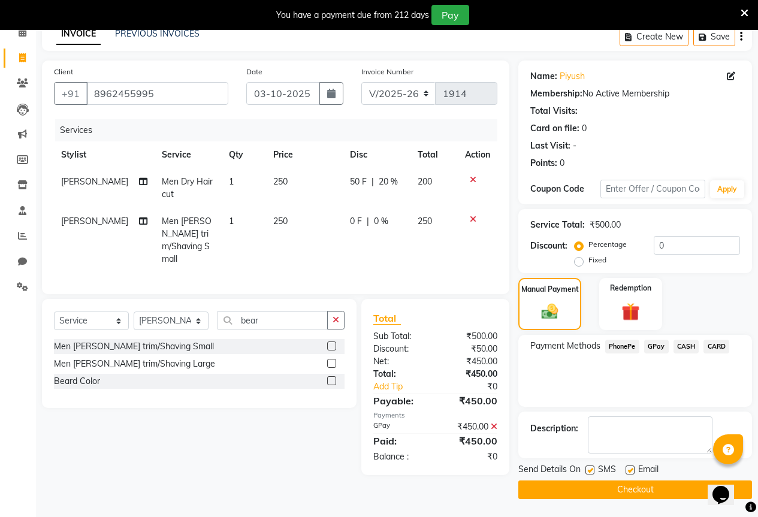
click at [641, 494] on button "Checkout" at bounding box center [635, 490] width 234 height 19
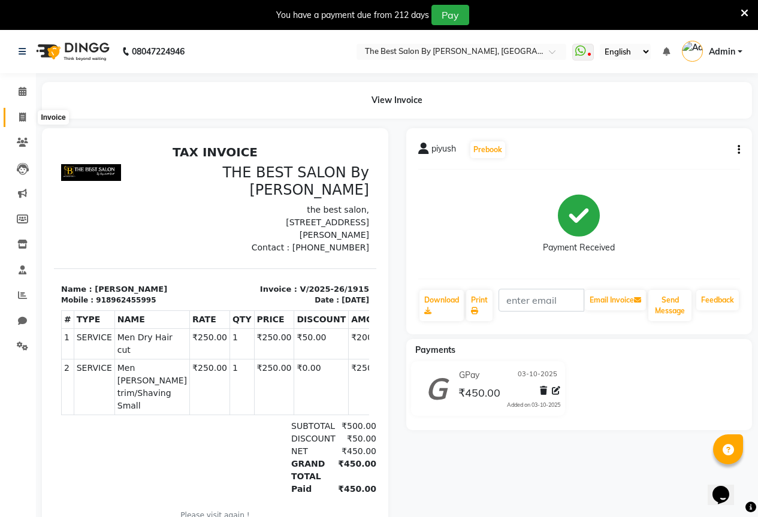
click at [25, 119] on icon at bounding box center [22, 117] width 7 height 9
select select "7209"
select select "service"
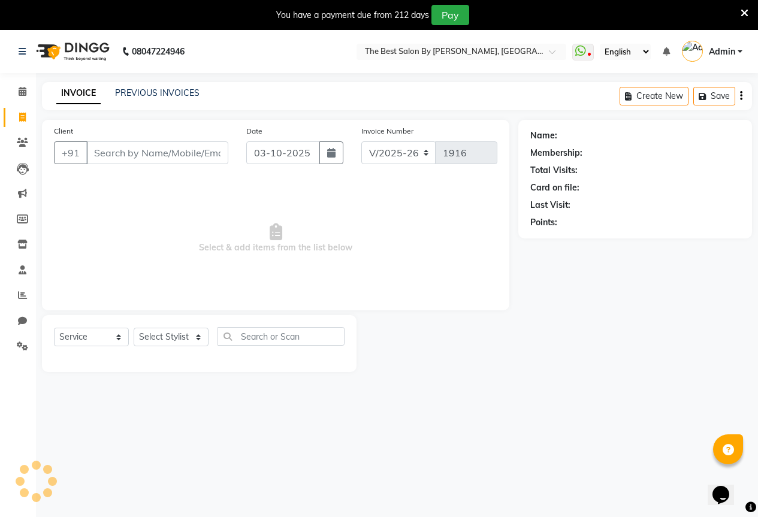
scroll to position [30, 0]
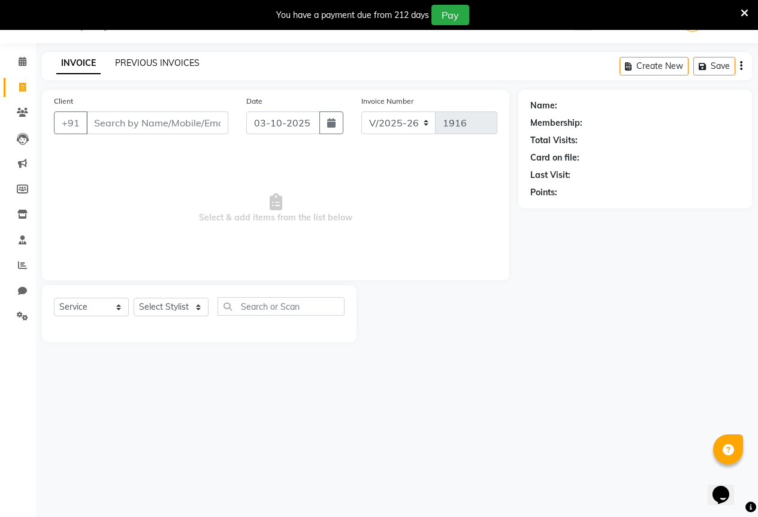
click at [165, 62] on link "PREVIOUS INVOICES" at bounding box center [157, 63] width 84 height 11
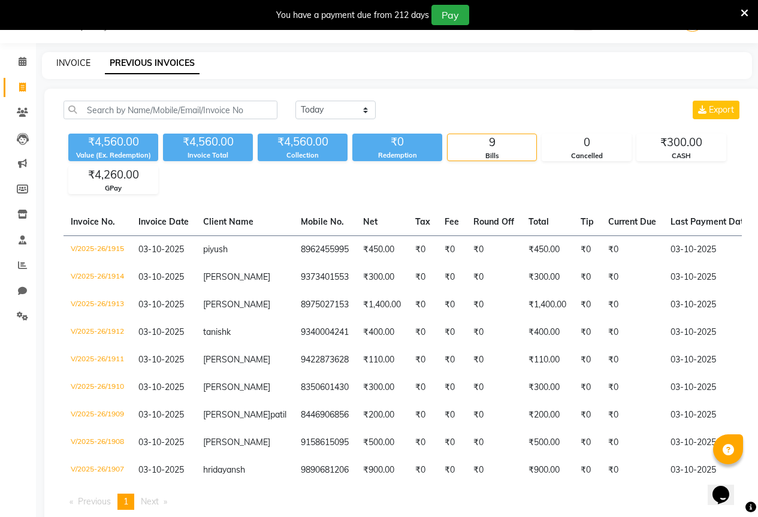
click at [73, 61] on link "INVOICE" at bounding box center [73, 63] width 34 height 11
select select "7209"
select select "service"
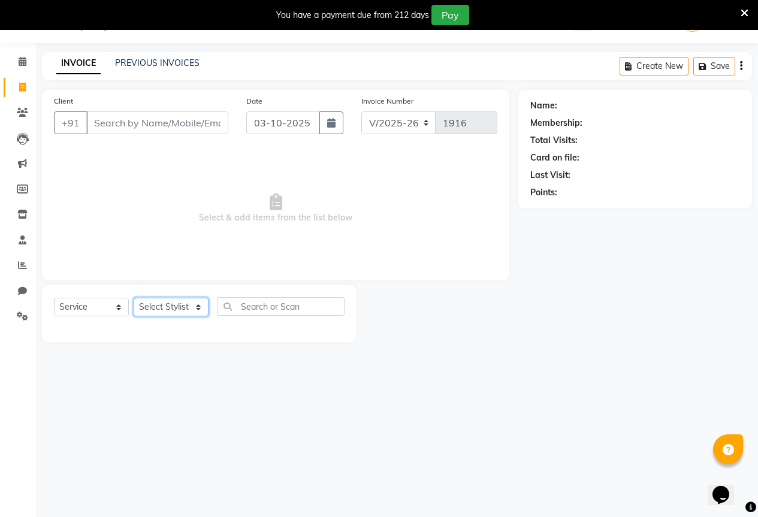
click at [149, 304] on select "Select Stylist AKASH KAJAL [PERSON_NAME] SIR [PERSON_NAME]" at bounding box center [171, 307] width 75 height 19
select select "70744"
click at [134, 298] on select "Select Stylist AKASH KAJAL [PERSON_NAME] SIR [PERSON_NAME]" at bounding box center [171, 307] width 75 height 19
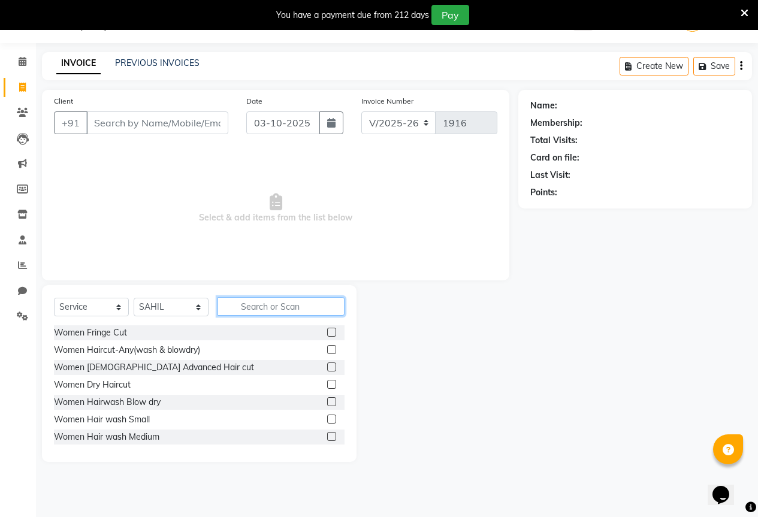
click at [273, 309] on input "text" at bounding box center [281, 306] width 127 height 19
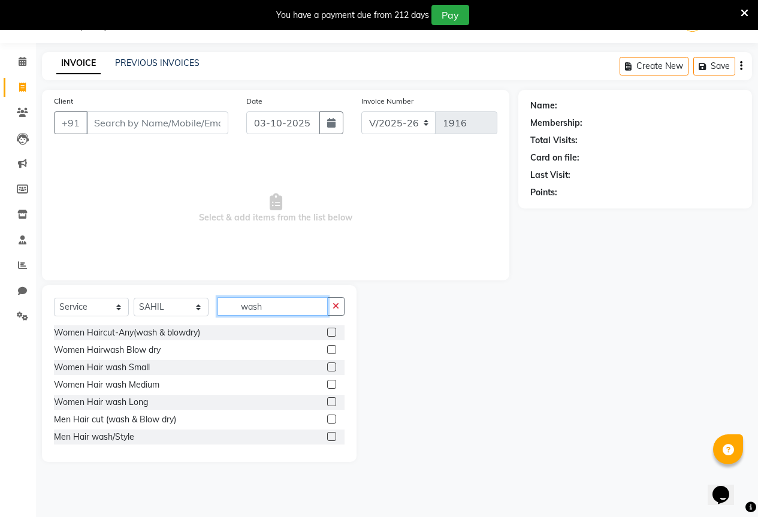
type input "wash"
click at [327, 419] on label at bounding box center [331, 419] width 9 height 9
click at [327, 419] on input "checkbox" at bounding box center [331, 420] width 8 height 8
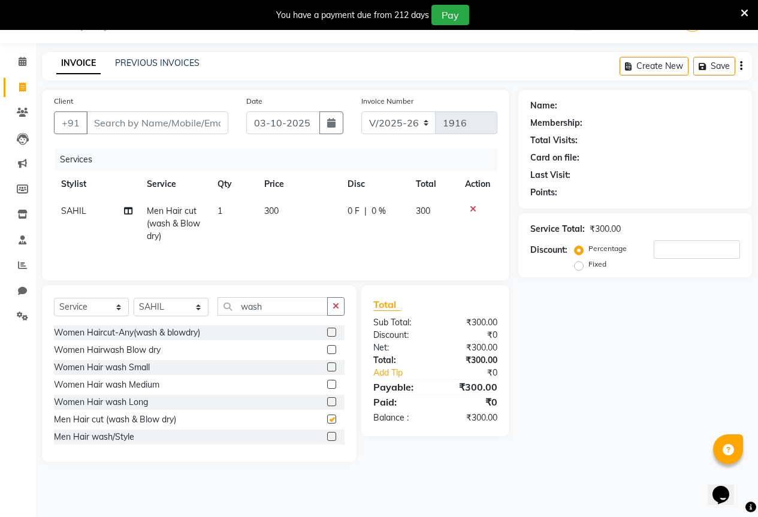
checkbox input "false"
click at [118, 120] on input "Client" at bounding box center [157, 122] width 142 height 23
click at [111, 121] on input "Client" at bounding box center [157, 122] width 142 height 23
type input "9"
type input "0"
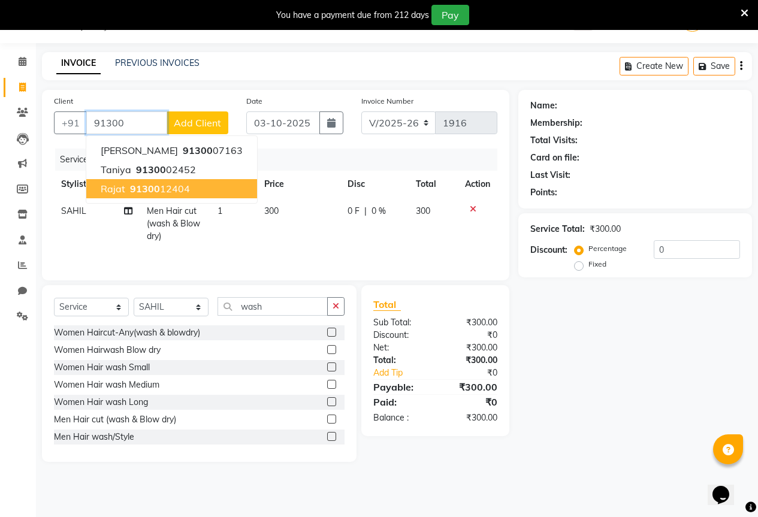
click at [143, 193] on span "91300" at bounding box center [145, 189] width 30 height 12
type input "9130012404"
select select "1: Object"
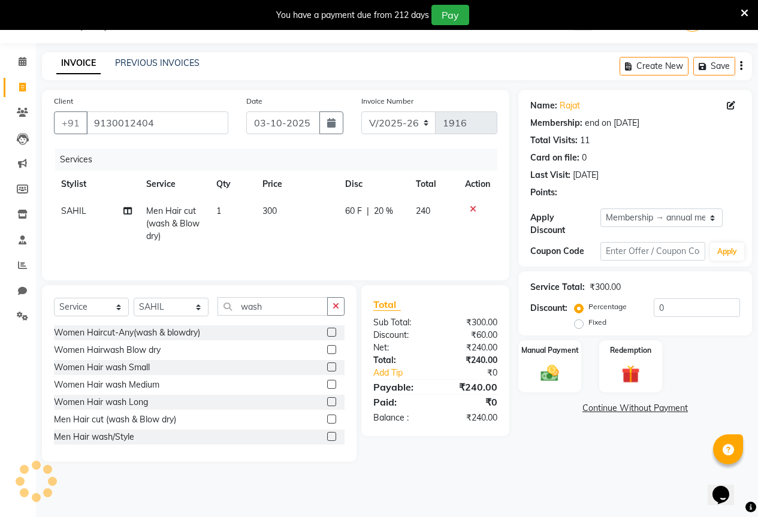
type input "20"
click at [348, 209] on span "60 F" at bounding box center [353, 211] width 17 height 13
select select "70744"
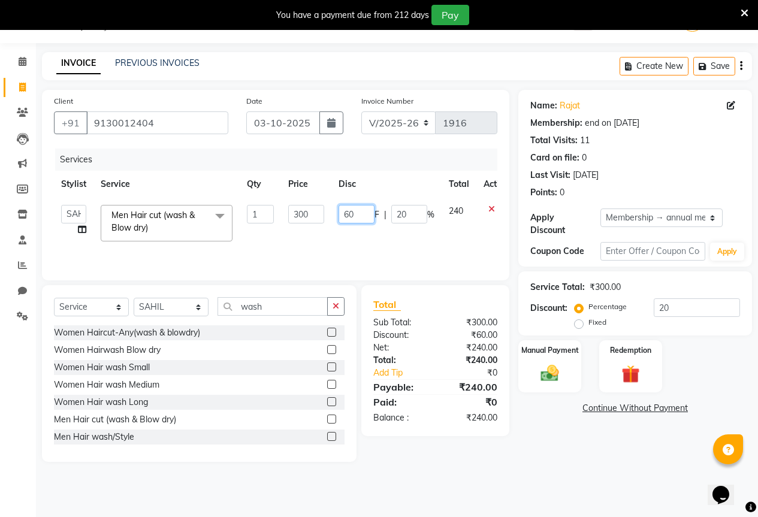
click at [352, 210] on input "60" at bounding box center [357, 214] width 36 height 19
click at [349, 213] on input "60" at bounding box center [357, 214] width 36 height 19
type input "50"
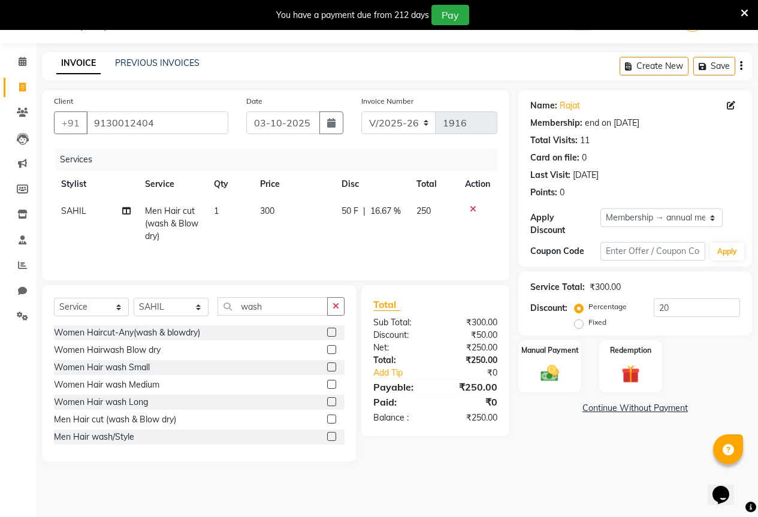
click at [538, 430] on div "Name: [PERSON_NAME] Membership: end on [DATE] Total Visits: 11 Card on file: 0 …" at bounding box center [639, 276] width 243 height 372
click at [544, 367] on img at bounding box center [550, 374] width 31 height 22
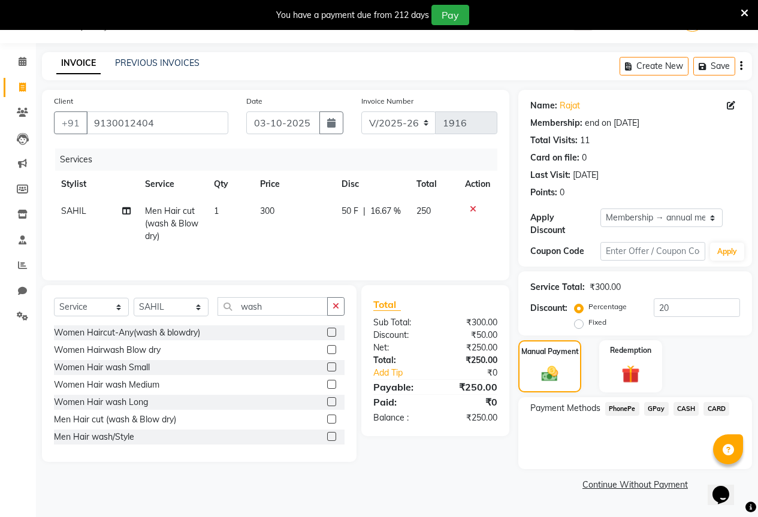
click at [660, 402] on span "GPay" at bounding box center [656, 409] width 25 height 14
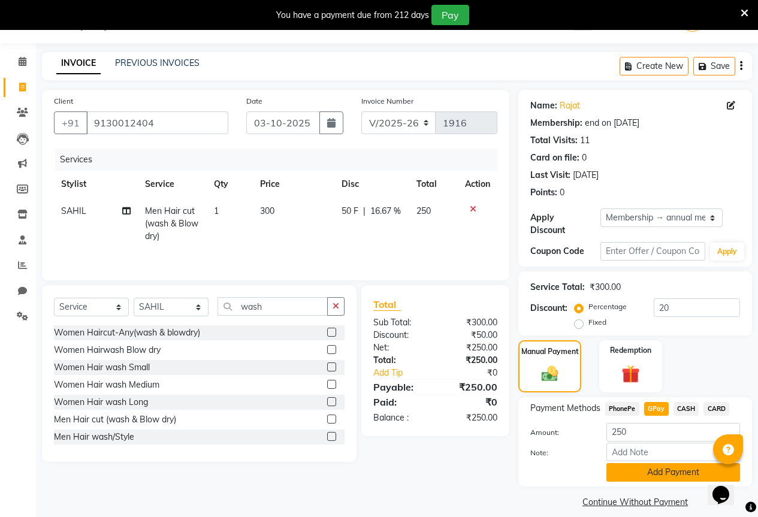
click at [650, 463] on button "Add Payment" at bounding box center [673, 472] width 134 height 19
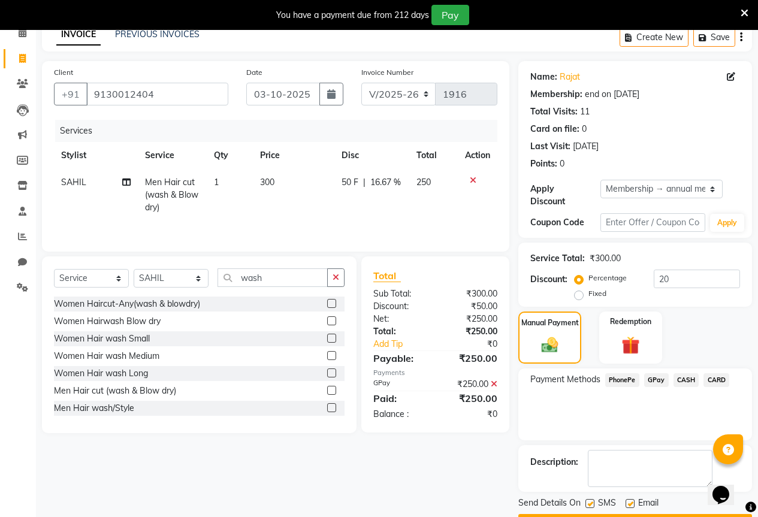
scroll to position [83, 0]
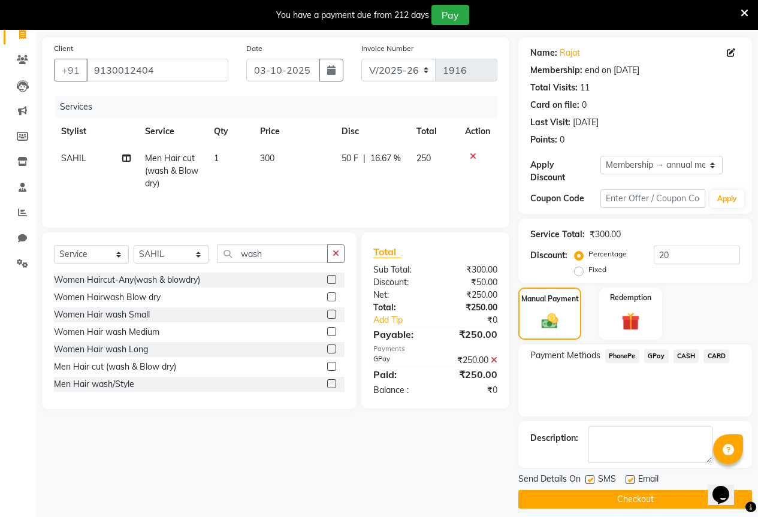
click at [630, 491] on button "Checkout" at bounding box center [635, 499] width 234 height 19
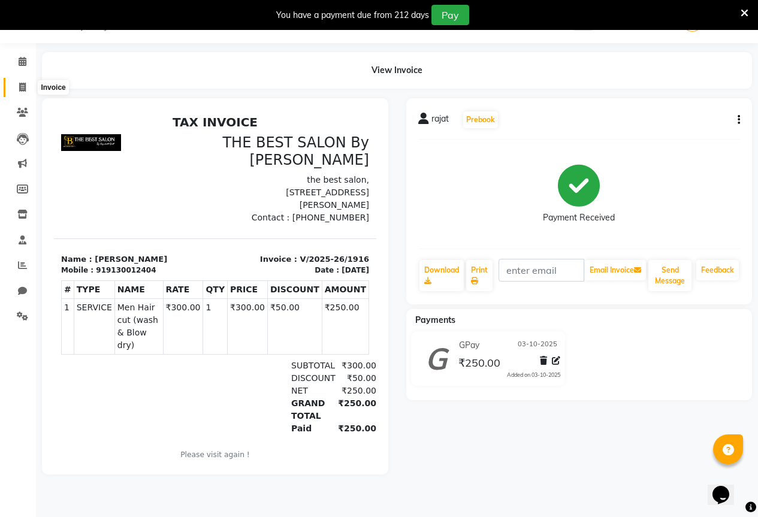
click at [22, 84] on icon at bounding box center [22, 87] width 7 height 9
select select "service"
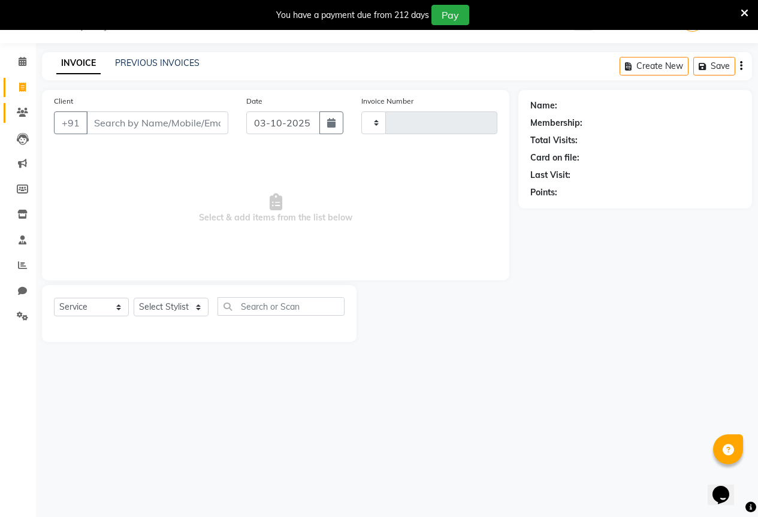
type input "1917"
select select "7209"
click at [139, 119] on input "Client" at bounding box center [157, 122] width 142 height 23
click at [126, 119] on input "Client" at bounding box center [157, 122] width 142 height 23
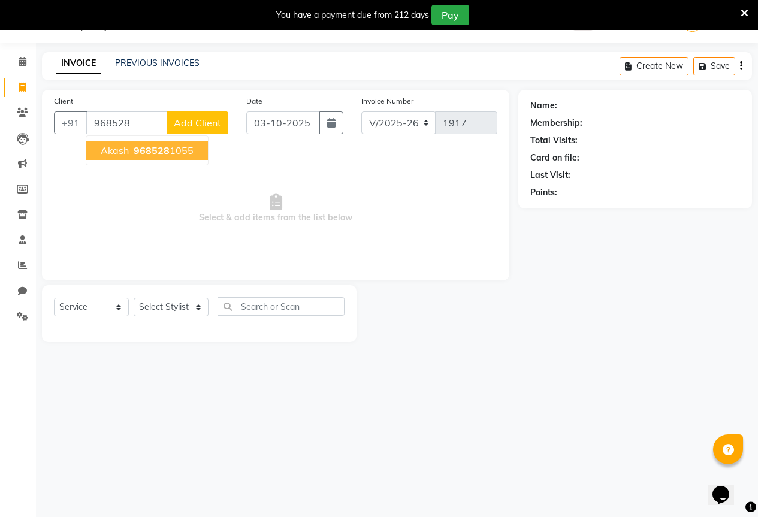
click at [150, 147] on span "968528" at bounding box center [152, 150] width 36 height 12
type input "9685281055"
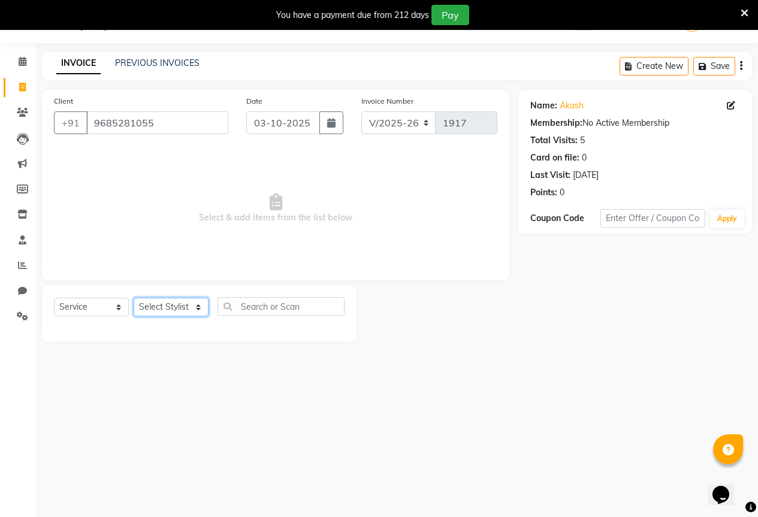
click at [179, 300] on select "Select Stylist AKASH KAJAL [PERSON_NAME] SIR [PERSON_NAME]" at bounding box center [171, 307] width 75 height 19
select select "61553"
click at [134, 298] on select "Select Stylist AKASH KAJAL [PERSON_NAME] SIR [PERSON_NAME]" at bounding box center [171, 307] width 75 height 19
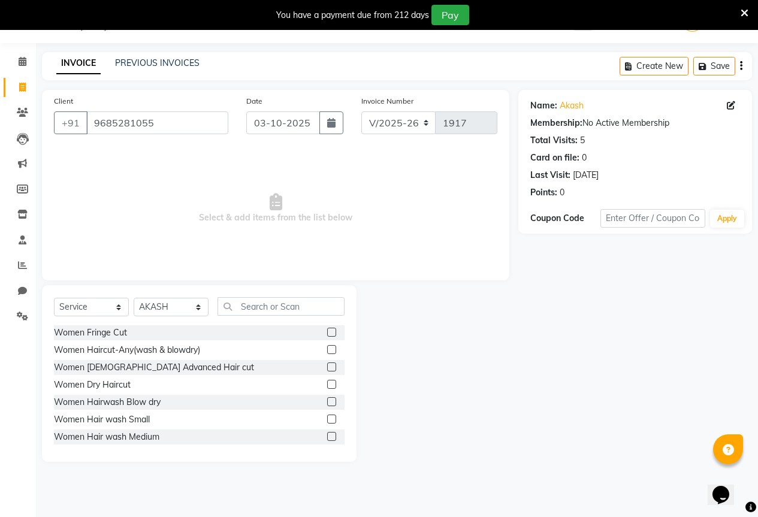
click at [233, 293] on div "Select Service Product Membership Package Voucher Prepaid Gift Card Select Styl…" at bounding box center [199, 373] width 315 height 177
click at [249, 304] on input "text" at bounding box center [281, 306] width 127 height 19
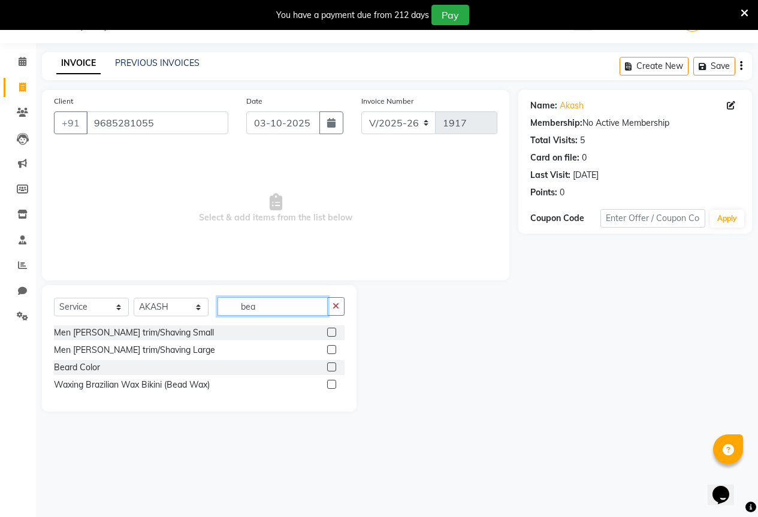
type input "bea"
click at [330, 329] on label at bounding box center [331, 332] width 9 height 9
click at [330, 329] on input "checkbox" at bounding box center [331, 333] width 8 height 8
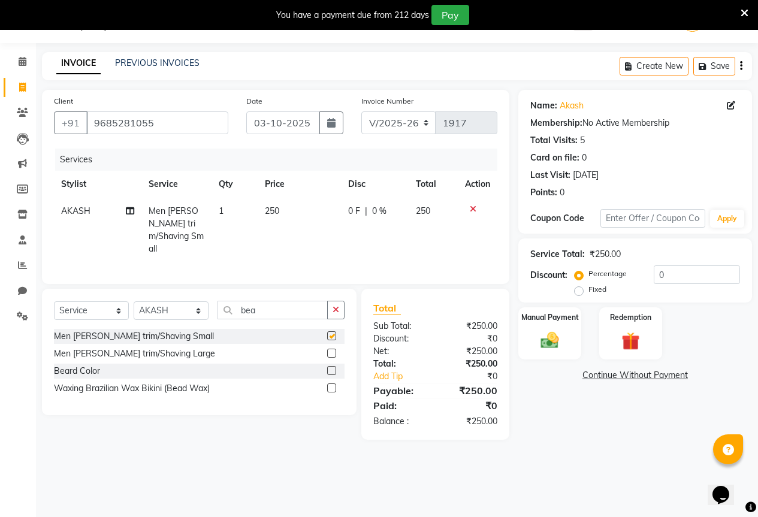
checkbox input "false"
click at [307, 232] on td "250" at bounding box center [299, 230] width 83 height 65
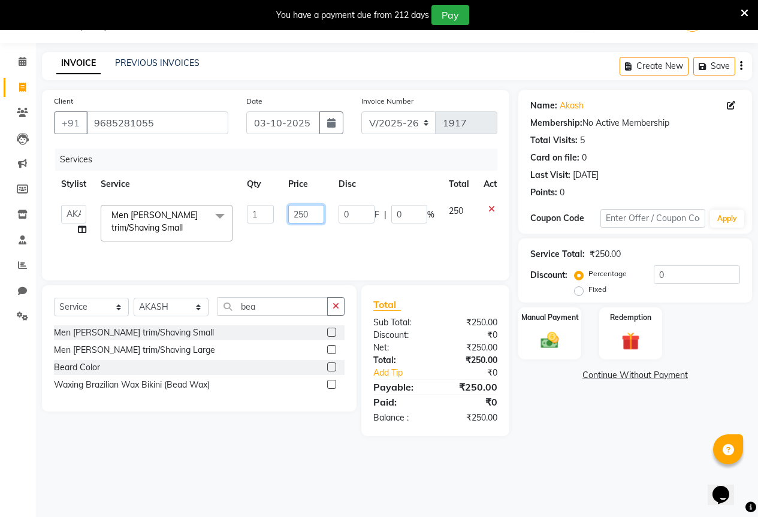
click at [312, 209] on input "250" at bounding box center [306, 214] width 36 height 19
type input "200"
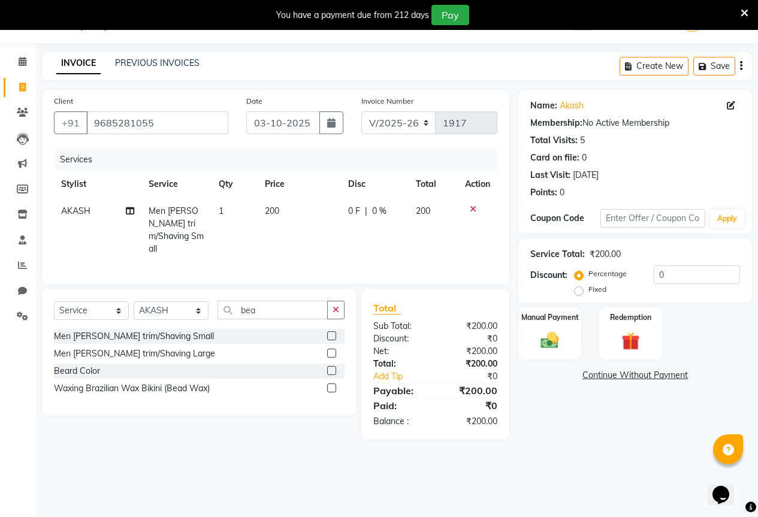
click at [325, 227] on td "200" at bounding box center [299, 230] width 83 height 65
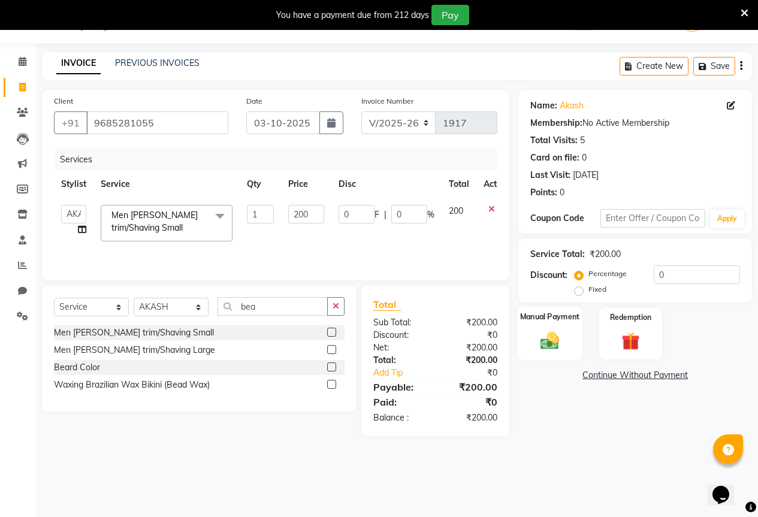
click at [567, 357] on div "Manual Payment" at bounding box center [549, 333] width 65 height 55
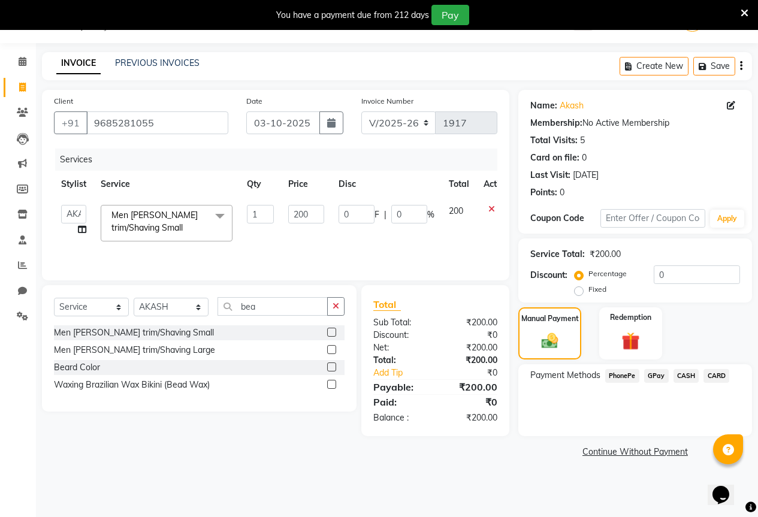
click at [663, 376] on span "GPay" at bounding box center [656, 376] width 25 height 14
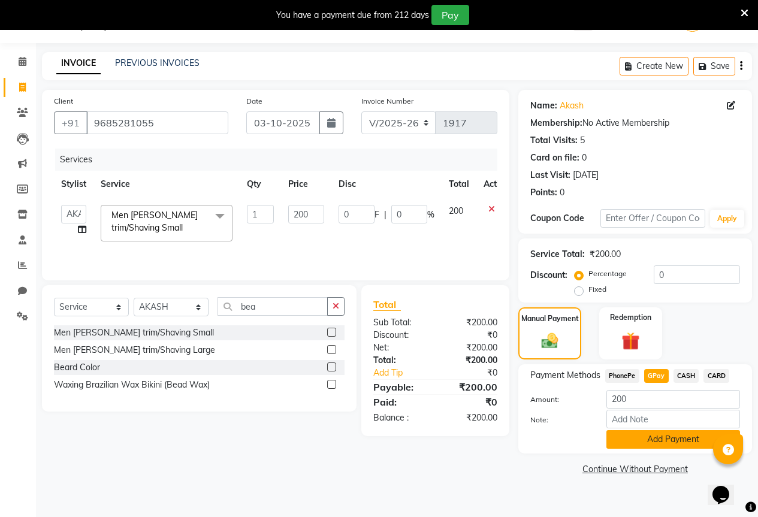
click at [654, 441] on button "Add Payment" at bounding box center [673, 439] width 134 height 19
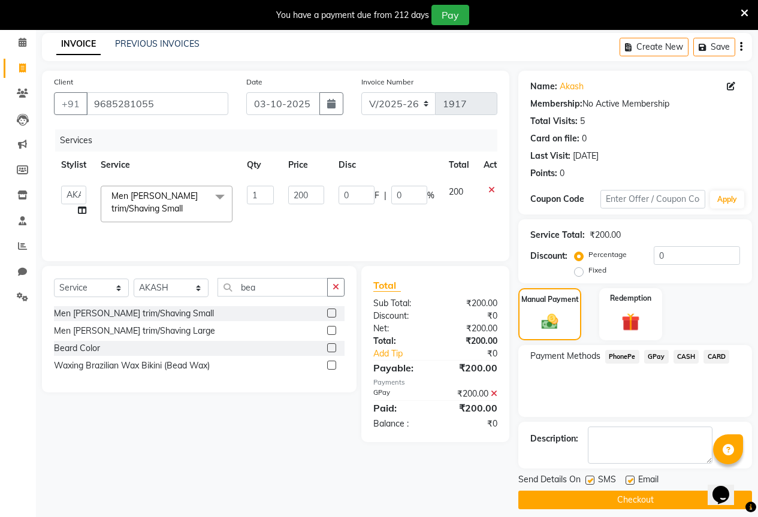
scroll to position [59, 0]
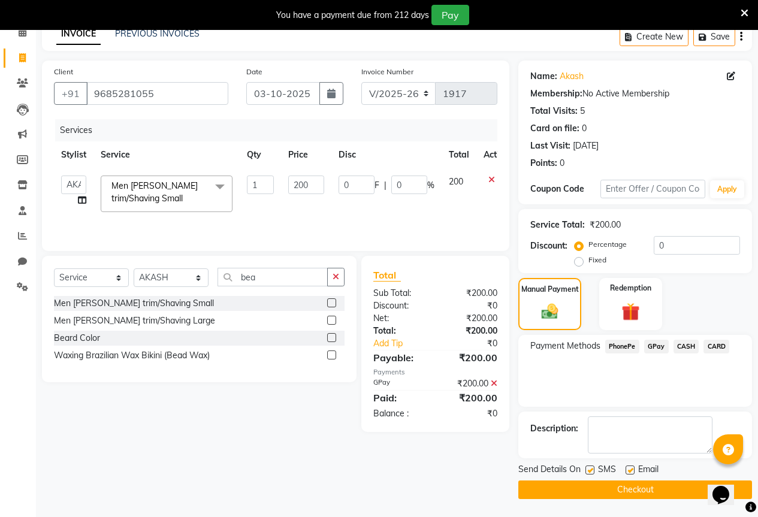
click at [652, 492] on button "Checkout" at bounding box center [635, 490] width 234 height 19
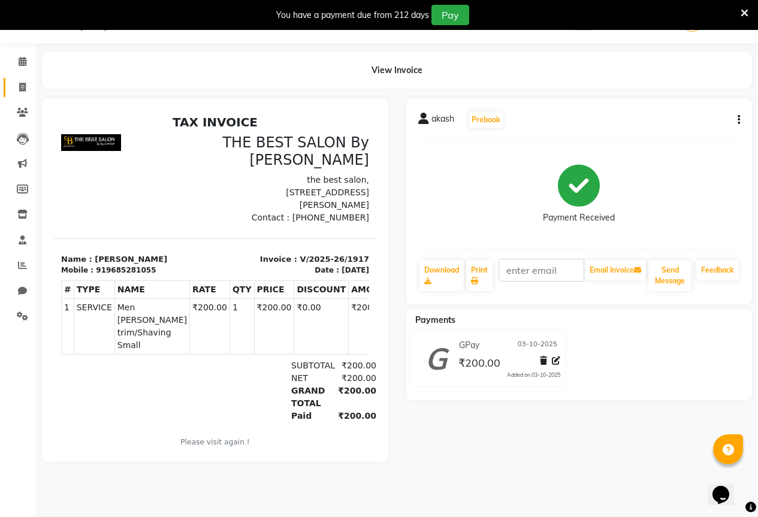
click at [9, 93] on link "Invoice" at bounding box center [18, 88] width 29 height 20
select select "7209"
select select "service"
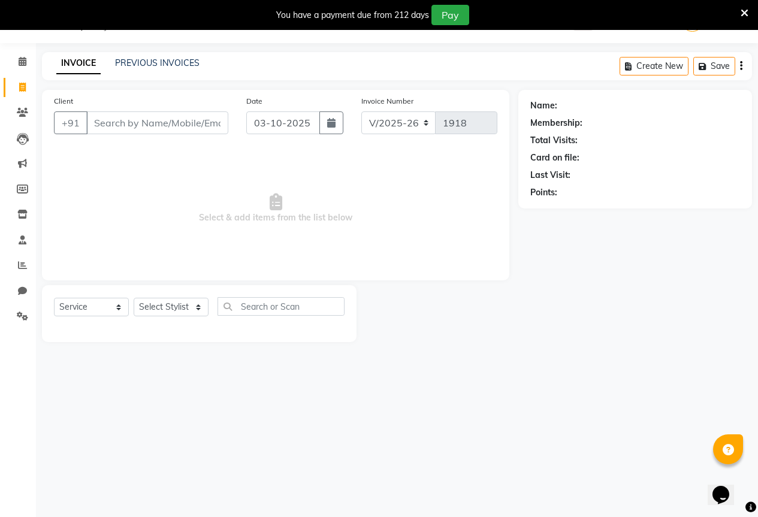
click at [104, 122] on input "Client" at bounding box center [157, 122] width 142 height 23
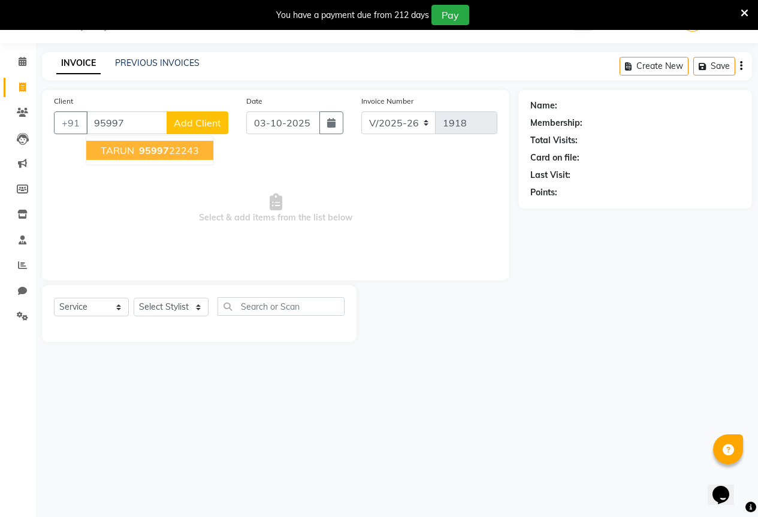
click at [137, 147] on ngb-highlight "95997 22243" at bounding box center [168, 150] width 62 height 12
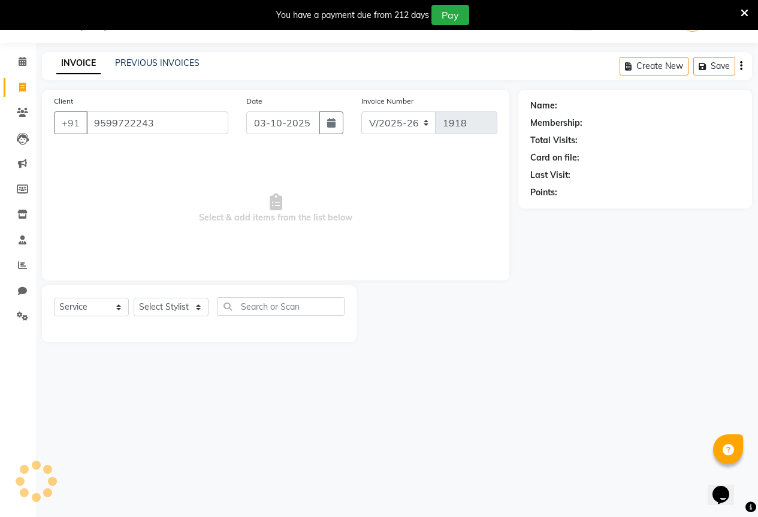
type input "9599722243"
select select "1: Object"
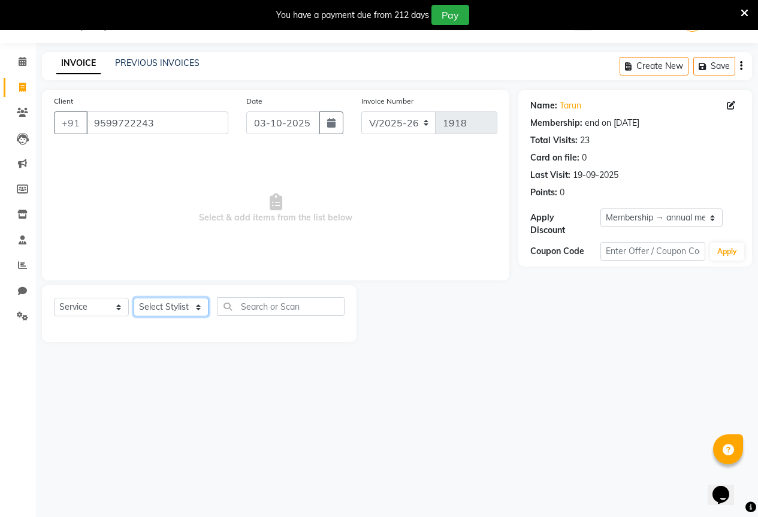
click at [153, 304] on select "Select Stylist AKASH KAJAL [PERSON_NAME] SIR [PERSON_NAME]" at bounding box center [171, 307] width 75 height 19
select select "61550"
click at [134, 298] on select "Select Stylist AKASH KAJAL [PERSON_NAME] SIR [PERSON_NAME]" at bounding box center [171, 307] width 75 height 19
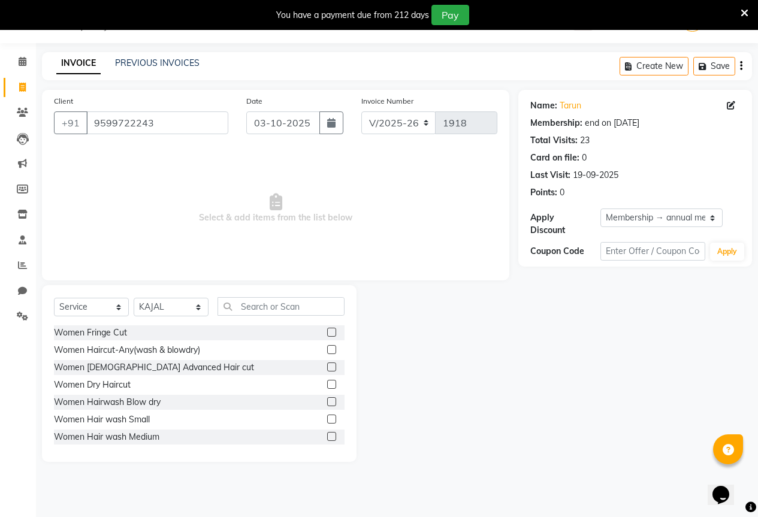
click at [286, 293] on div "Select Service Product Membership Package Voucher Prepaid Gift Card Select Styl…" at bounding box center [199, 373] width 315 height 177
click at [286, 301] on input "text" at bounding box center [281, 306] width 127 height 19
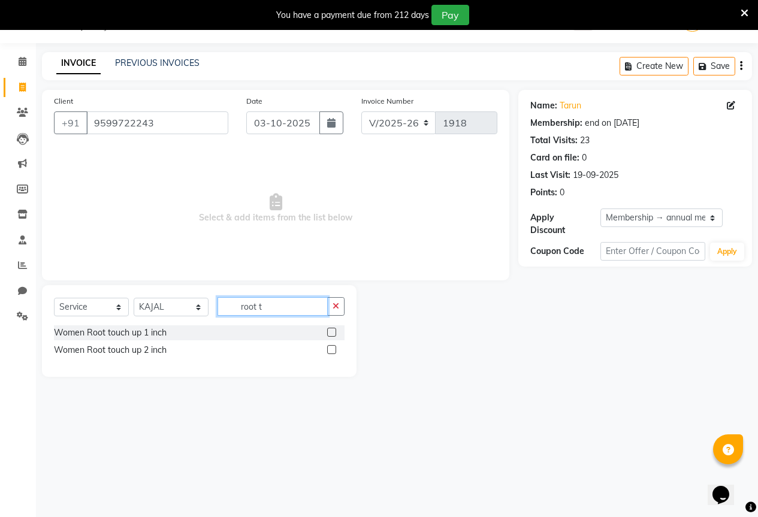
type input "root t"
click at [330, 350] on label at bounding box center [331, 349] width 9 height 9
click at [330, 350] on input "checkbox" at bounding box center [331, 350] width 8 height 8
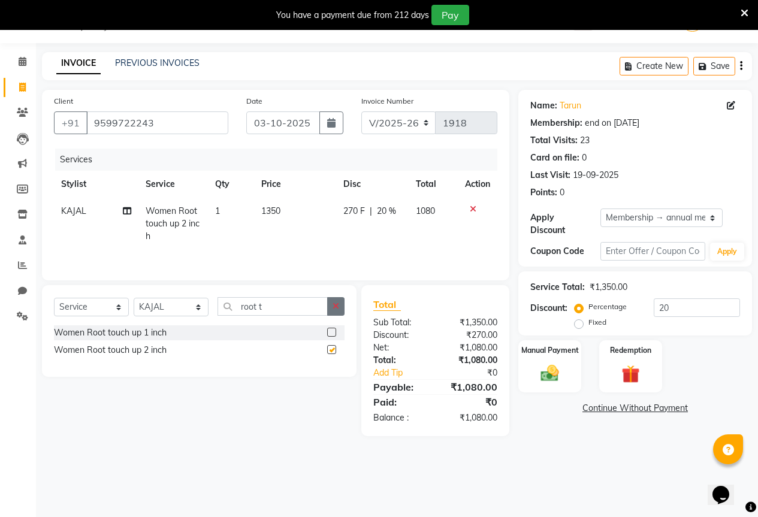
checkbox input "false"
click at [340, 304] on button "button" at bounding box center [335, 306] width 17 height 19
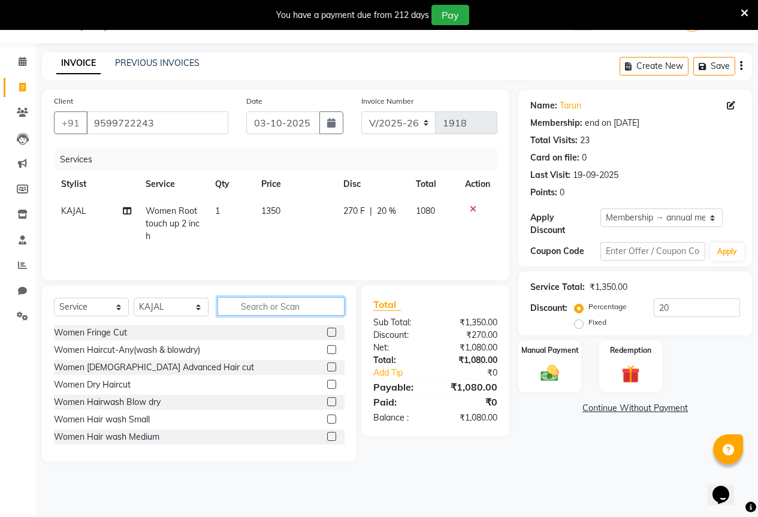
click at [309, 304] on input "text" at bounding box center [281, 306] width 127 height 19
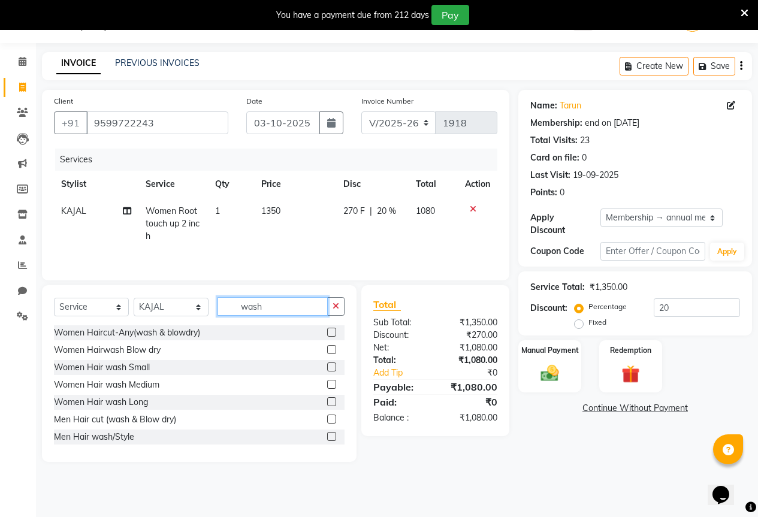
type input "wash"
click at [327, 385] on label at bounding box center [331, 384] width 9 height 9
click at [327, 385] on input "checkbox" at bounding box center [331, 385] width 8 height 8
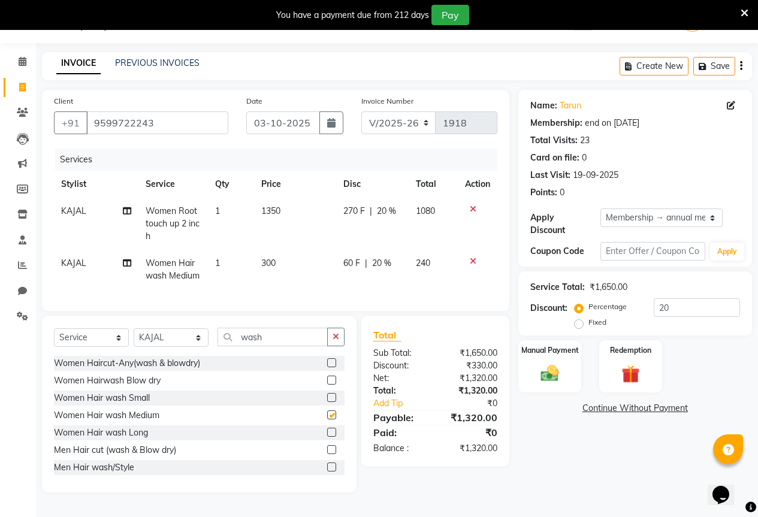
checkbox input "false"
click at [333, 341] on icon "button" at bounding box center [336, 337] width 7 height 8
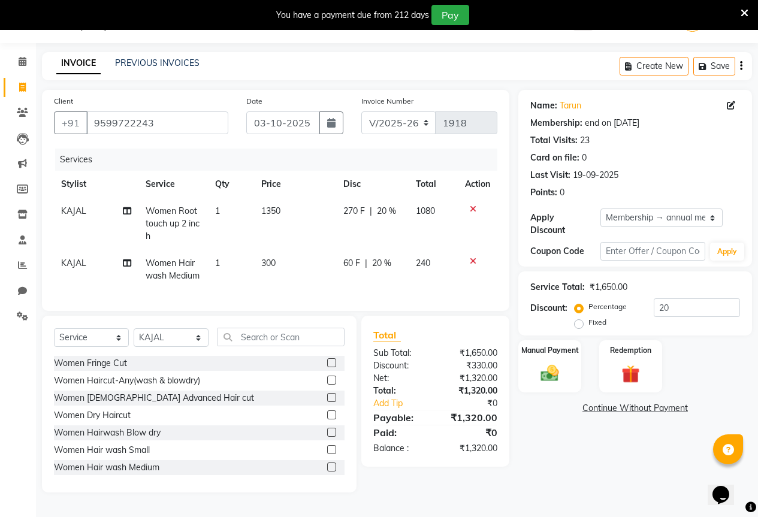
click at [266, 206] on span "1350" at bounding box center [270, 211] width 19 height 11
select select "61550"
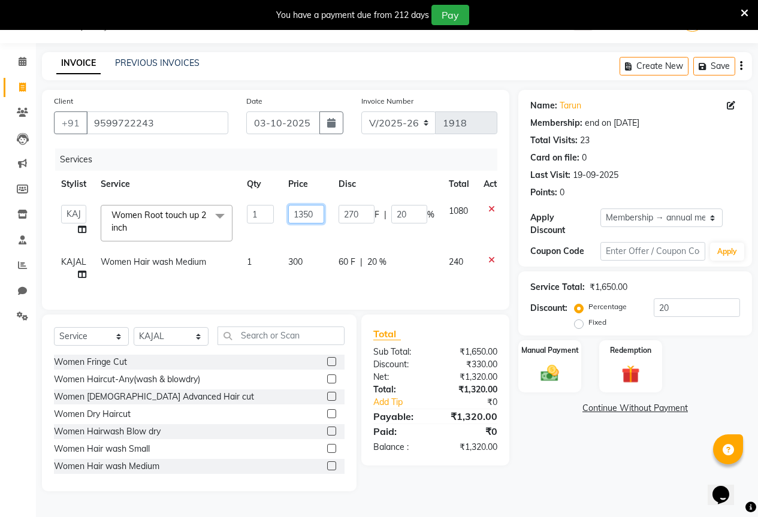
click at [318, 209] on input "1350" at bounding box center [306, 214] width 36 height 19
type input "1"
type input "1700"
click at [328, 258] on td "300" at bounding box center [306, 269] width 50 height 40
select select "61550"
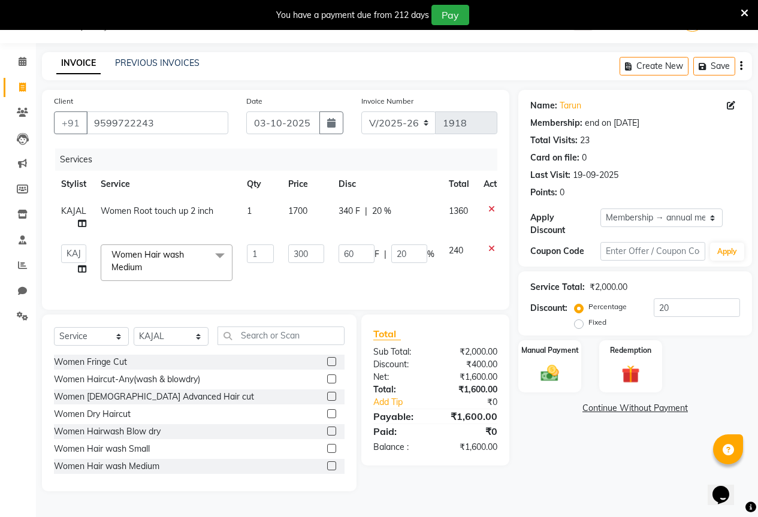
click at [358, 217] on span "340 F" at bounding box center [350, 211] width 22 height 13
select select "61550"
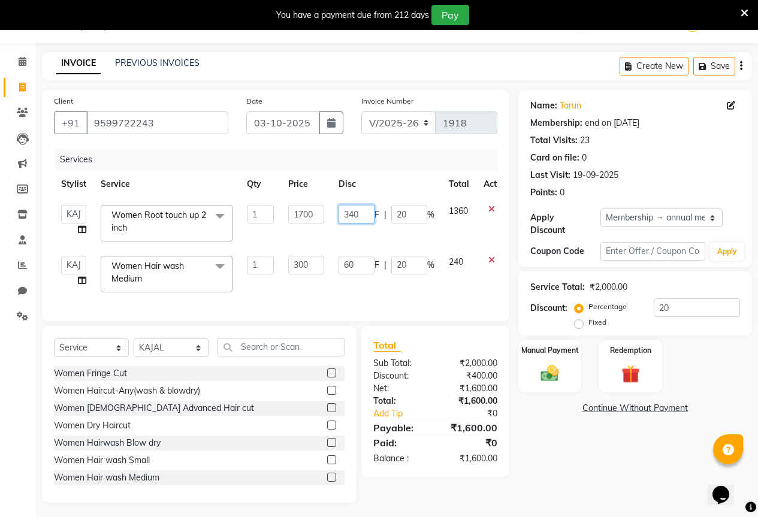
click at [369, 212] on input "340" at bounding box center [357, 214] width 36 height 19
type input "3"
type input "300"
click at [374, 227] on td "300 F | 20 %" at bounding box center [386, 223] width 110 height 51
select select "61550"
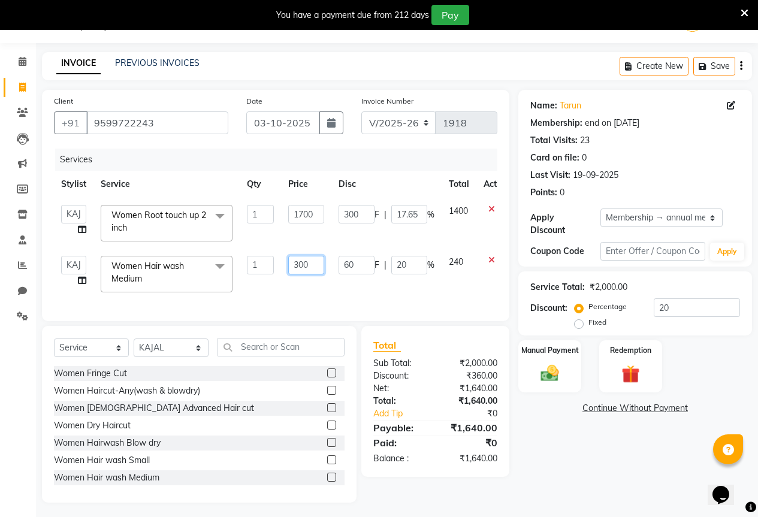
click at [312, 266] on input "300" at bounding box center [306, 265] width 36 height 19
type input "3"
type input "500"
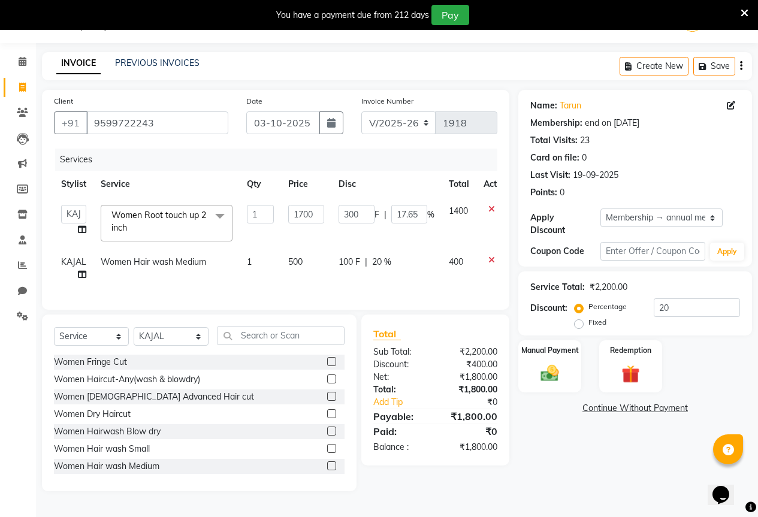
click at [316, 279] on td "500" at bounding box center [306, 269] width 50 height 40
select select "61550"
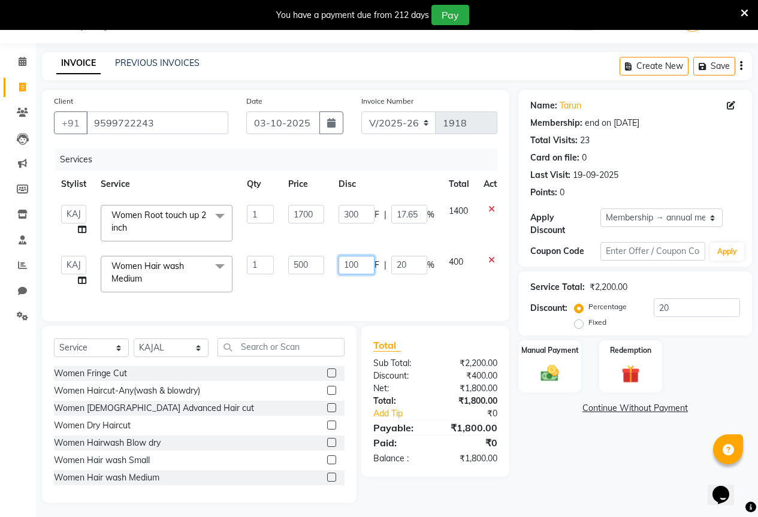
click at [361, 264] on input "100" at bounding box center [357, 265] width 36 height 19
type input "1"
type input "200"
click at [365, 284] on td "200 F | 20 %" at bounding box center [386, 274] width 110 height 51
select select "61550"
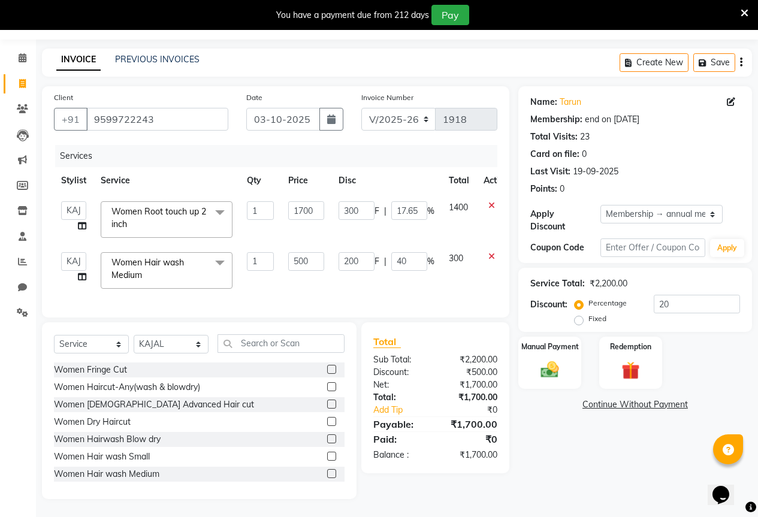
scroll to position [43, 0]
click at [78, 255] on select "AKASH KAJAL [PERSON_NAME] SIR [PERSON_NAME]" at bounding box center [73, 261] width 25 height 19
select select "61551"
click at [65, 209] on select "AKASH KAJAL [PERSON_NAME] SIR [PERSON_NAME]" at bounding box center [73, 210] width 25 height 19
select select "61551"
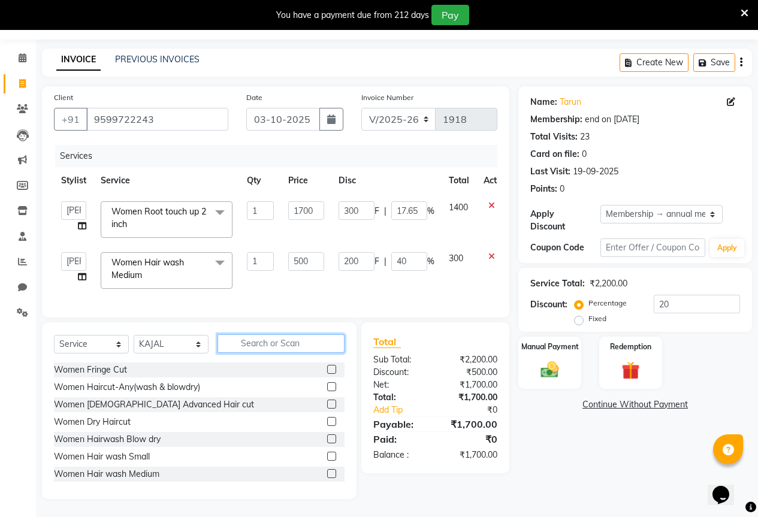
click at [261, 346] on input "text" at bounding box center [281, 343] width 127 height 19
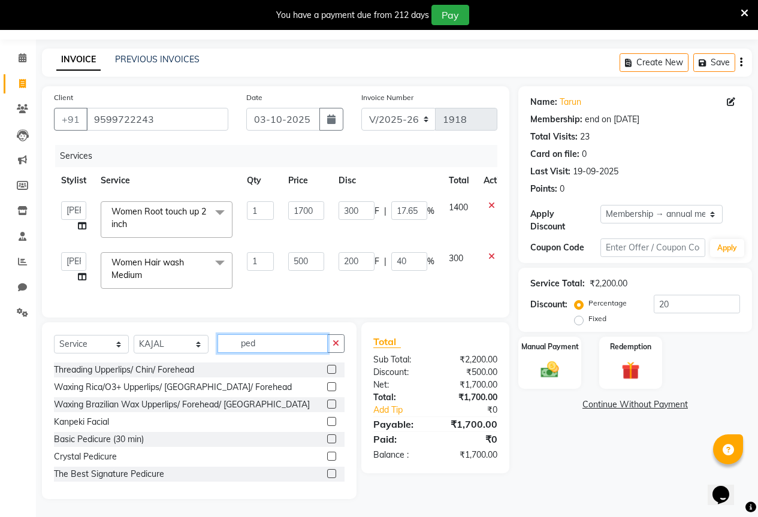
scroll to position [30, 0]
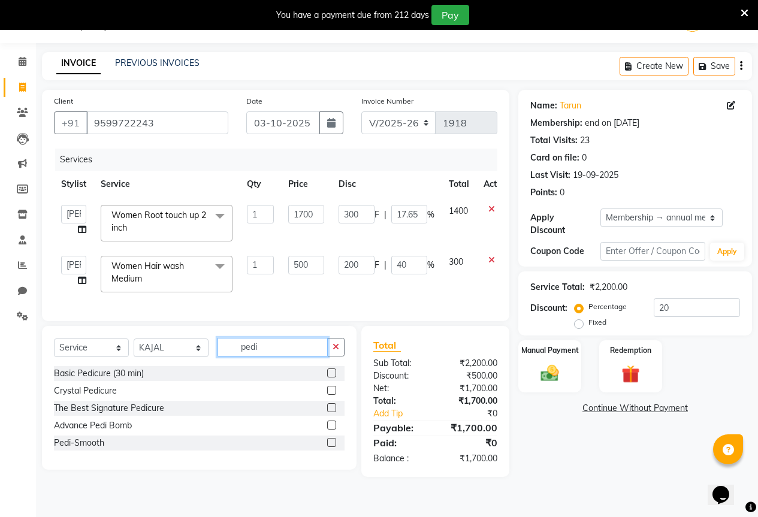
type input "pedi"
click at [330, 378] on label at bounding box center [331, 373] width 9 height 9
click at [330, 378] on input "checkbox" at bounding box center [331, 374] width 8 height 8
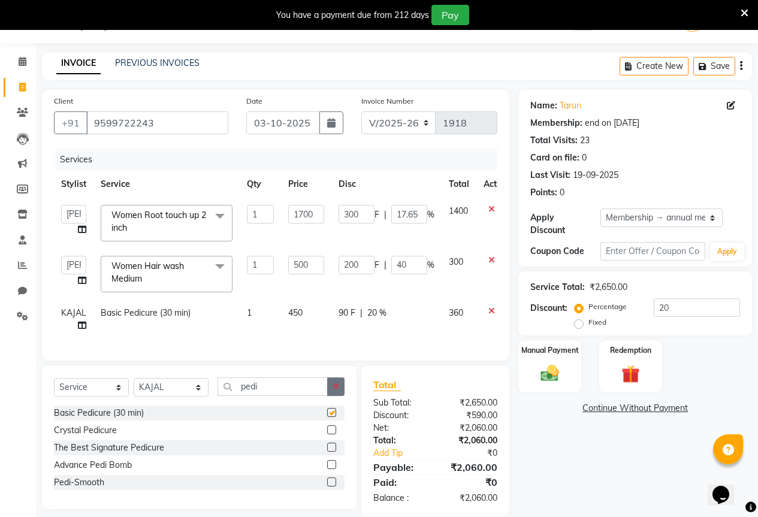
checkbox input "false"
click at [333, 389] on button "button" at bounding box center [335, 387] width 17 height 19
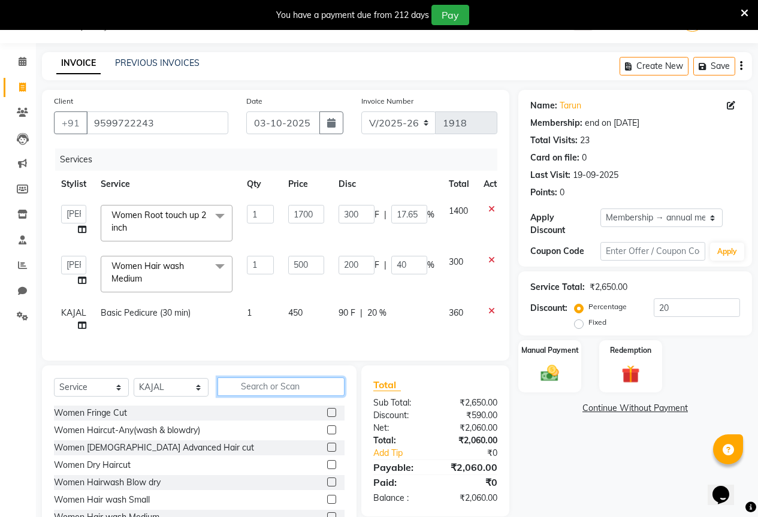
click at [288, 396] on input "text" at bounding box center [281, 387] width 127 height 19
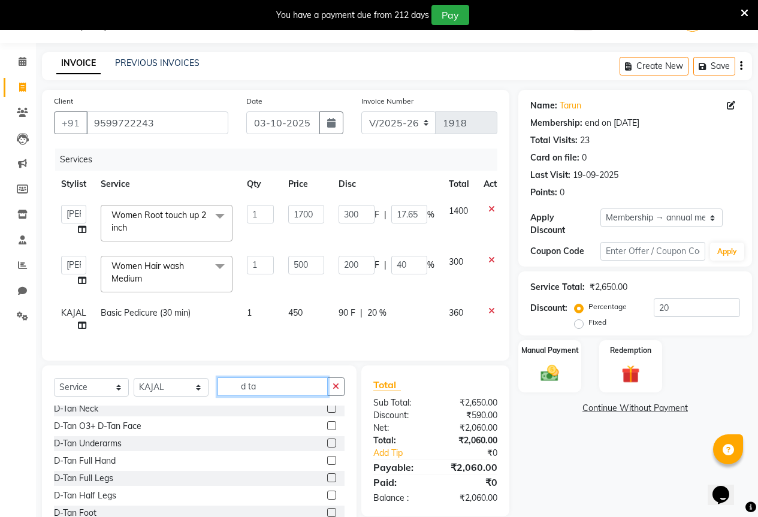
scroll to position [60, 0]
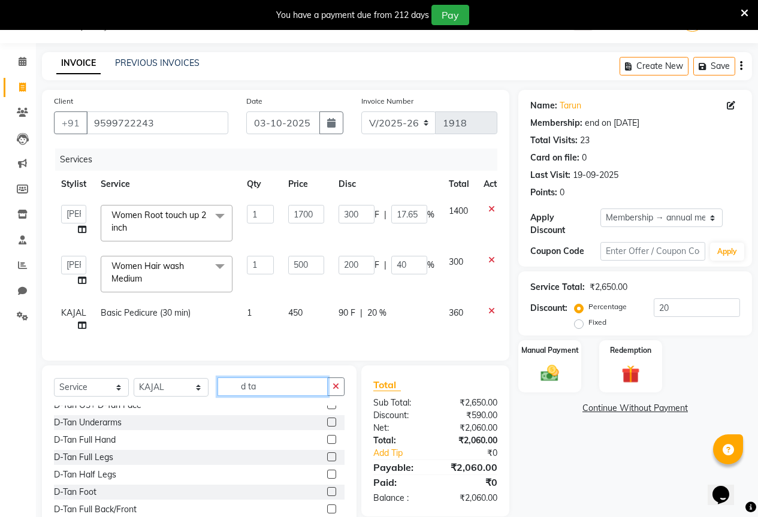
type input "d ta"
click at [327, 496] on label at bounding box center [331, 491] width 9 height 9
click at [327, 496] on input "checkbox" at bounding box center [331, 492] width 8 height 8
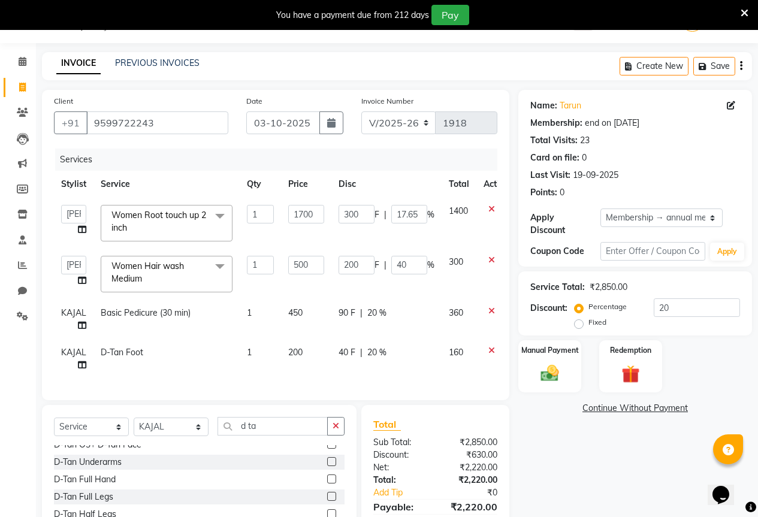
checkbox input "false"
click at [308, 358] on td "200" at bounding box center [306, 359] width 50 height 40
select select "61550"
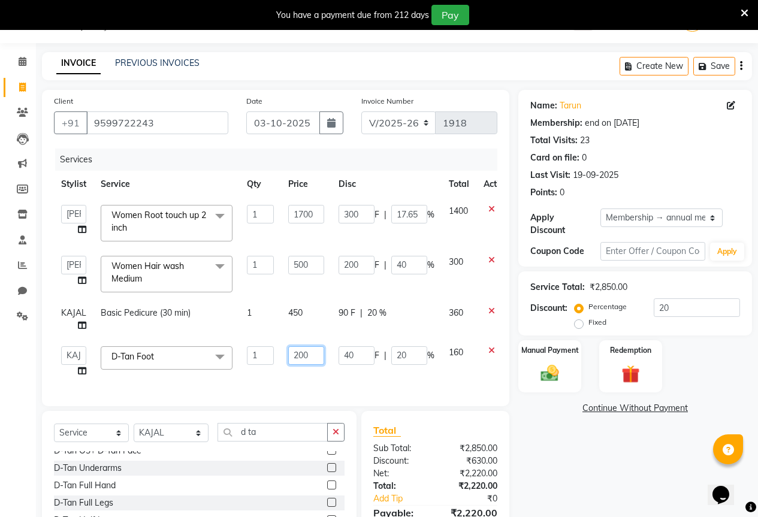
click at [308, 358] on input "200" at bounding box center [306, 355] width 36 height 19
type input "2"
type input "300"
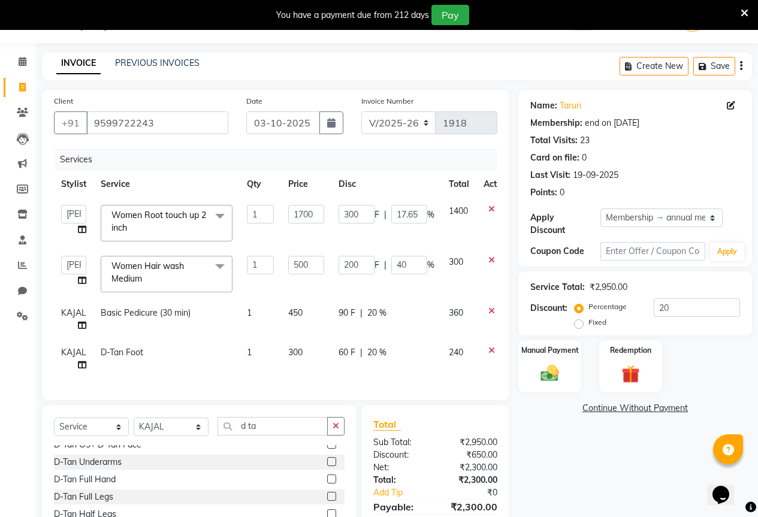
click at [359, 354] on div "60 F | 20 %" at bounding box center [387, 352] width 96 height 13
select select "61550"
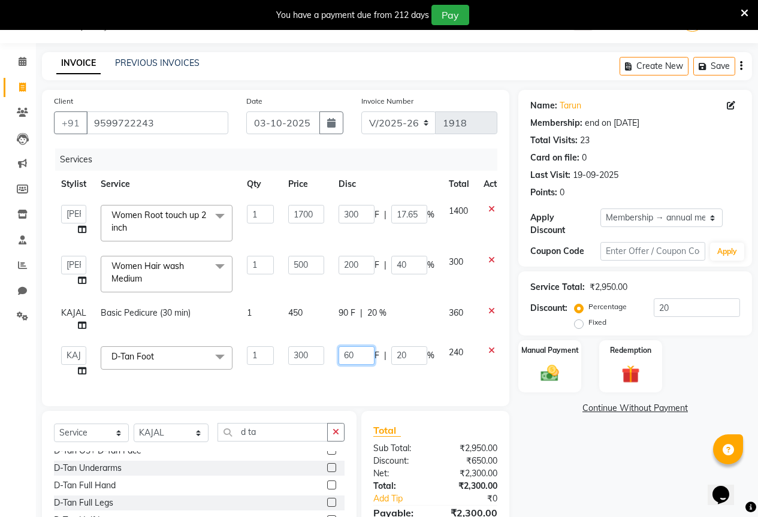
click at [359, 354] on input "60" at bounding box center [357, 355] width 36 height 19
type input "6"
type input "100"
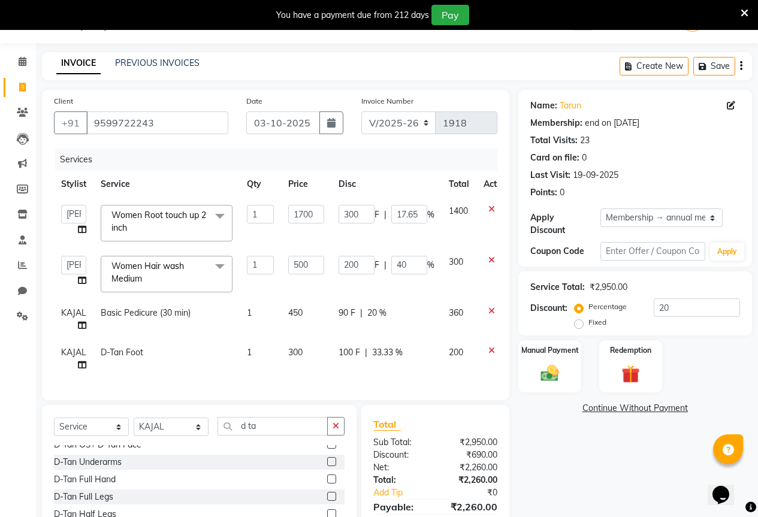
click at [372, 388] on div "Services Stylist Service Qty Price Disc Total Action AKASH KAJAL [PERSON_NAME] …" at bounding box center [275, 269] width 443 height 240
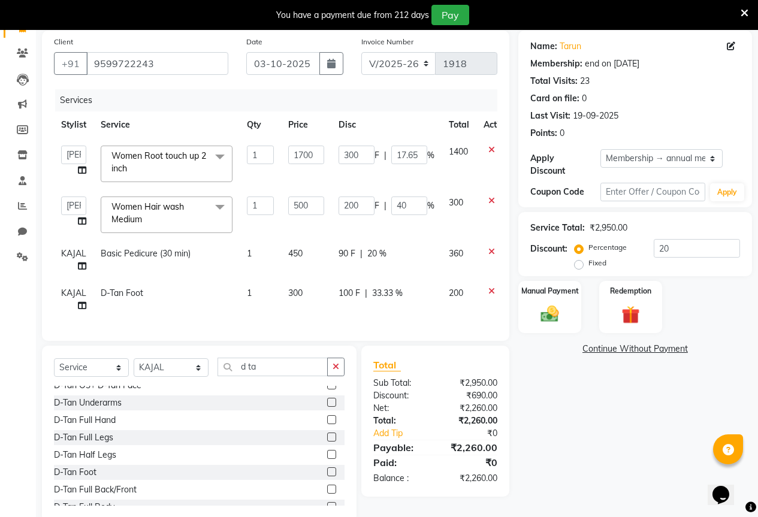
scroll to position [90, 0]
click at [337, 370] on icon "button" at bounding box center [336, 366] width 7 height 8
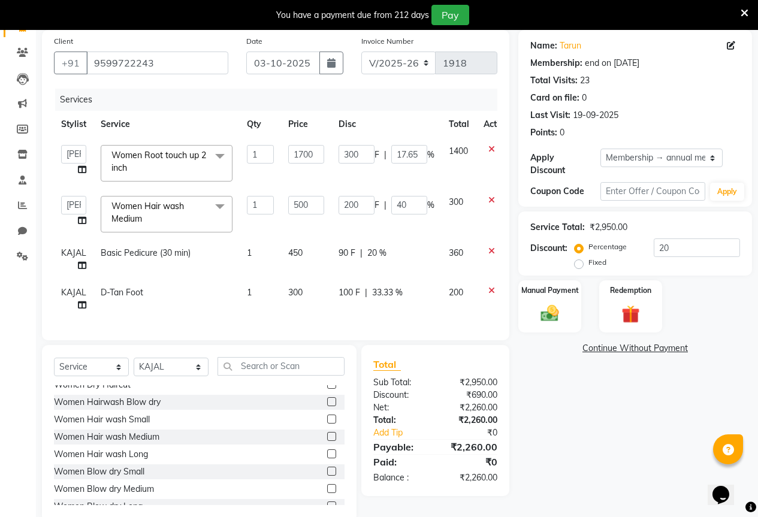
click at [291, 256] on span "450" at bounding box center [295, 252] width 14 height 11
select select "61550"
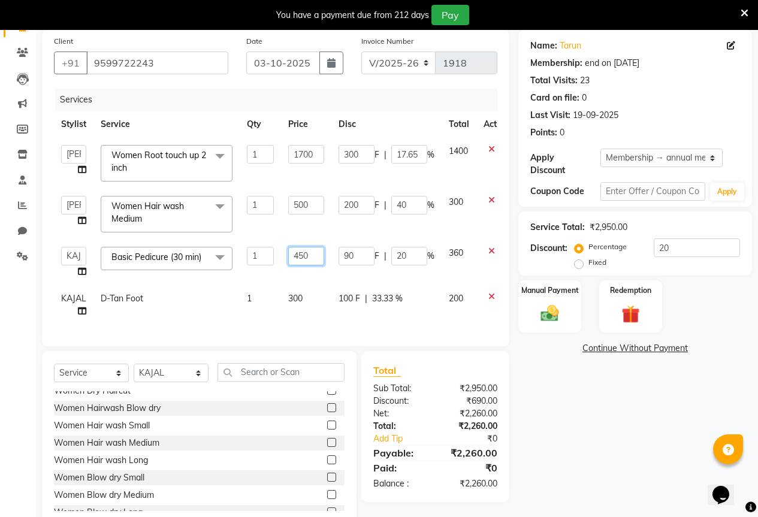
click at [310, 251] on input "450" at bounding box center [306, 256] width 36 height 19
type input "4"
type input "600"
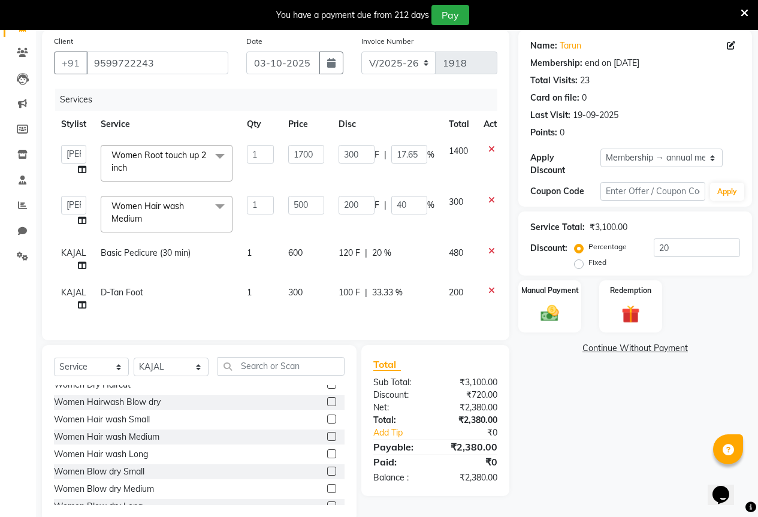
click at [390, 253] on span "20 %" at bounding box center [381, 253] width 19 height 13
select select "61550"
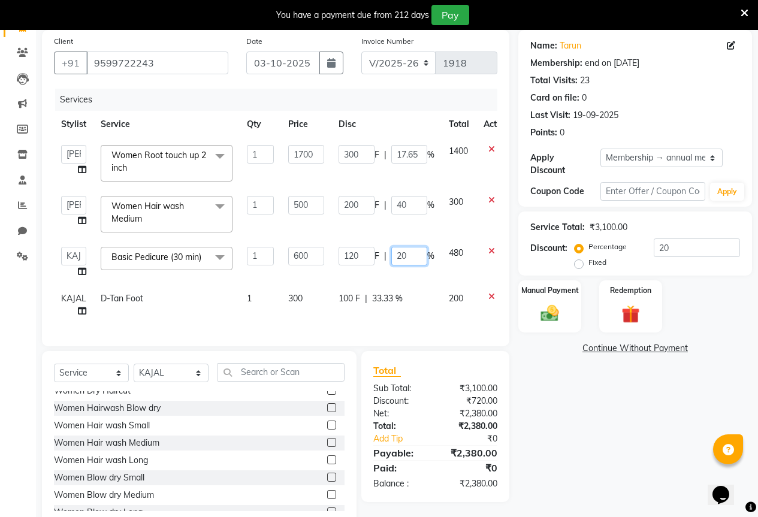
click at [408, 255] on input "20" at bounding box center [409, 256] width 36 height 19
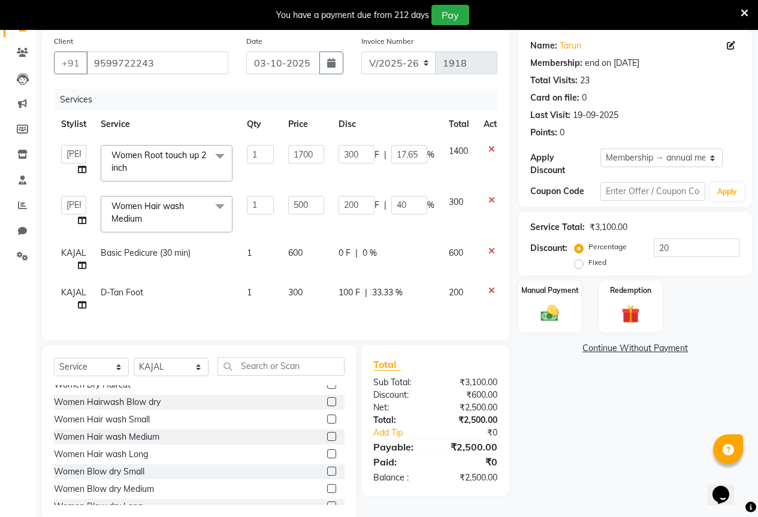
click at [355, 252] on span "|" at bounding box center [356, 253] width 2 height 13
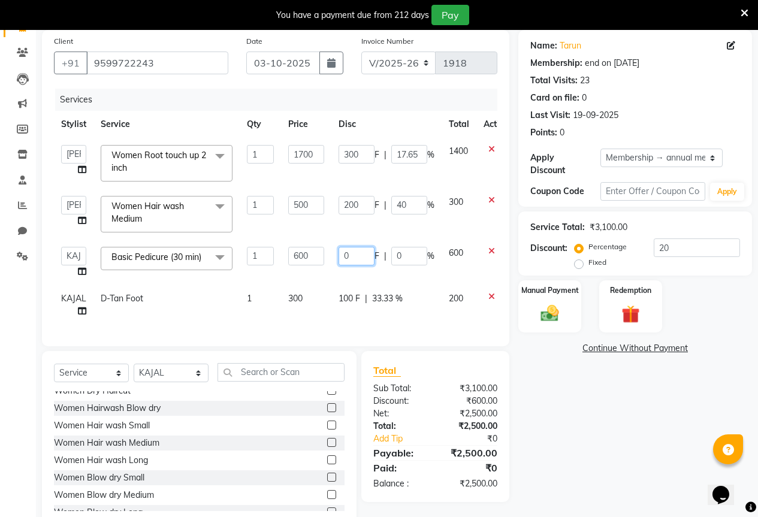
click at [355, 252] on input "0" at bounding box center [357, 256] width 36 height 19
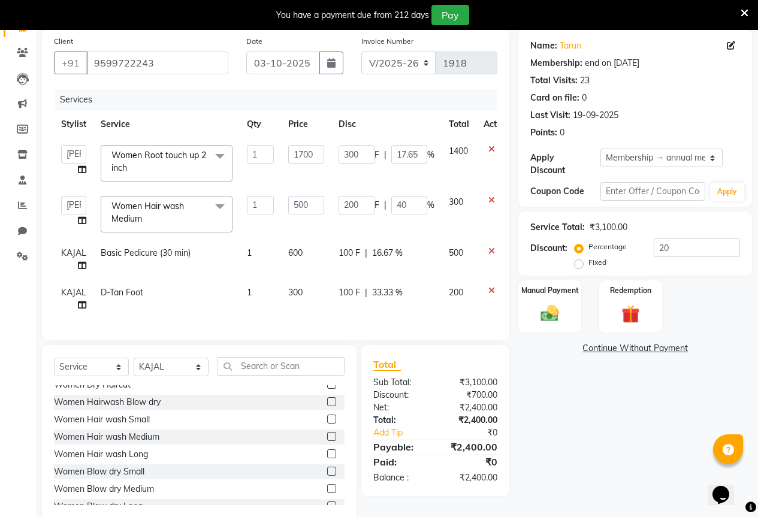
click at [367, 286] on td "100 F | 33.33 %" at bounding box center [386, 299] width 110 height 40
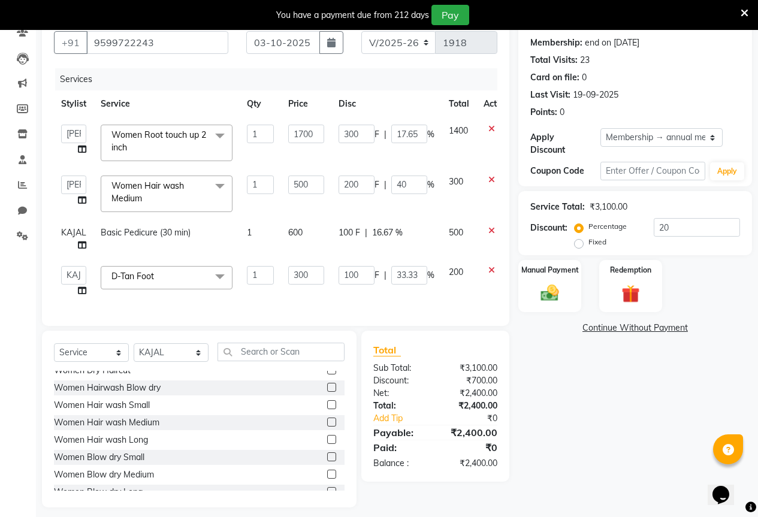
scroll to position [128, 0]
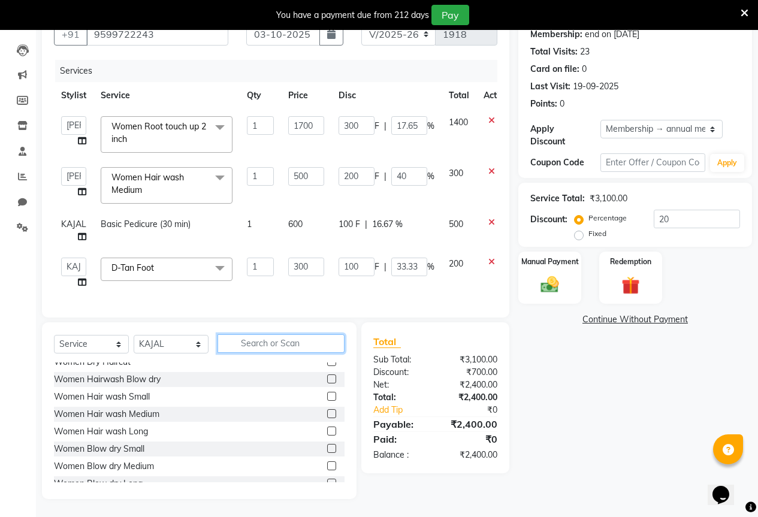
click at [252, 346] on input "text" at bounding box center [281, 343] width 127 height 19
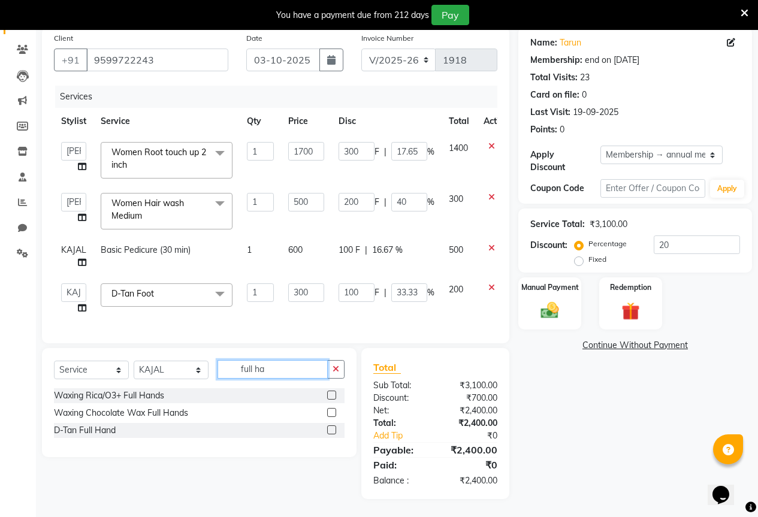
scroll to position [102, 0]
click at [333, 394] on label at bounding box center [331, 395] width 9 height 9
click at [333, 394] on input "checkbox" at bounding box center [331, 396] width 8 height 8
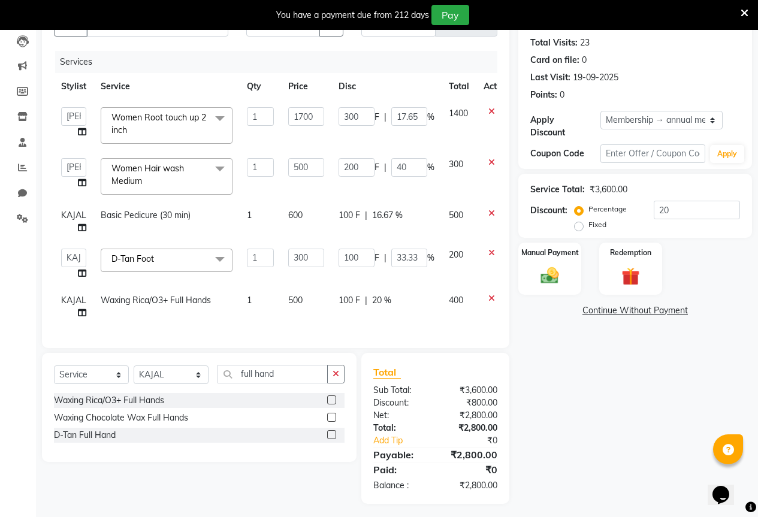
scroll to position [141, 0]
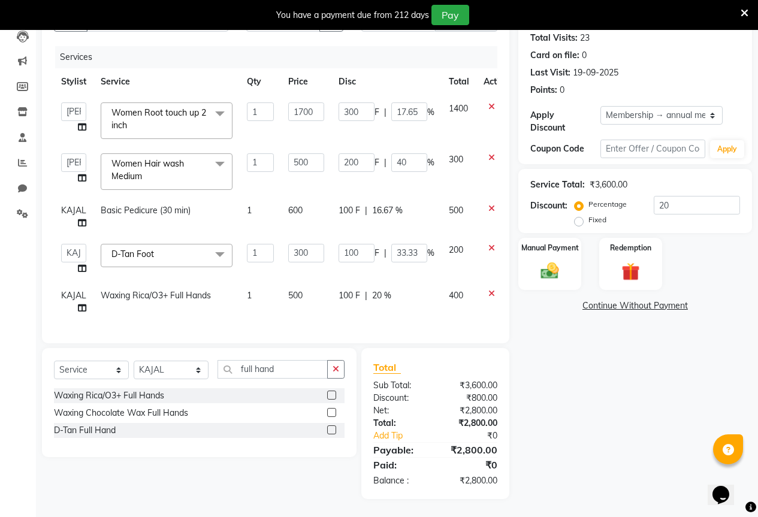
click at [322, 297] on td "500" at bounding box center [306, 302] width 50 height 40
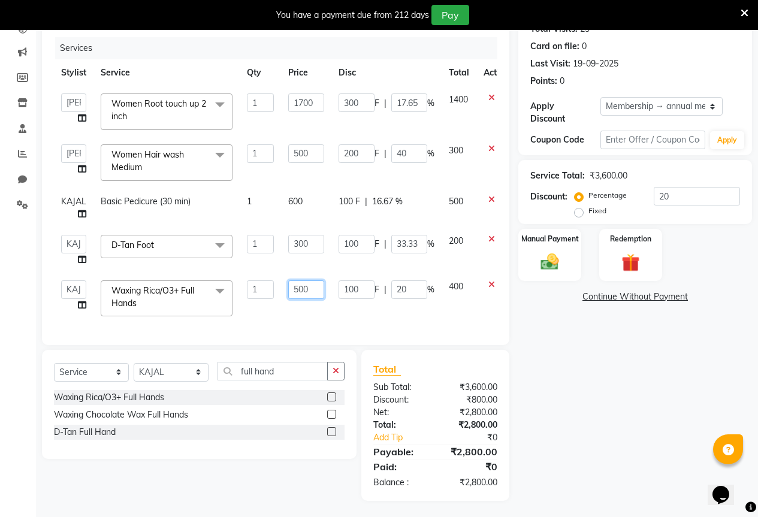
click at [322, 297] on input "500" at bounding box center [306, 289] width 36 height 19
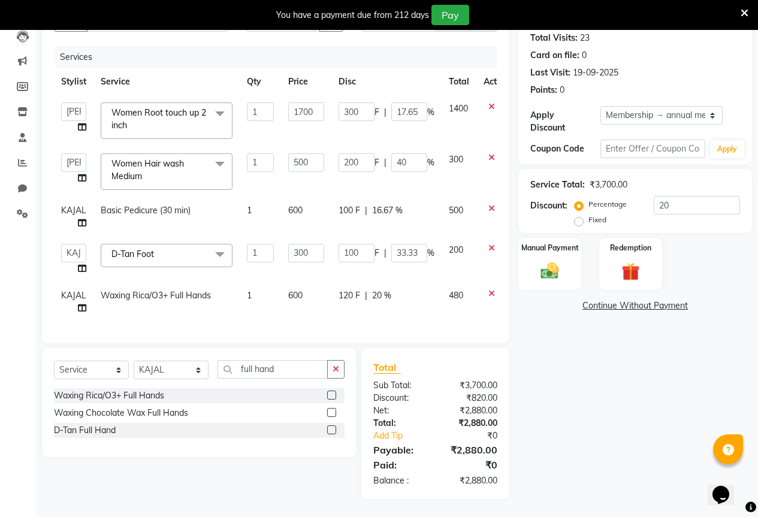
click at [364, 300] on td "120 F | 20 %" at bounding box center [386, 302] width 110 height 40
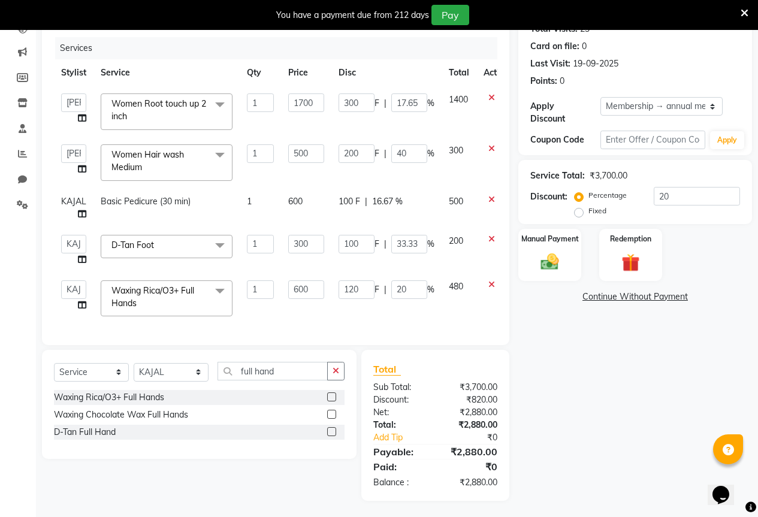
click at [370, 299] on td "120 F | 20 %" at bounding box center [386, 298] width 110 height 51
click at [369, 297] on input "120" at bounding box center [357, 289] width 36 height 19
click at [368, 303] on td "100 F | 20 %" at bounding box center [386, 298] width 110 height 51
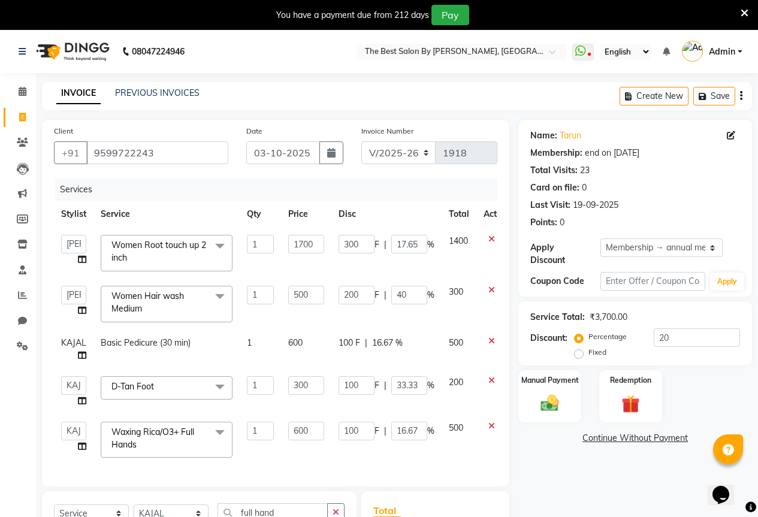
scroll to position [5, 0]
drag, startPoint x: 542, startPoint y: 387, endPoint x: 578, endPoint y: 400, distance: 38.1
click at [542, 392] on img at bounding box center [550, 403] width 31 height 22
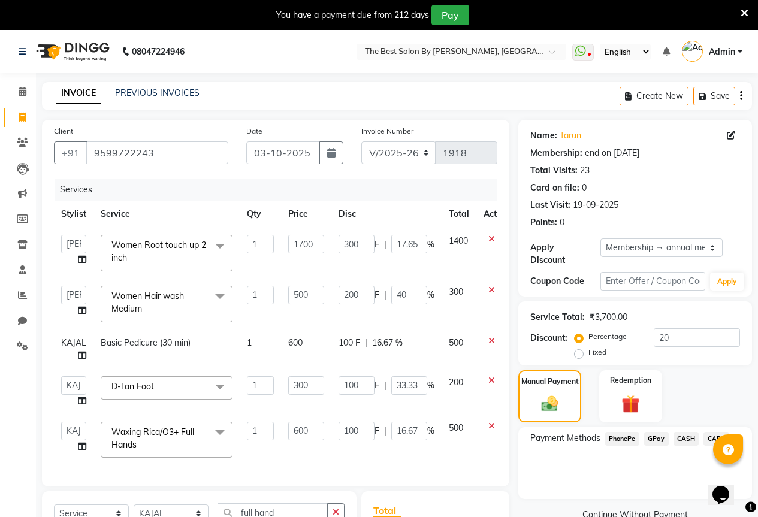
click at [665, 432] on span "GPay" at bounding box center [656, 439] width 25 height 14
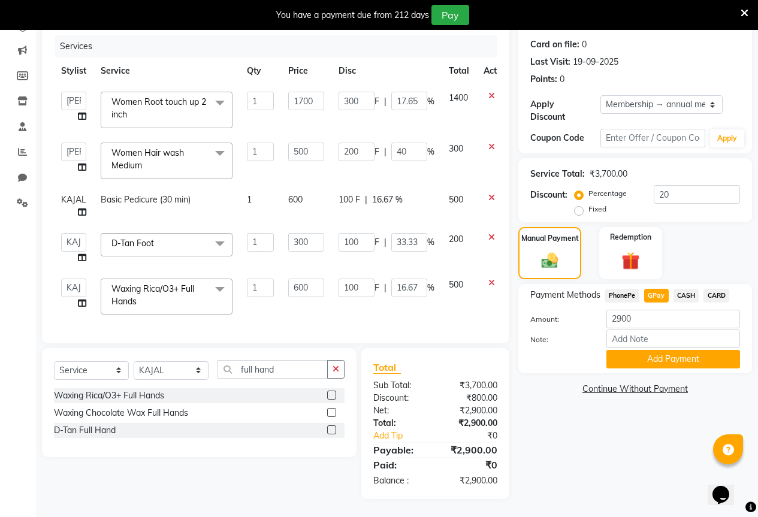
scroll to position [147, 0]
click at [632, 350] on button "Add Payment" at bounding box center [673, 359] width 134 height 19
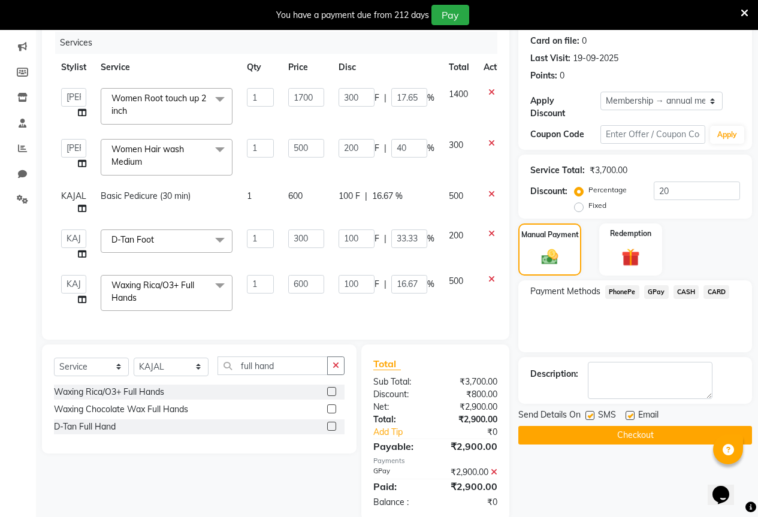
click at [610, 426] on button "Checkout" at bounding box center [635, 435] width 234 height 19
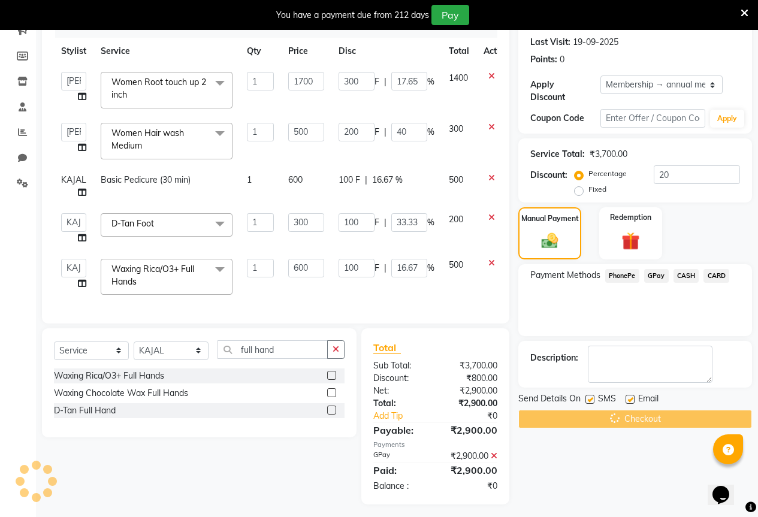
scroll to position [172, 0]
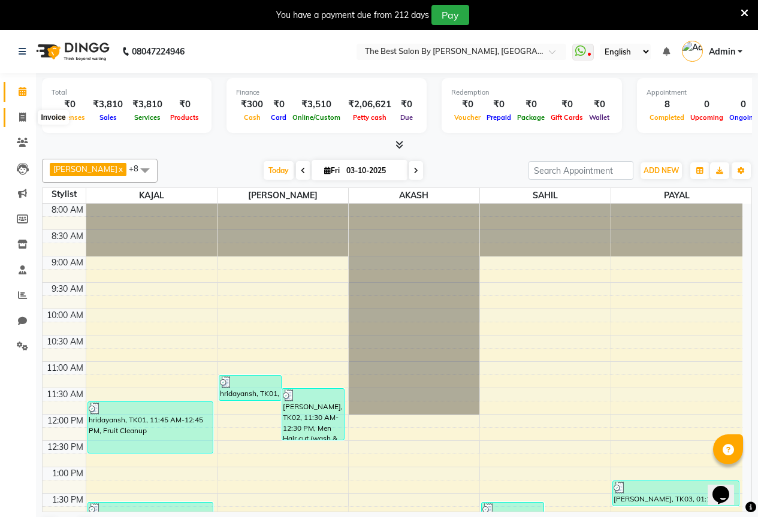
click at [20, 114] on icon at bounding box center [22, 117] width 7 height 9
select select "7209"
select select "service"
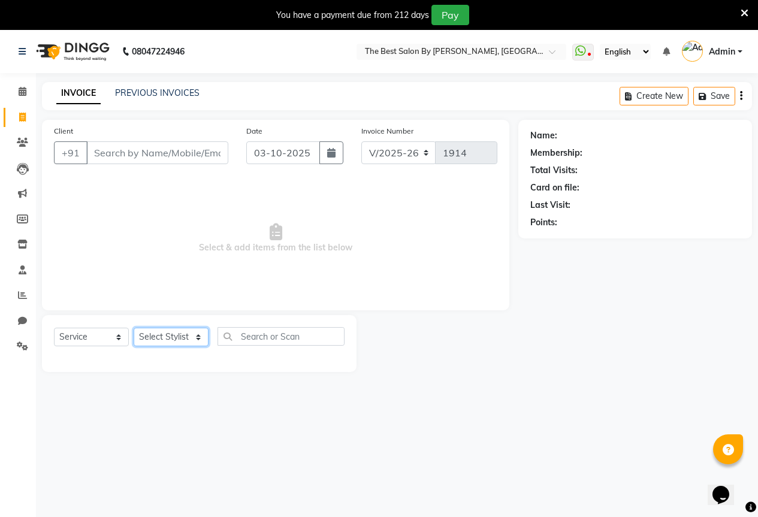
click at [169, 331] on select "Select Stylist AKASH KAJAL [PERSON_NAME] SIR [PERSON_NAME]" at bounding box center [171, 337] width 75 height 19
select select "61553"
click at [134, 328] on select "Select Stylist AKASH KAJAL [PERSON_NAME] SIR [PERSON_NAME]" at bounding box center [171, 337] width 75 height 19
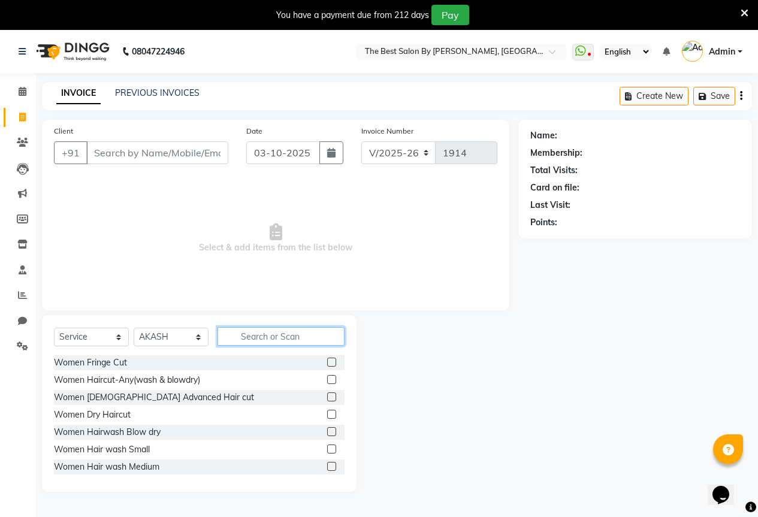
click at [255, 334] on input "text" at bounding box center [281, 336] width 127 height 19
type input "dry"
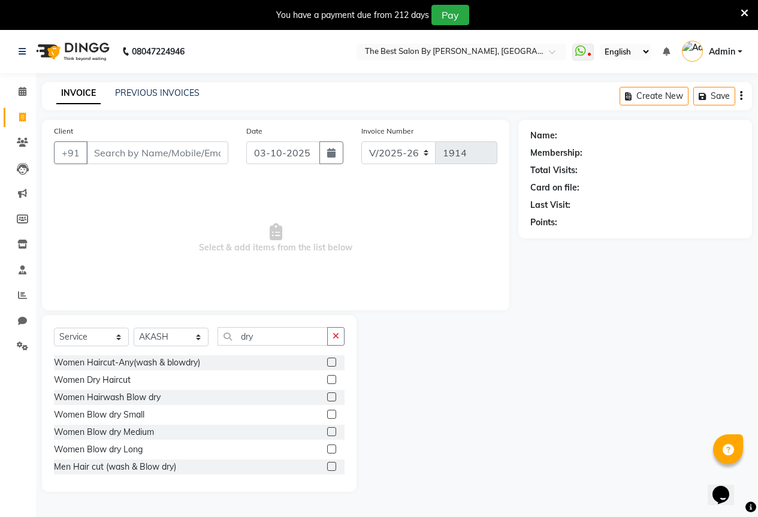
click at [327, 378] on label at bounding box center [331, 379] width 9 height 9
click at [327, 378] on input "checkbox" at bounding box center [331, 380] width 8 height 8
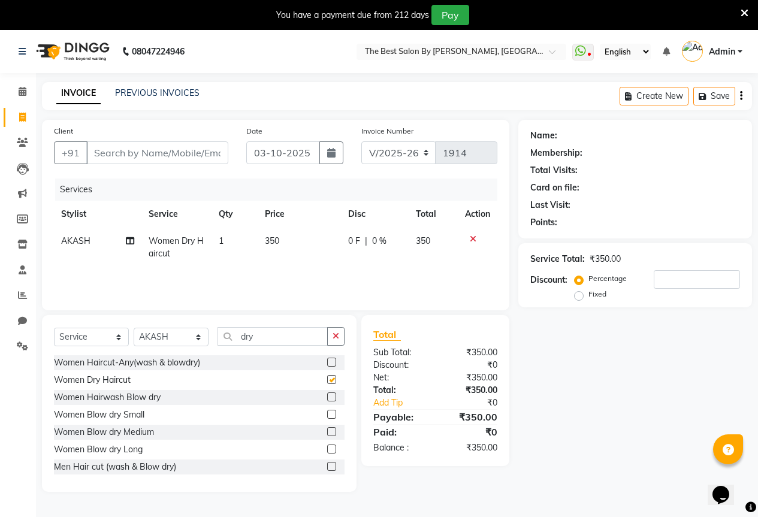
checkbox input "false"
click at [122, 150] on input "Client" at bounding box center [157, 152] width 142 height 23
click at [107, 152] on input "Client" at bounding box center [157, 152] width 142 height 23
click at [107, 153] on input "Client" at bounding box center [157, 152] width 142 height 23
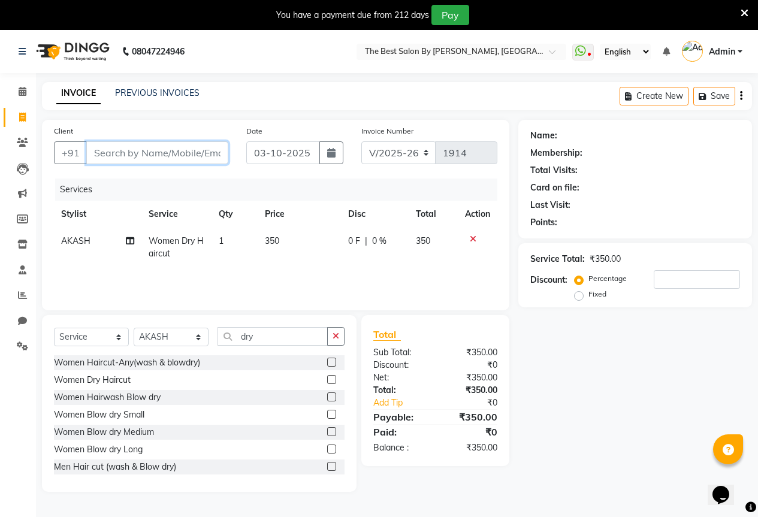
type input "9"
type input "0"
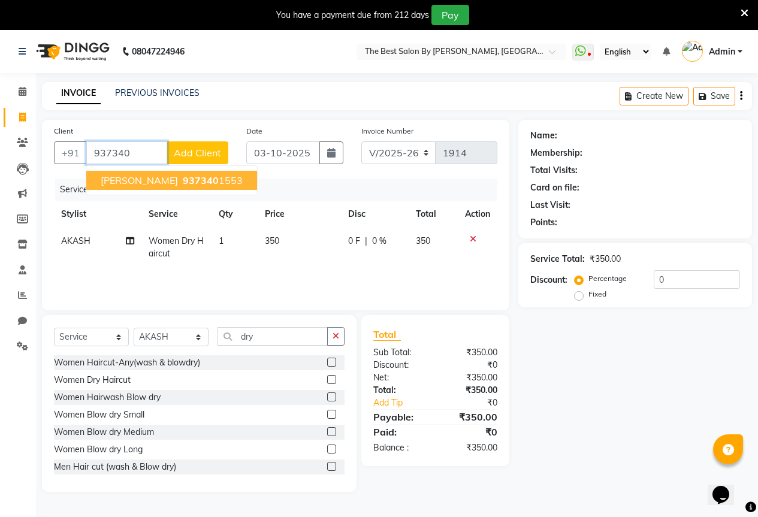
click at [183, 180] on span "937340" at bounding box center [201, 180] width 36 height 12
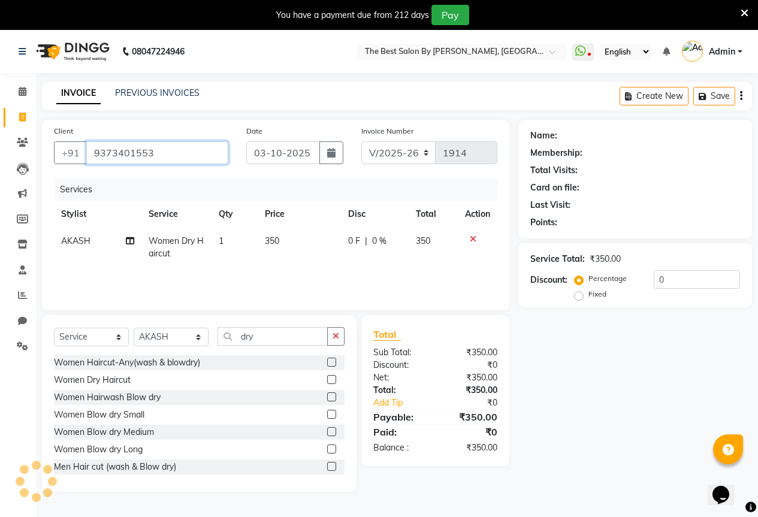
type input "9373401553"
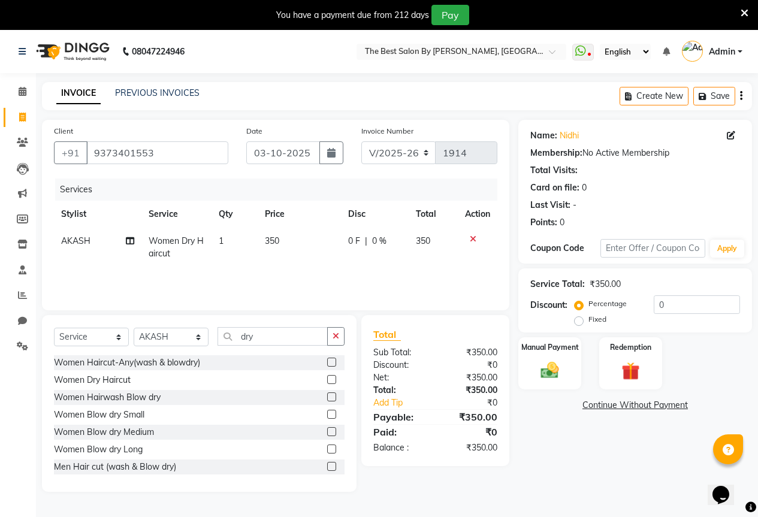
click at [352, 237] on span "0 F" at bounding box center [354, 241] width 12 height 13
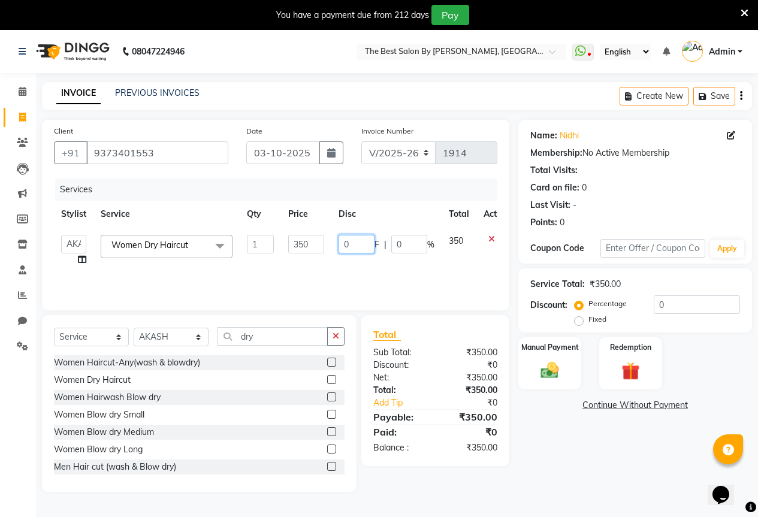
click at [352, 244] on input "0" at bounding box center [357, 244] width 36 height 19
type input "50"
click at [554, 443] on div "Name: Nidhi Membership: No Active Membership Total Visits: Card on file: 0 Last…" at bounding box center [639, 306] width 243 height 372
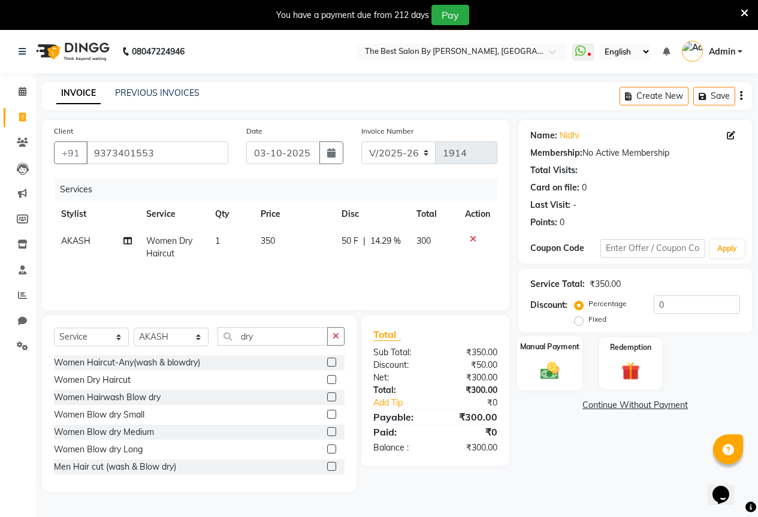
click at [563, 372] on img at bounding box center [550, 371] width 31 height 22
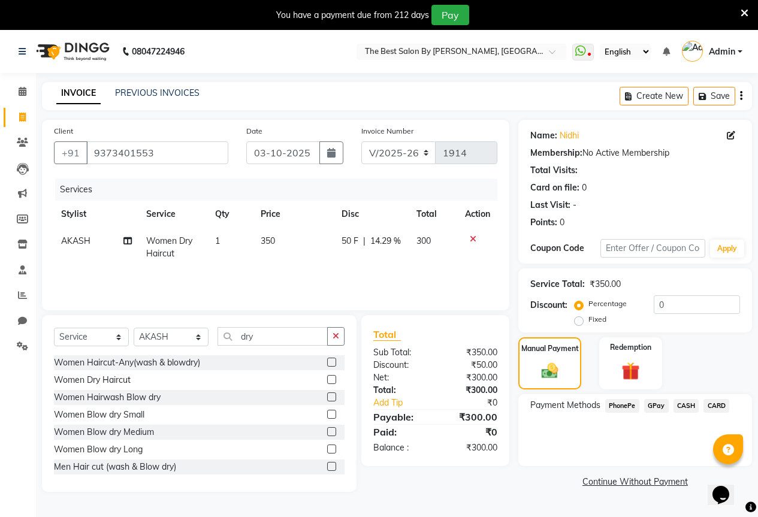
click at [656, 406] on span "GPay" at bounding box center [656, 406] width 25 height 14
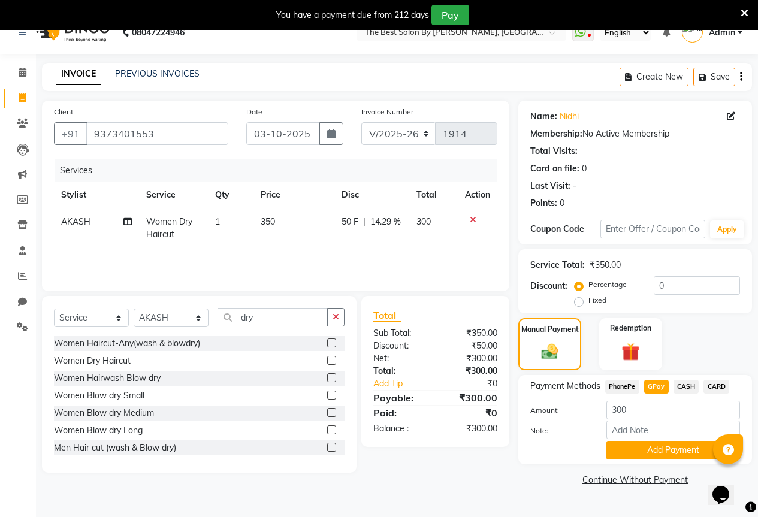
scroll to position [30, 0]
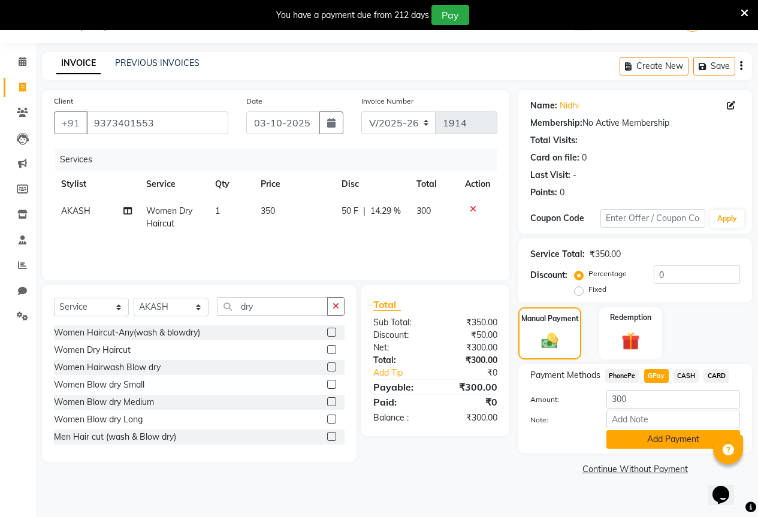
click at [646, 437] on button "Add Payment" at bounding box center [673, 439] width 134 height 19
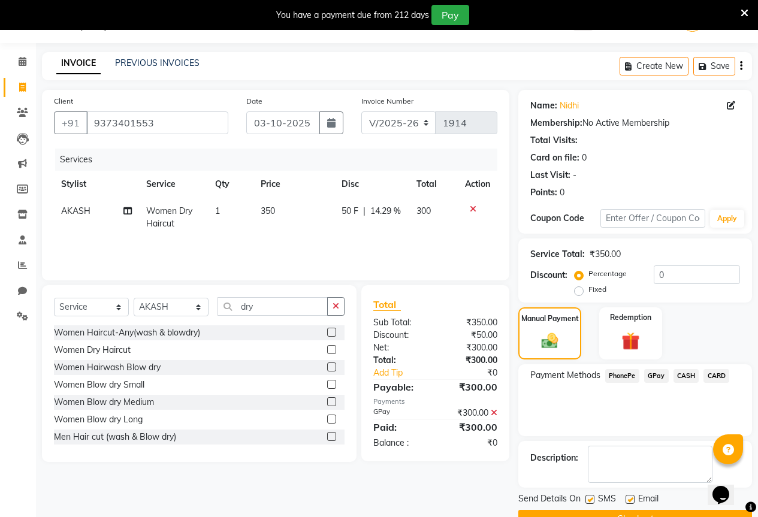
scroll to position [59, 0]
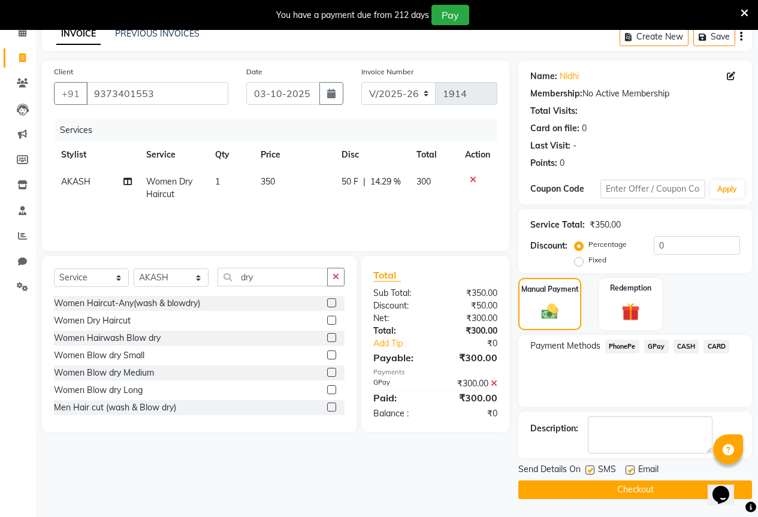
click at [617, 495] on button "Checkout" at bounding box center [635, 490] width 234 height 19
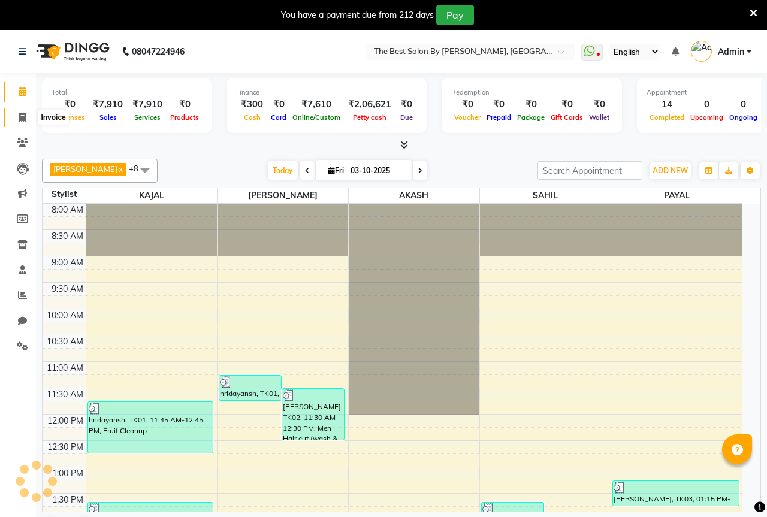
click at [18, 113] on span at bounding box center [22, 118] width 21 height 14
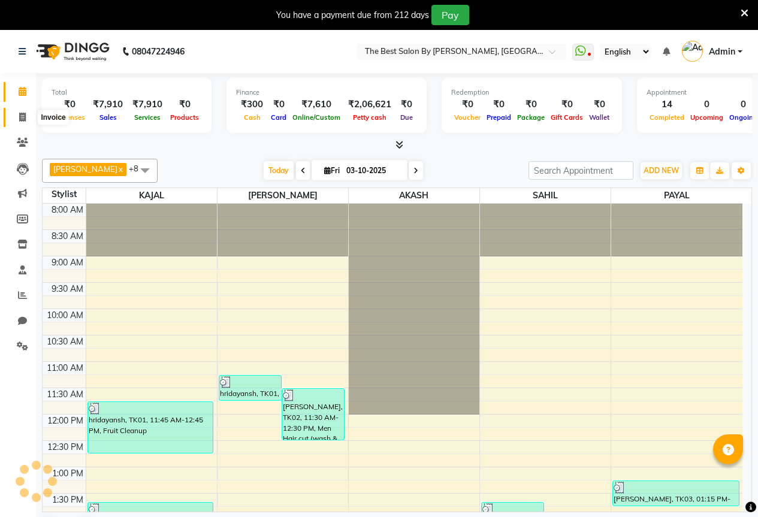
select select "7209"
select select "service"
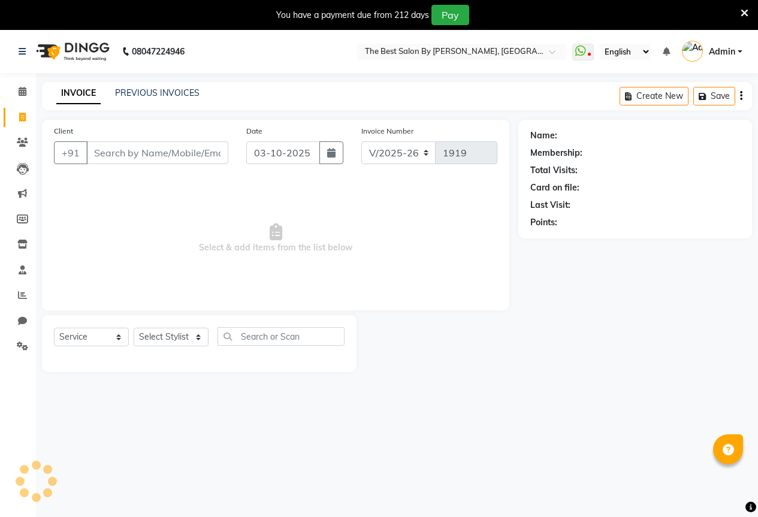
click at [106, 148] on input "Client" at bounding box center [157, 152] width 142 height 23
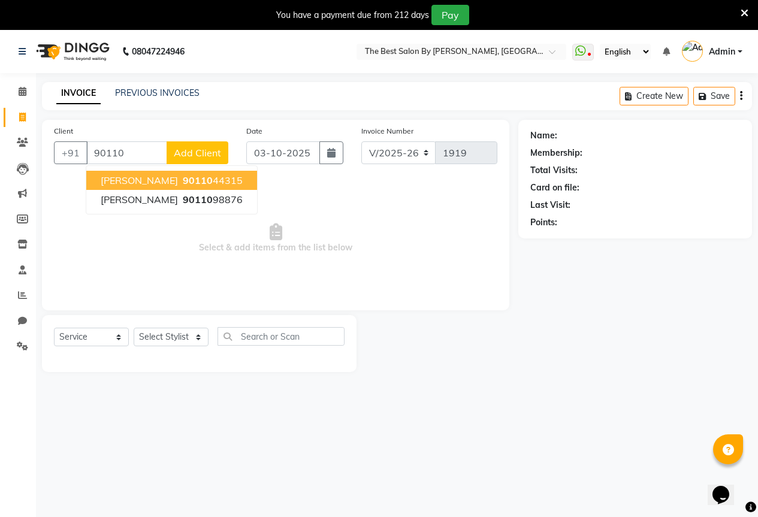
click at [138, 178] on span "Dr.kishor" at bounding box center [139, 180] width 77 height 12
type input "9011044315"
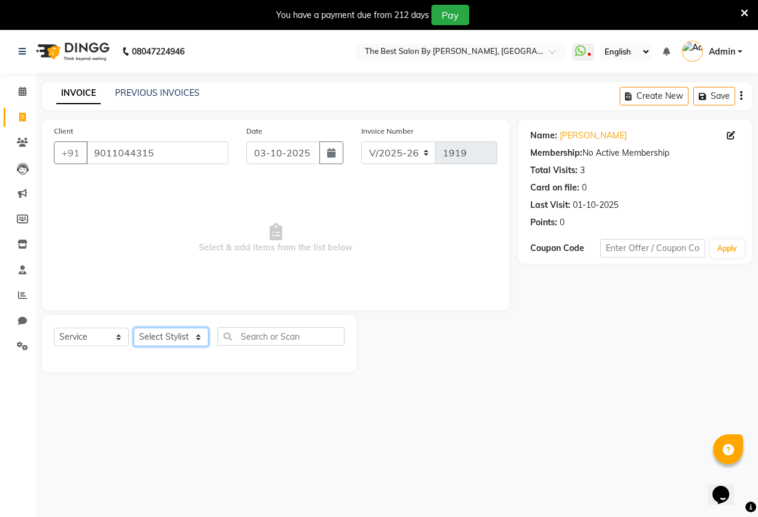
click at [197, 333] on select "Select Stylist AKASH KAJAL [PERSON_NAME] SIR [PERSON_NAME]" at bounding box center [171, 337] width 75 height 19
select select "61550"
click at [134, 328] on select "Select Stylist AKASH KAJAL [PERSON_NAME] SIR [PERSON_NAME]" at bounding box center [171, 337] width 75 height 19
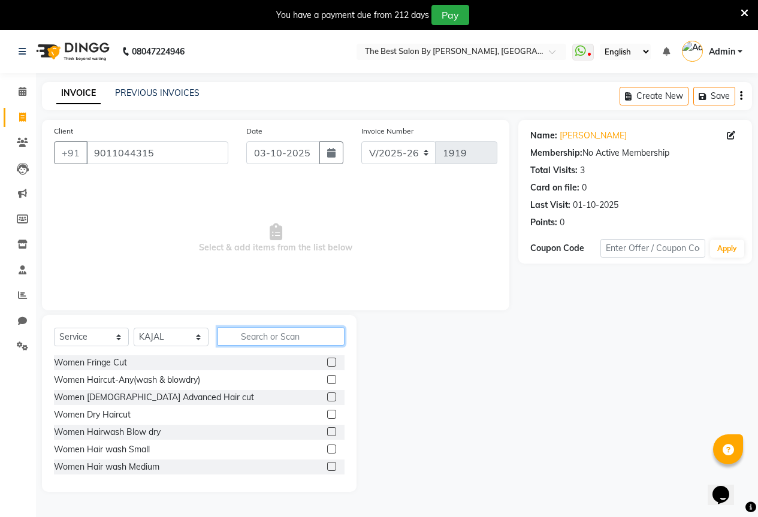
click at [249, 338] on input "text" at bounding box center [281, 336] width 127 height 19
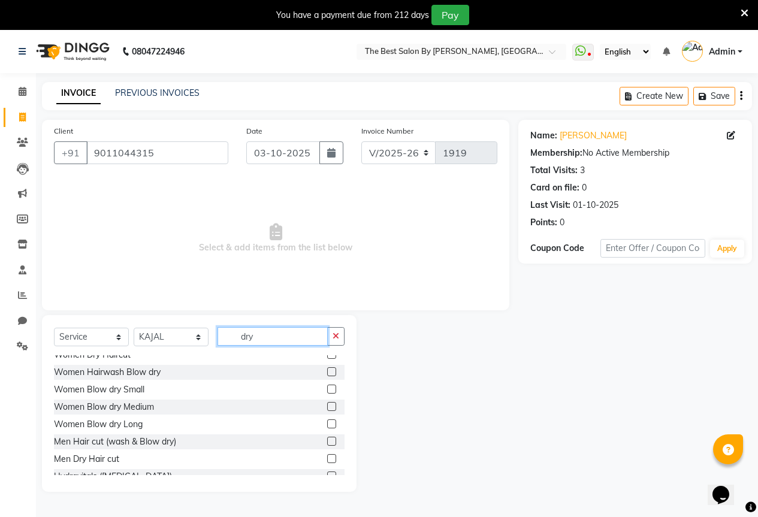
scroll to position [37, 0]
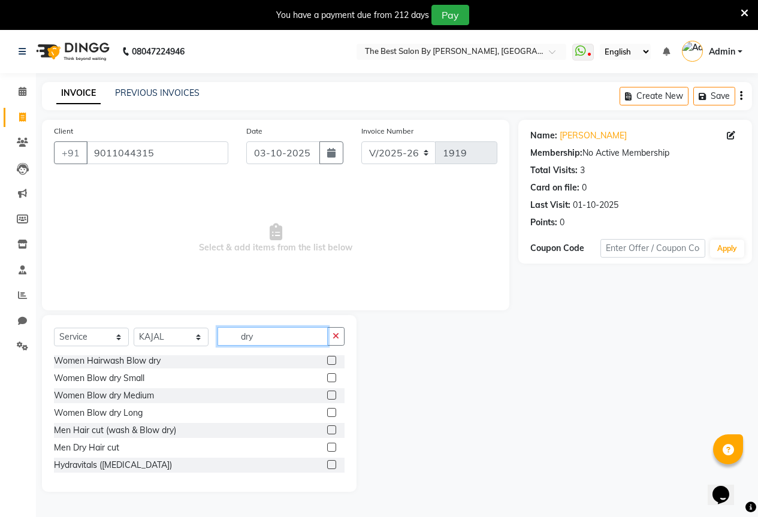
type input "dry"
click at [327, 450] on label at bounding box center [331, 447] width 9 height 9
click at [327, 450] on input "checkbox" at bounding box center [331, 448] width 8 height 8
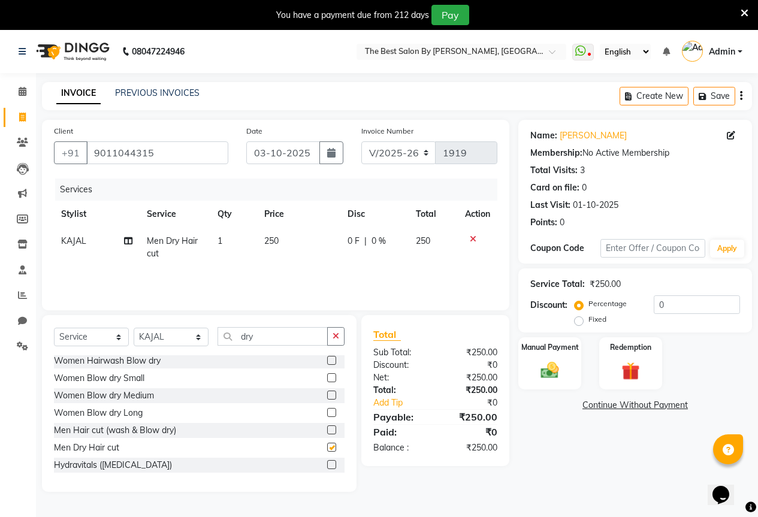
checkbox input "false"
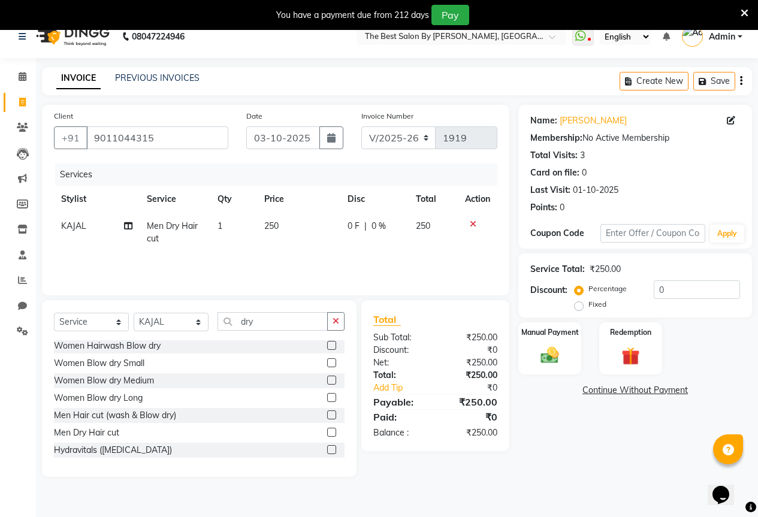
scroll to position [30, 0]
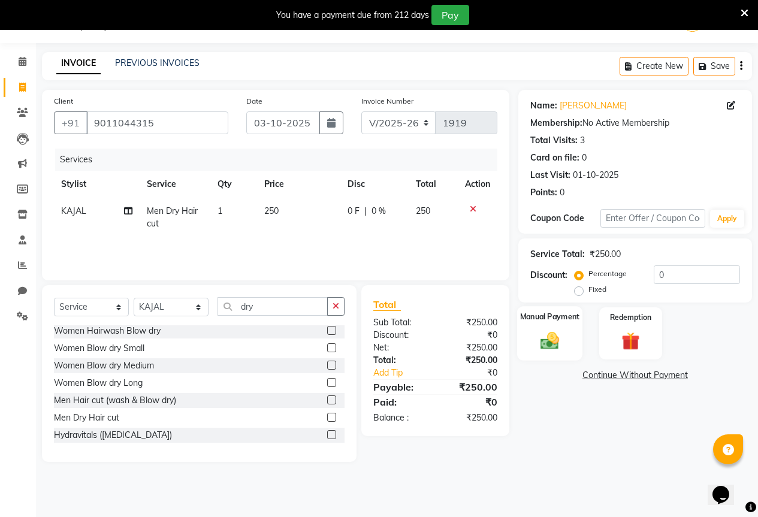
click at [565, 340] on div "Manual Payment" at bounding box center [549, 333] width 65 height 55
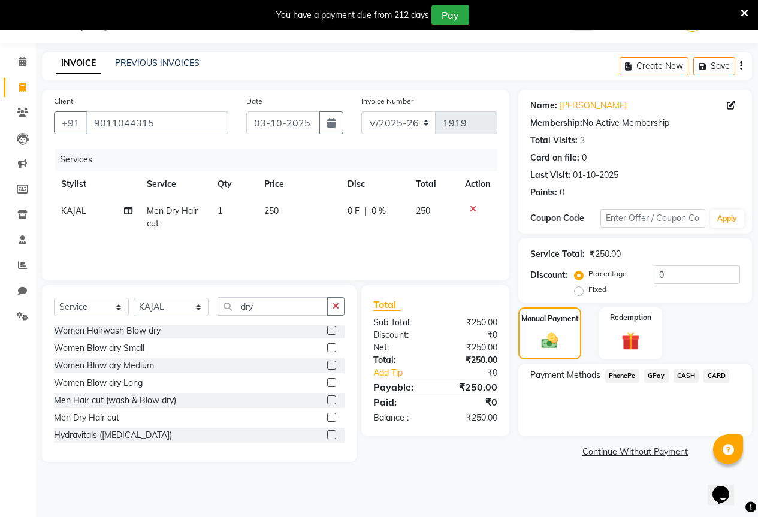
click at [653, 377] on span "GPay" at bounding box center [656, 376] width 25 height 14
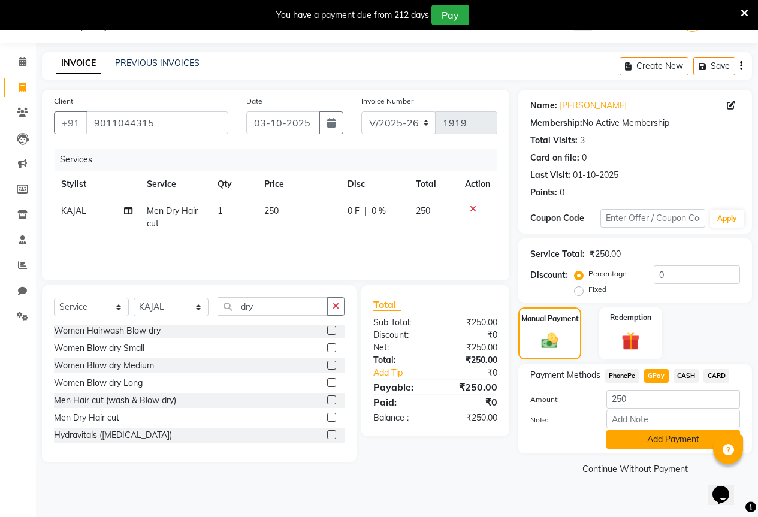
click at [668, 439] on button "Add Payment" at bounding box center [673, 439] width 134 height 19
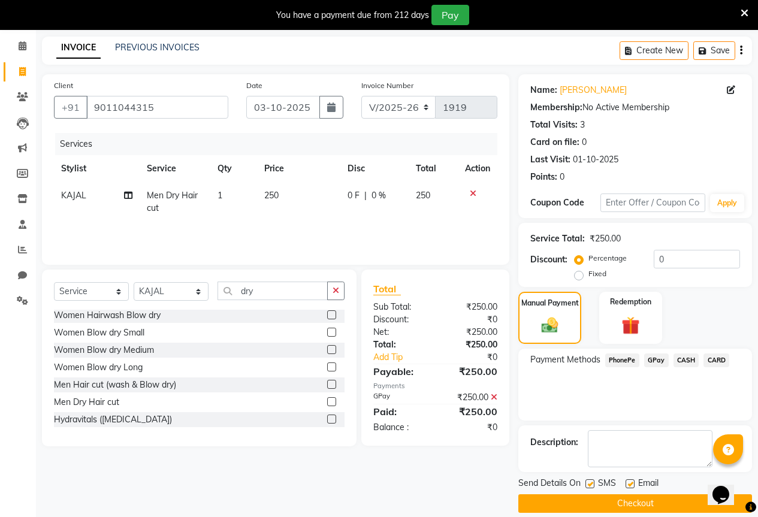
scroll to position [59, 0]
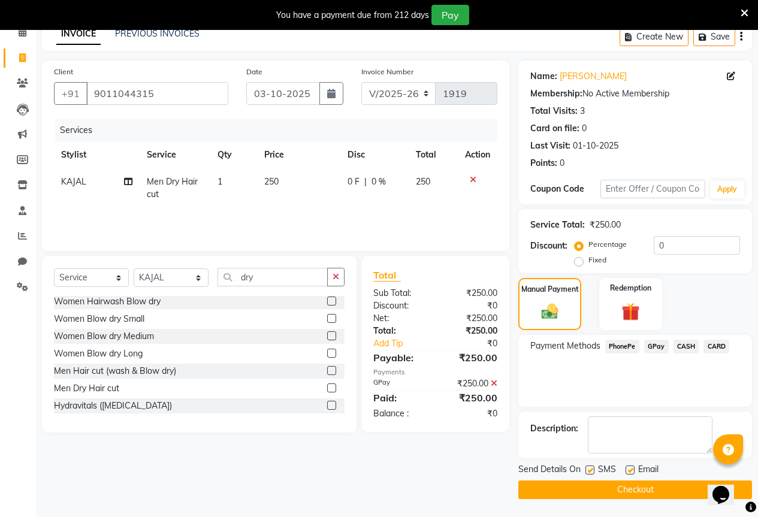
click at [660, 484] on button "Checkout" at bounding box center [635, 490] width 234 height 19
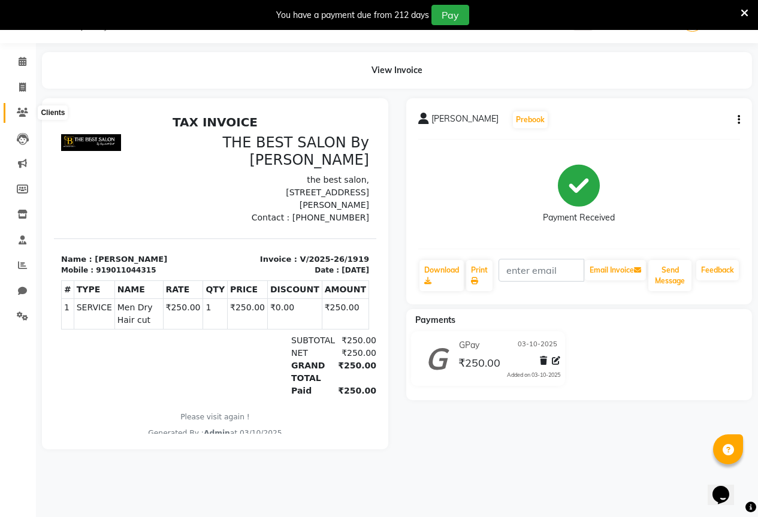
click at [19, 110] on icon at bounding box center [22, 112] width 11 height 9
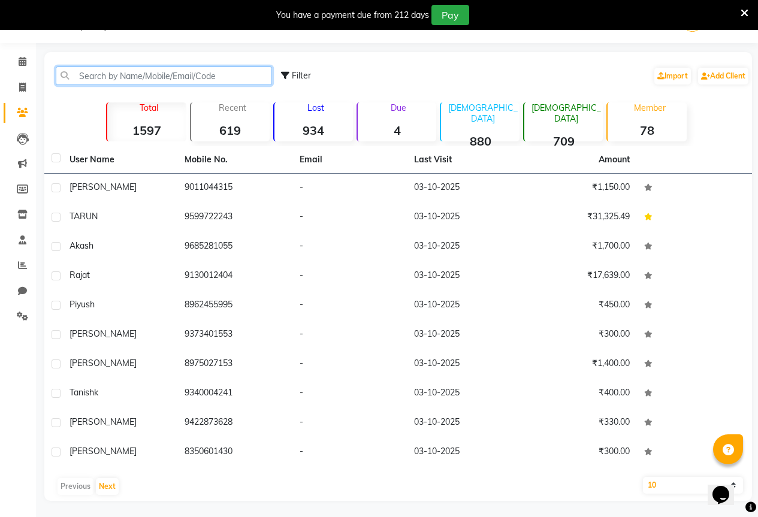
click at [134, 71] on input "text" at bounding box center [164, 76] width 216 height 19
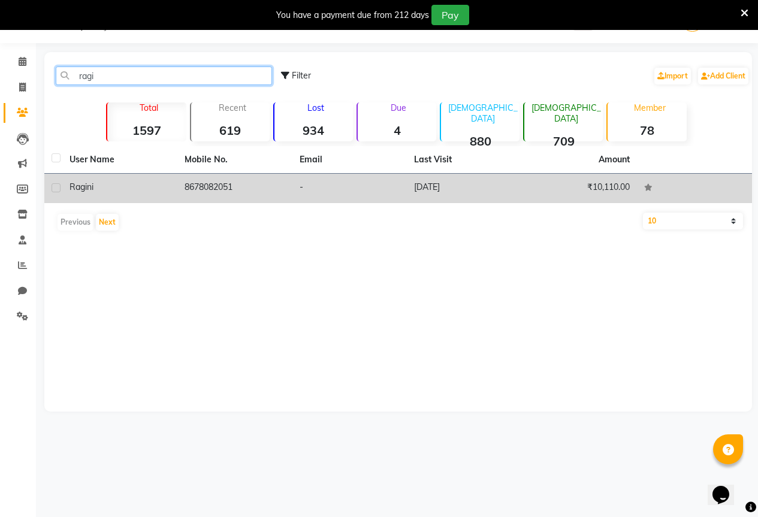
type input "ragi"
click at [148, 188] on div "ragini" at bounding box center [120, 187] width 101 height 13
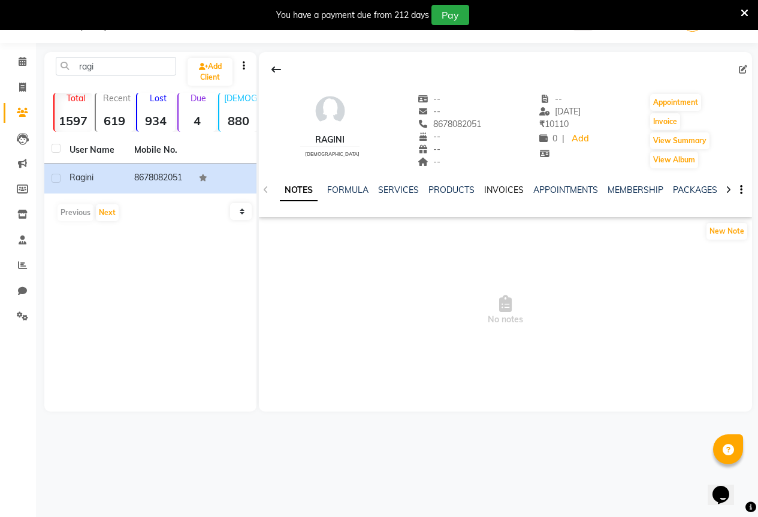
click at [516, 186] on link "INVOICES" at bounding box center [504, 190] width 40 height 11
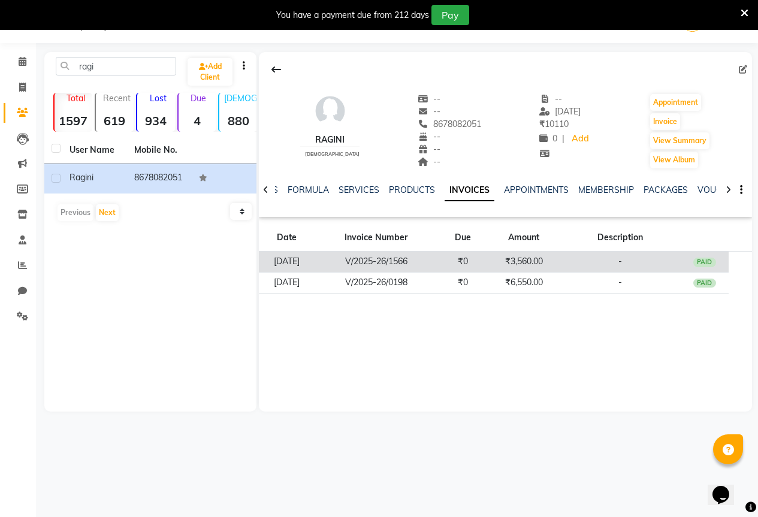
click at [468, 258] on td "₹0" at bounding box center [462, 262] width 49 height 21
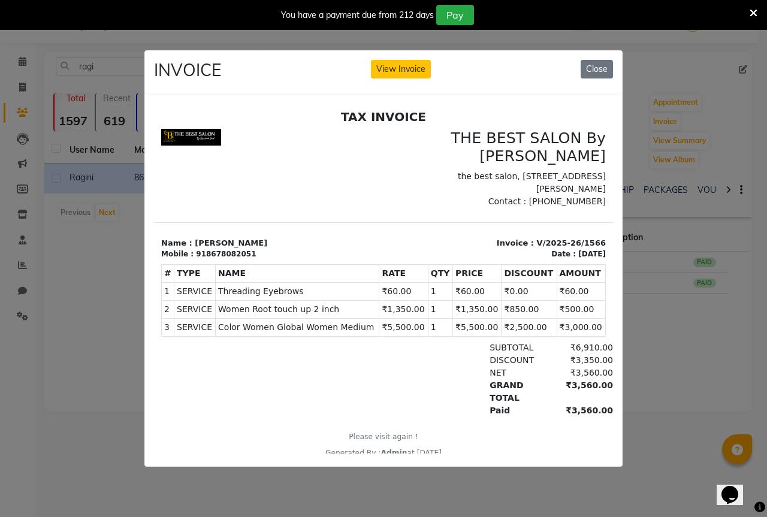
click at [683, 345] on ngb-modal-window "INVOICE View Invoice Close" at bounding box center [383, 258] width 767 height 517
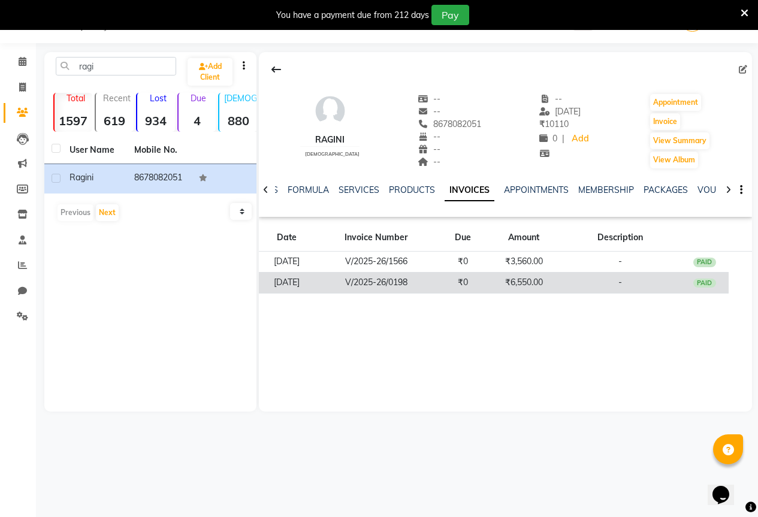
click at [534, 280] on td "₹6,550.00" at bounding box center [523, 282] width 73 height 21
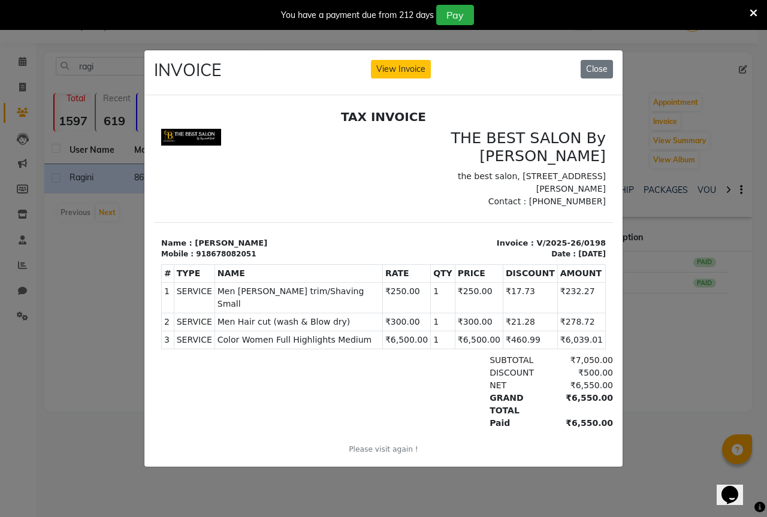
click at [640, 347] on ngb-modal-window "INVOICE View Invoice Close" at bounding box center [383, 258] width 767 height 517
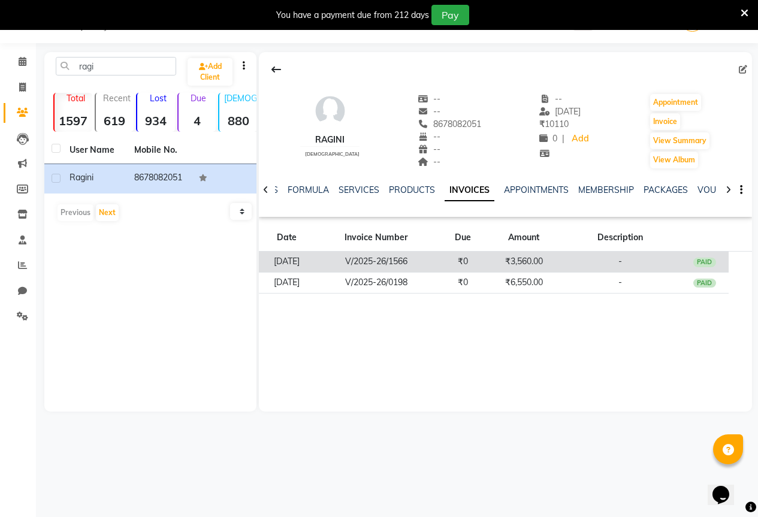
click at [545, 258] on td "₹3,560.00" at bounding box center [523, 262] width 73 height 21
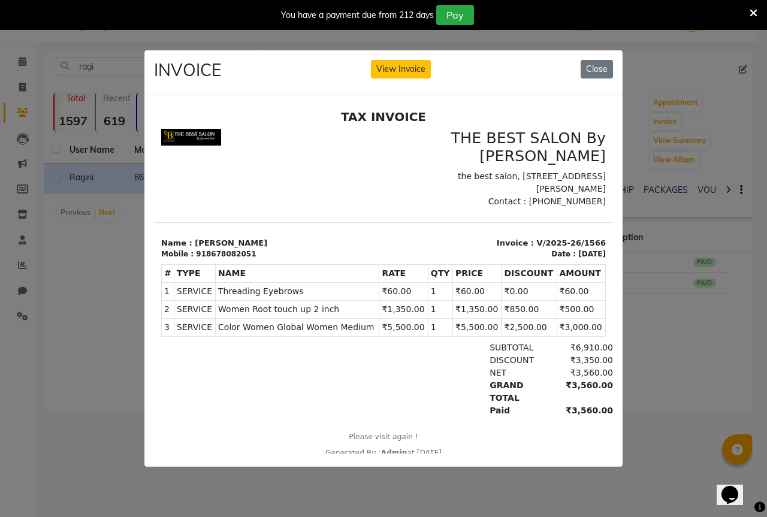
click at [695, 373] on ngb-modal-window "INVOICE View Invoice Close" at bounding box center [383, 258] width 767 height 517
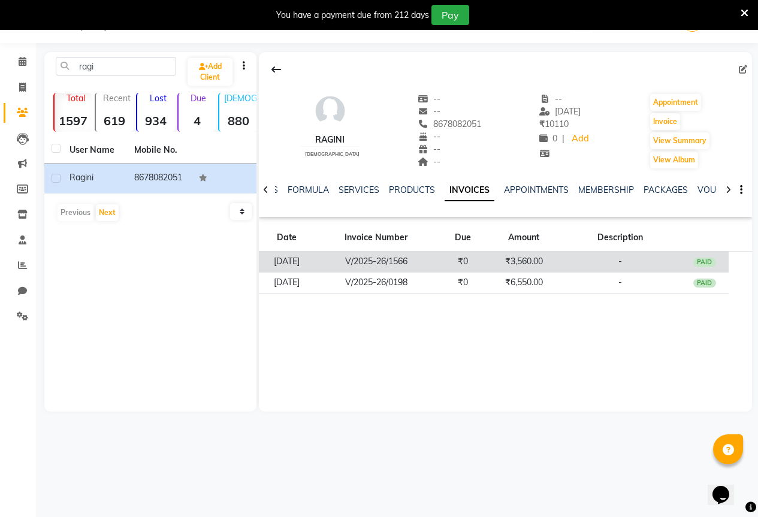
click at [506, 264] on td "₹3,560.00" at bounding box center [523, 262] width 73 height 21
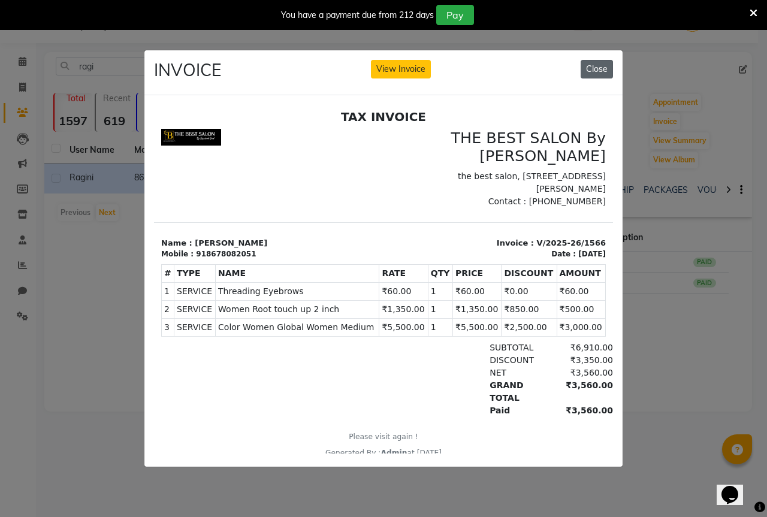
click at [595, 60] on button "Close" at bounding box center [597, 69] width 32 height 19
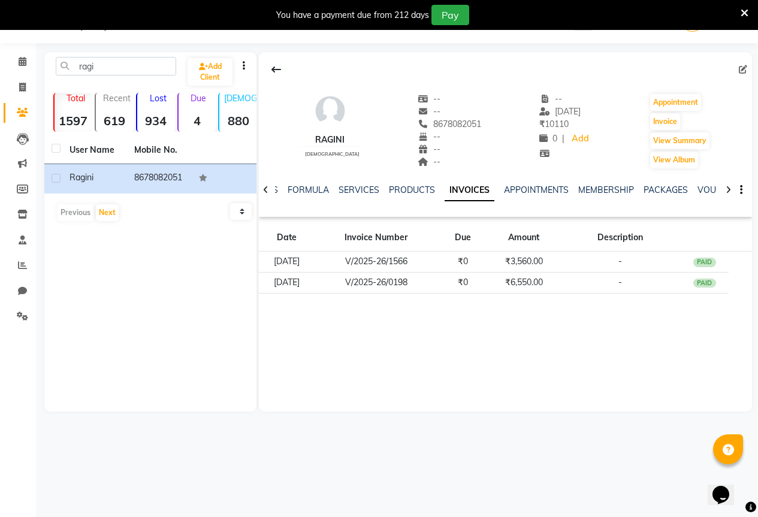
click at [747, 11] on icon at bounding box center [745, 13] width 8 height 11
